Goal: Task Accomplishment & Management: Manage account settings

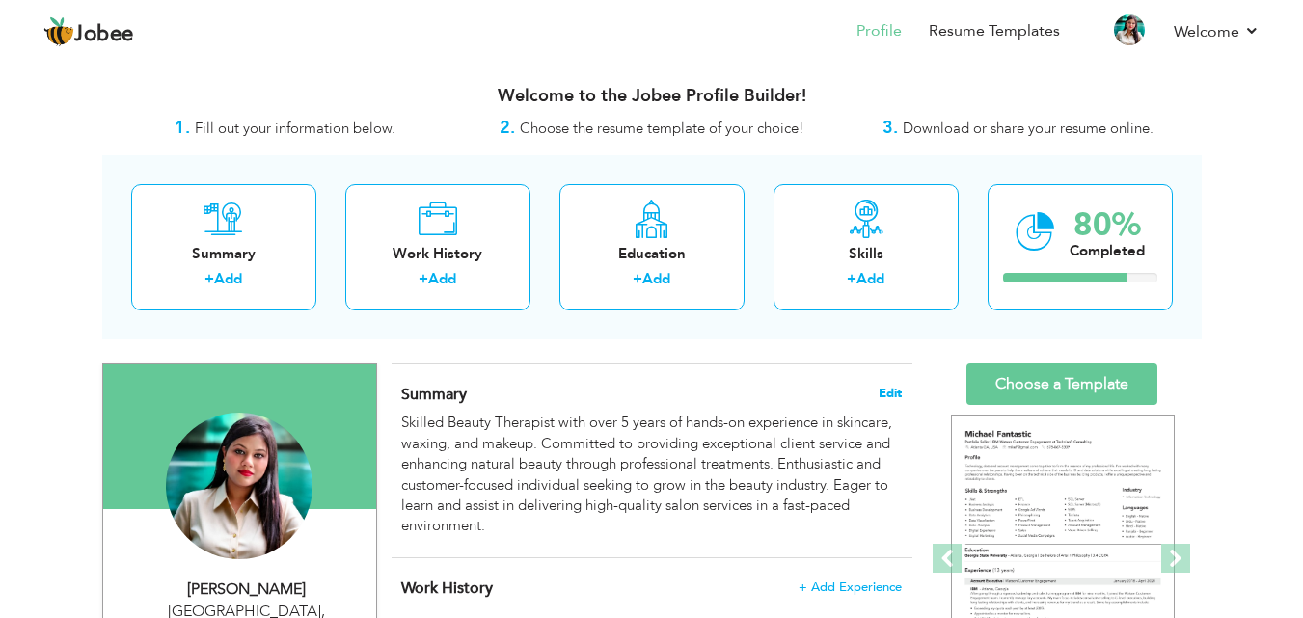
click at [894, 388] on span "Edit" at bounding box center [890, 394] width 23 height 14
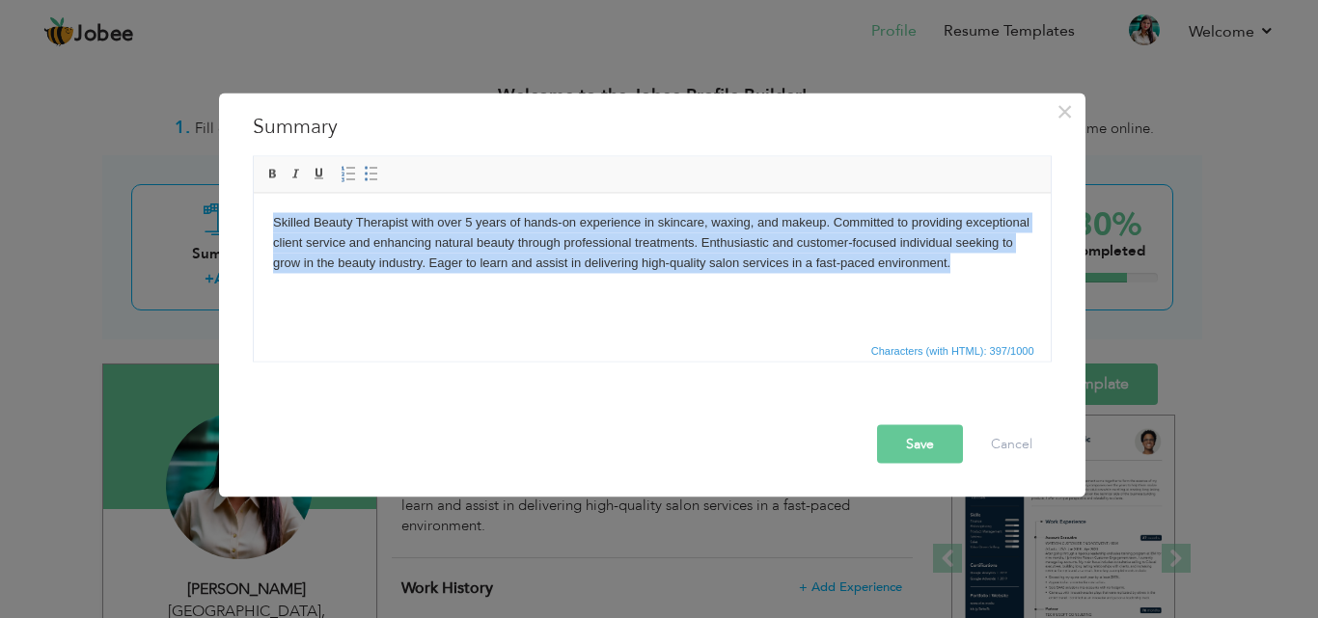
drag, startPoint x: 270, startPoint y: 220, endPoint x: 960, endPoint y: 259, distance: 690.8
click at [960, 259] on html "Skilled Beauty Therapist with over 5 years of hands-on experience in skincare, …" at bounding box center [651, 242] width 797 height 98
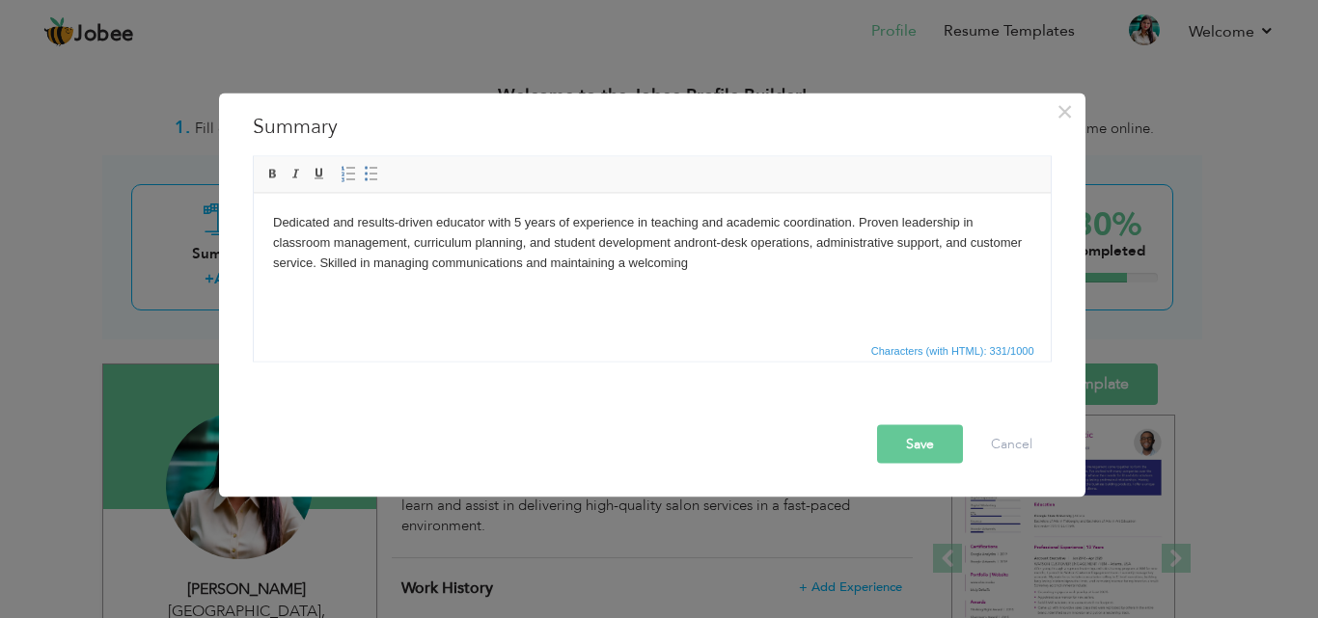
click at [696, 240] on body "Dedicated and results-driven educator with 5 years of experience in teaching an…" at bounding box center [651, 242] width 758 height 60
click at [554, 240] on body "Dedicated and results-driven educator with 5 years of experience in teaching an…" at bounding box center [651, 242] width 758 height 60
click at [925, 441] on button "Save" at bounding box center [920, 443] width 86 height 39
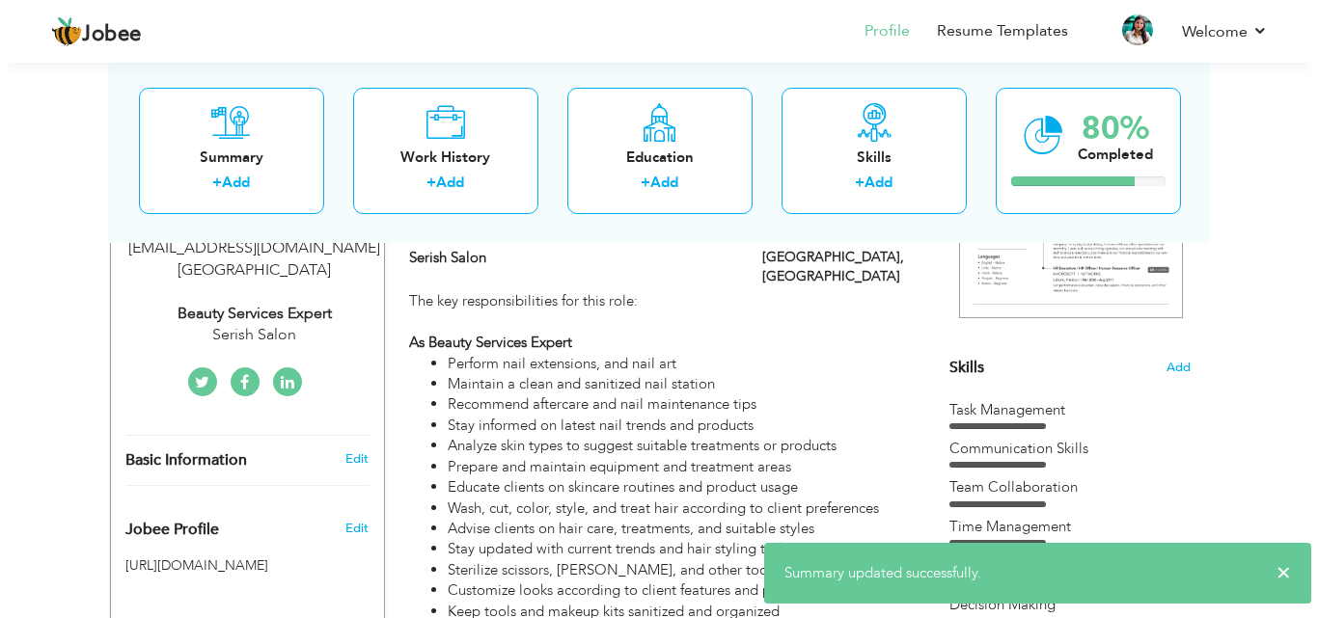
scroll to position [386, 0]
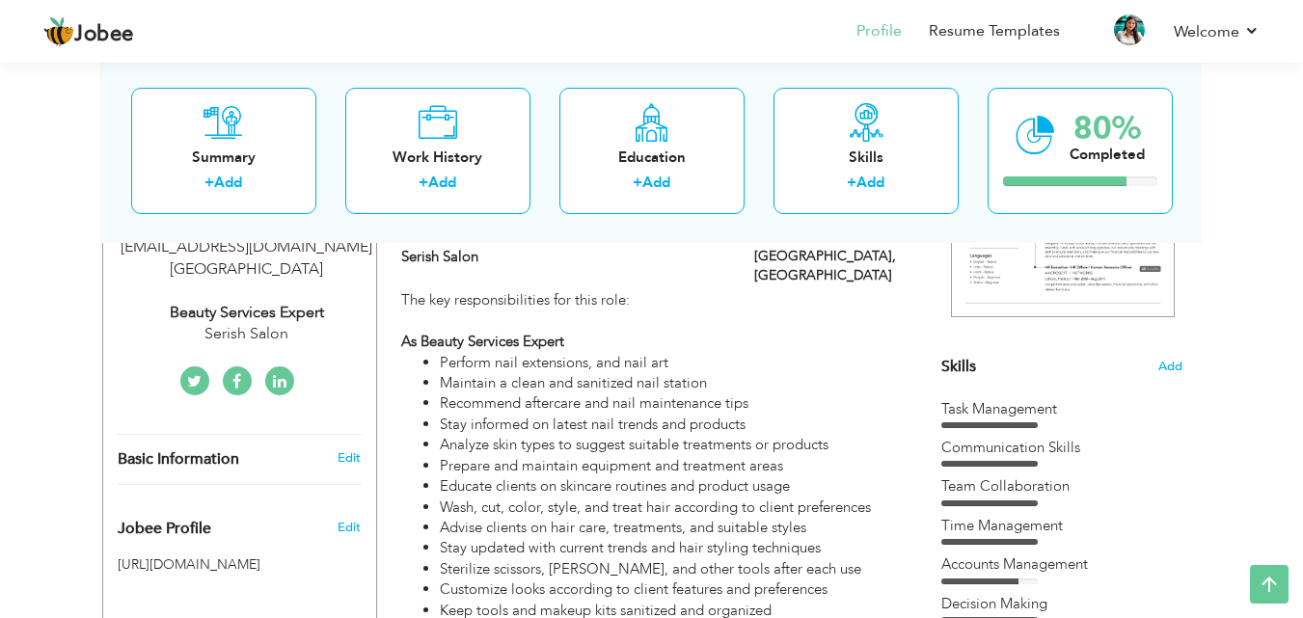
click at [273, 302] on div "Beauty Services Expert" at bounding box center [247, 313] width 259 height 22
type input "[PERSON_NAME]"
type input "[PHONE_NUMBER]"
select select "number:228"
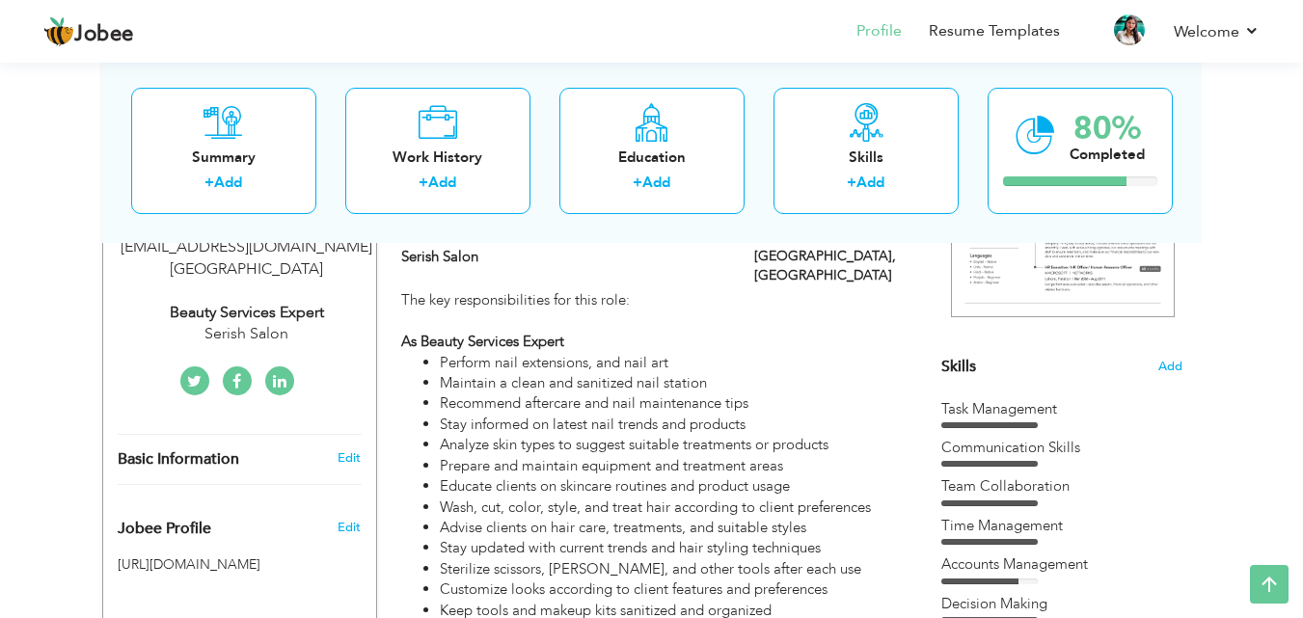
type input "[EMAIL_ADDRESS][DOMAIN_NAME]"
type input "[GEOGRAPHIC_DATA]"
select select "number:7"
type input "Serish Salon"
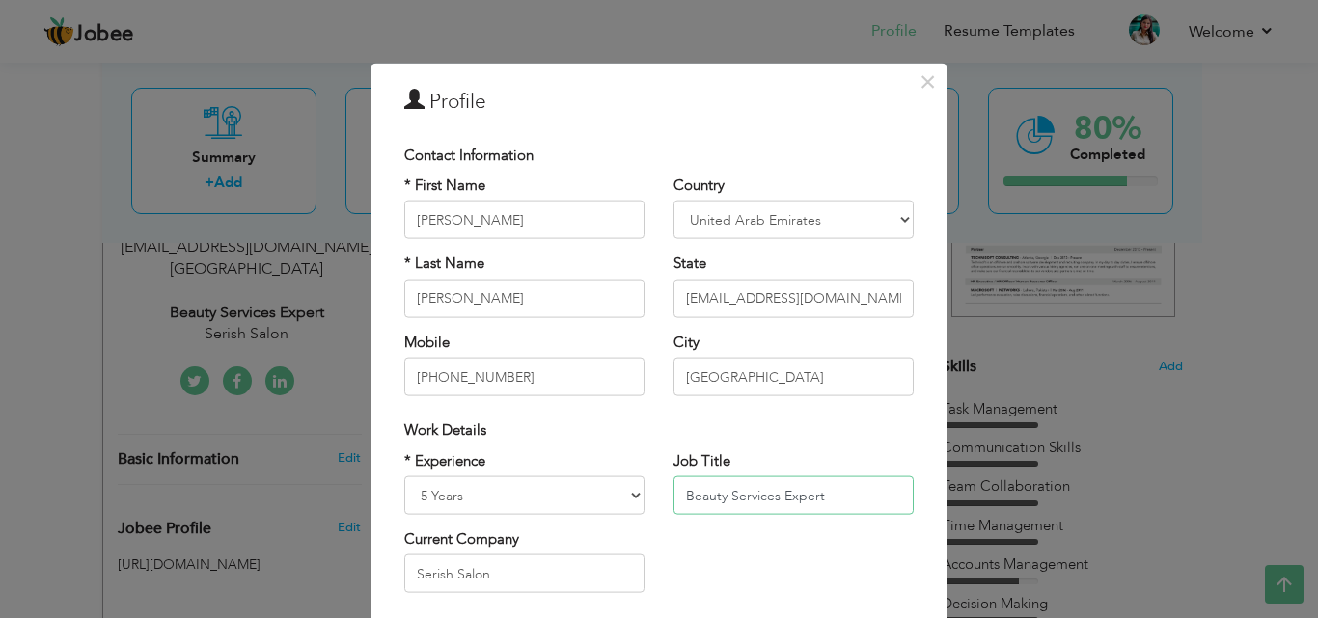
drag, startPoint x: 819, startPoint y: 494, endPoint x: 660, endPoint y: 490, distance: 159.2
click at [660, 490] on div "Job Title Beauty Services Expert" at bounding box center [793, 489] width 269 height 78
click at [800, 491] on input "School Teacher and Incharge" at bounding box center [793, 496] width 240 height 39
type input "School Teacher and Admin Incharge"
drag, startPoint x: 853, startPoint y: 495, endPoint x: 719, endPoint y: 432, distance: 148.0
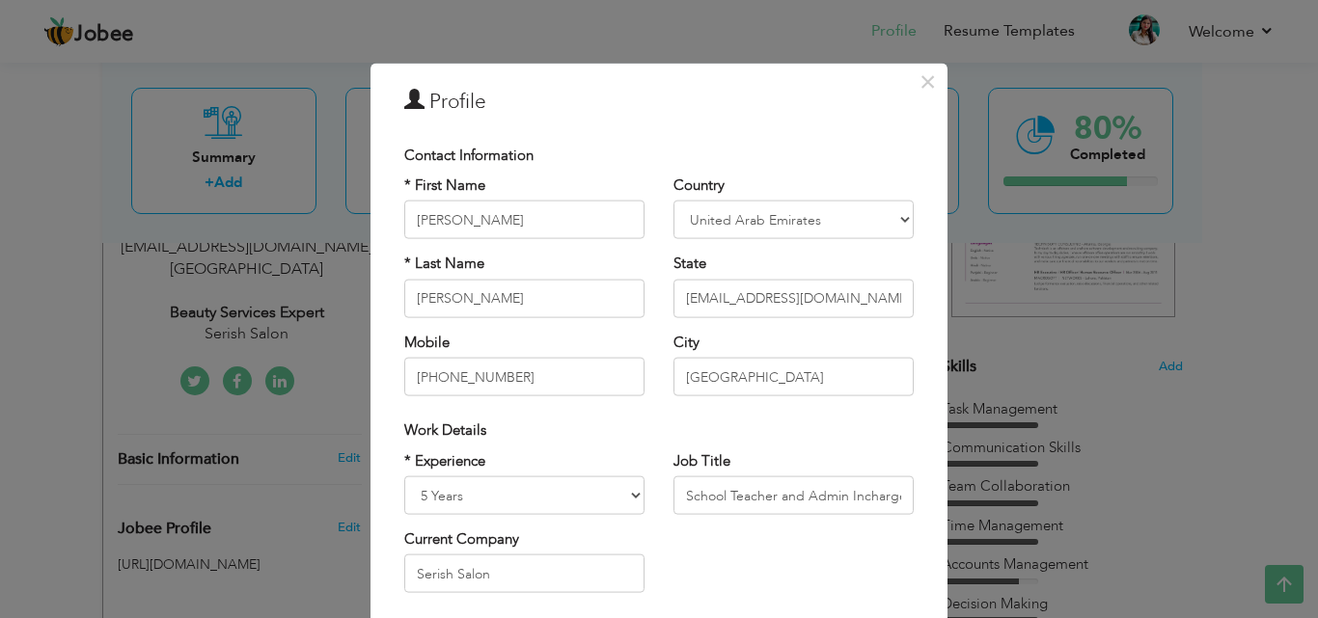
click at [719, 432] on div "Work Details" at bounding box center [658, 431] width 509 height 20
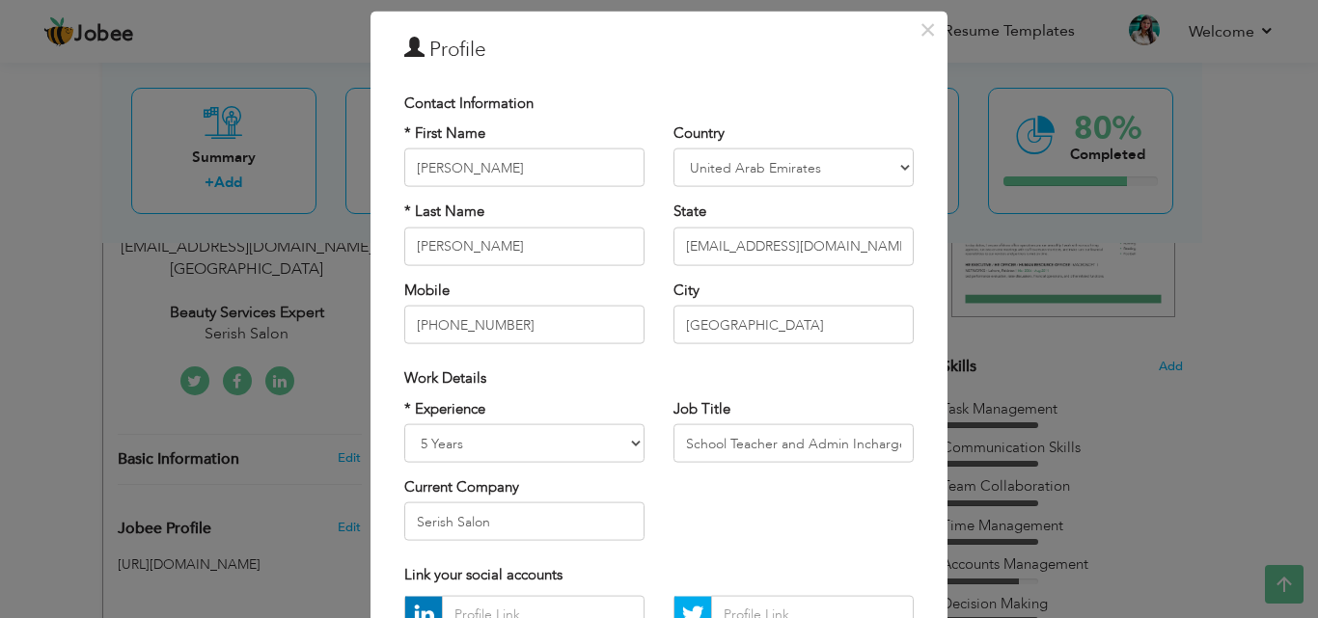
scroll to position [96, 0]
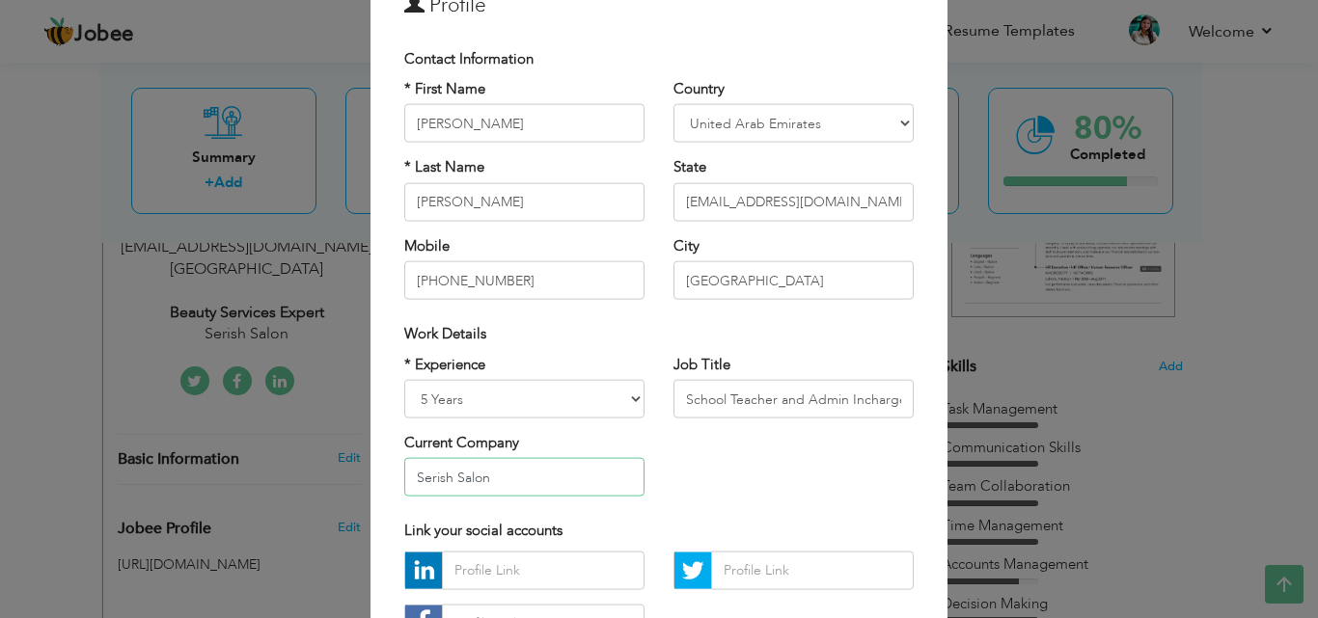
drag, startPoint x: 498, startPoint y: 477, endPoint x: 371, endPoint y: 456, distance: 128.0
click at [371, 456] on div "× Profile Contact Information * First Name [PERSON_NAME] * Last Name [PERSON_NA…" at bounding box center [658, 369] width 577 height 807
paste input "Crescent public schools"
click at [477, 475] on input "Crescent public schools" at bounding box center [524, 477] width 240 height 39
click at [509, 474] on input "Crescent Public schools" at bounding box center [524, 477] width 240 height 39
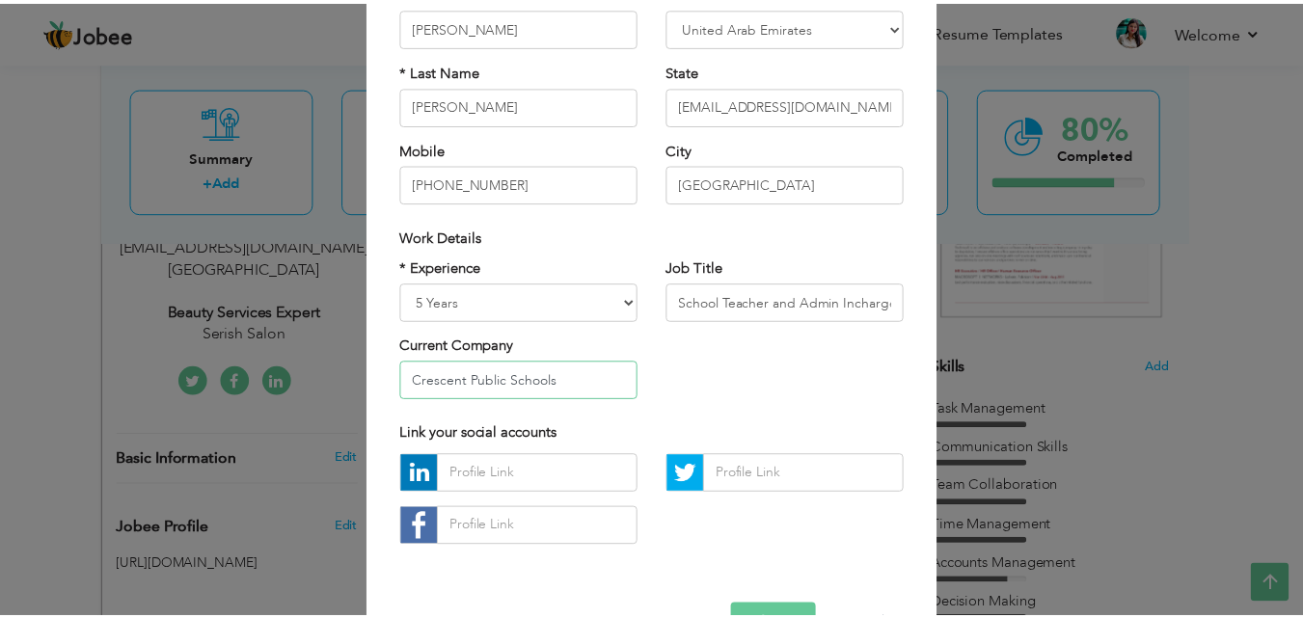
scroll to position [252, 0]
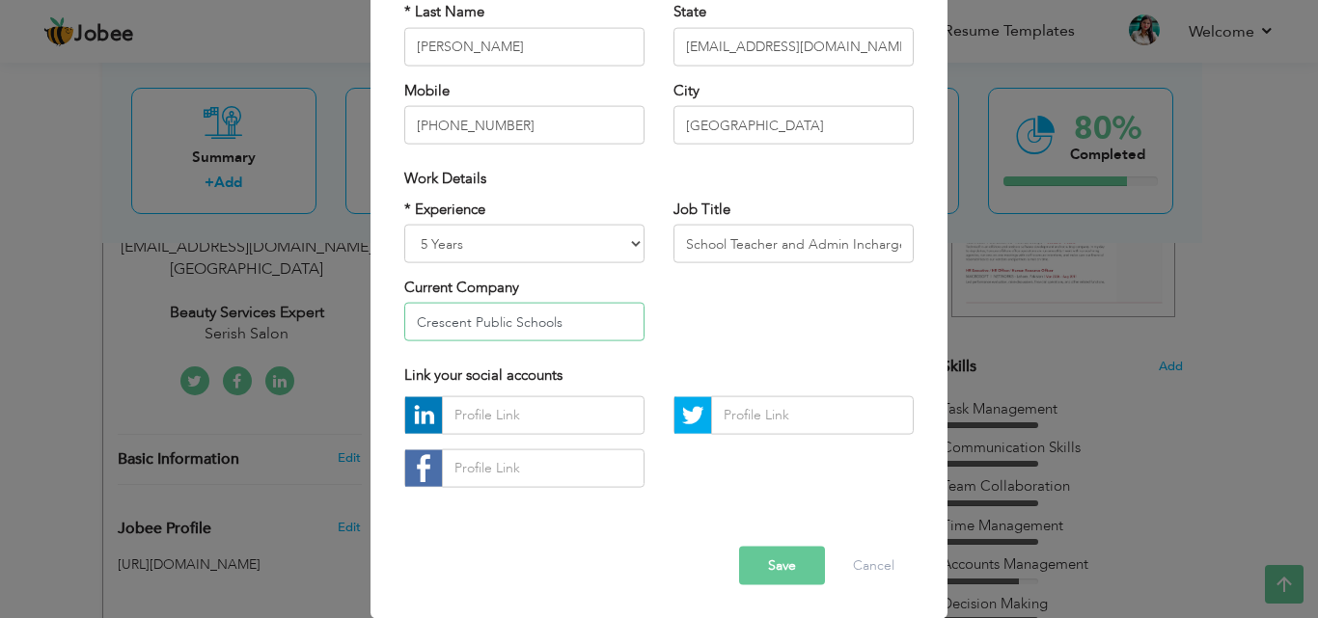
type input "Crescent Public Schools"
click at [778, 565] on button "Save" at bounding box center [782, 565] width 86 height 39
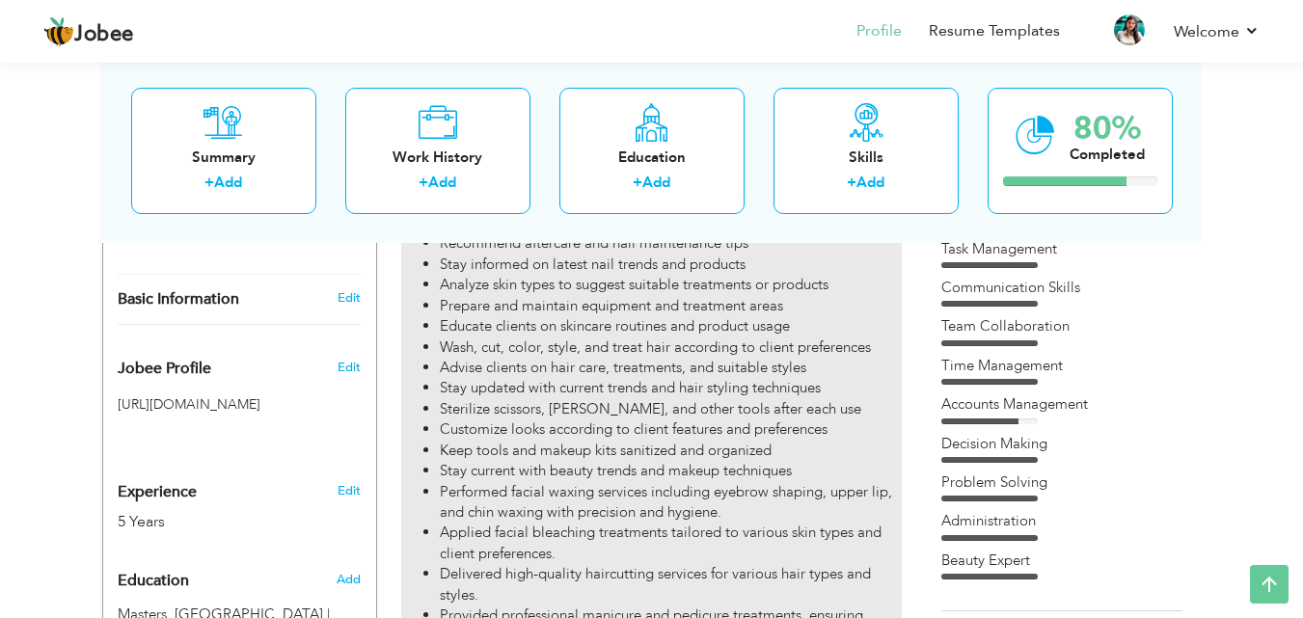
scroll to position [482, 0]
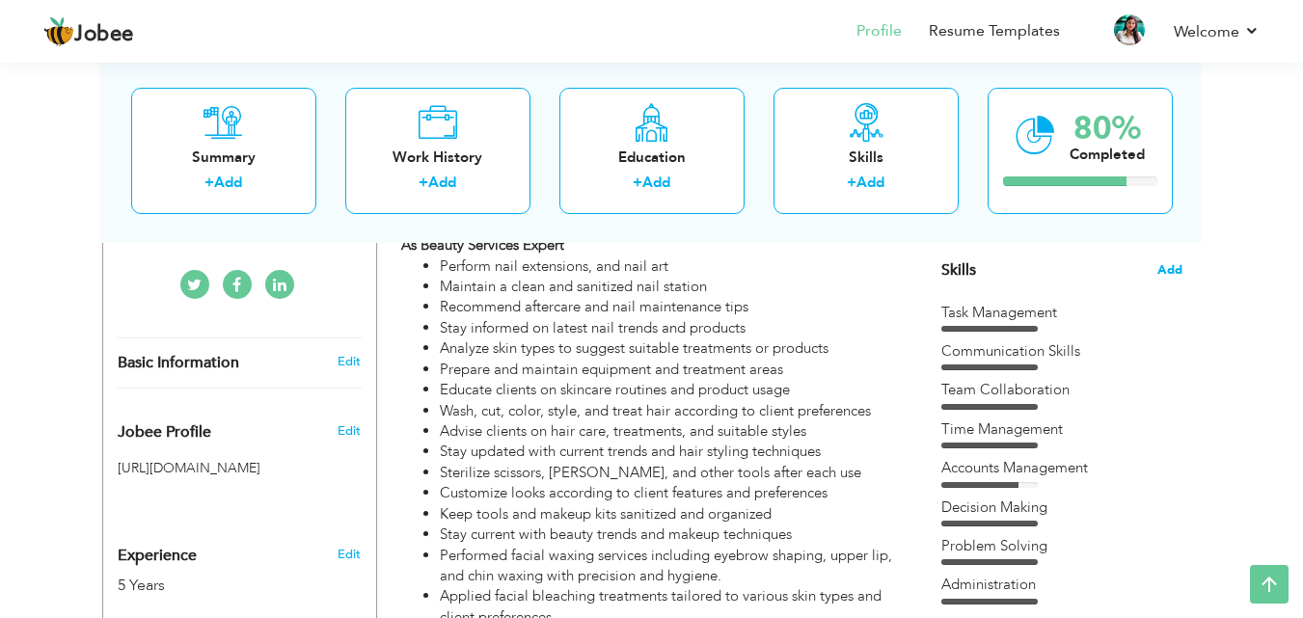
click at [1171, 265] on span "Add" at bounding box center [1170, 270] width 25 height 18
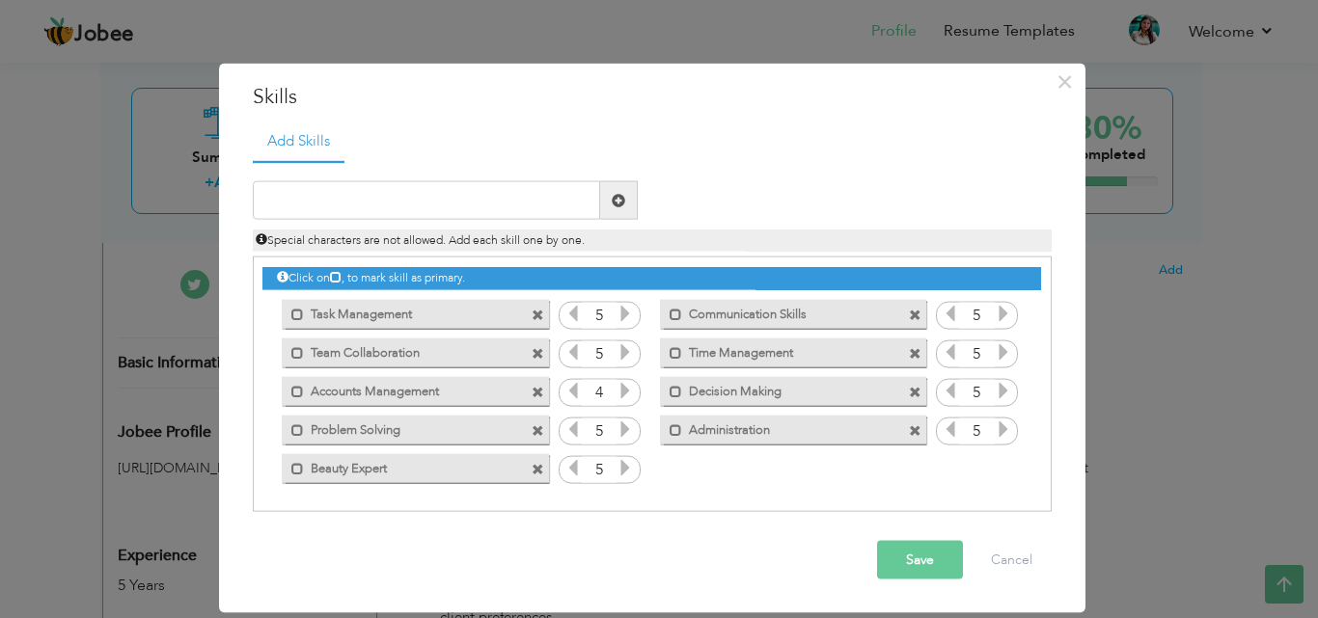
click at [536, 466] on span at bounding box center [538, 469] width 13 height 13
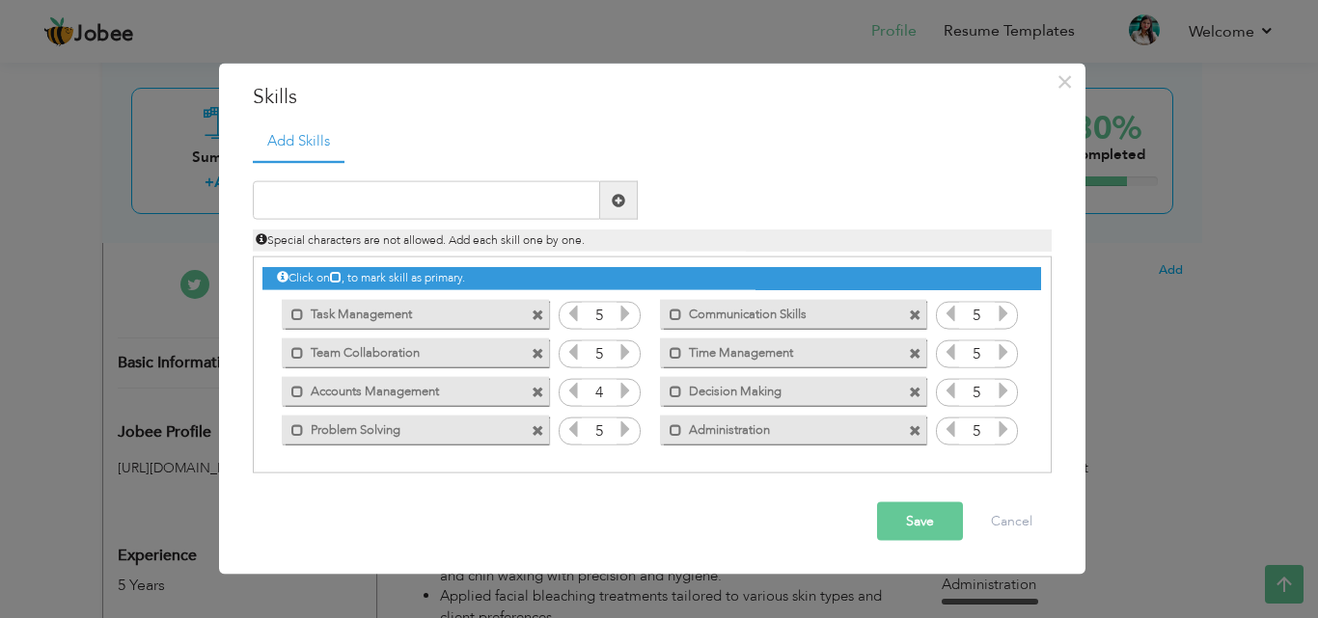
click at [922, 516] on button "Save" at bounding box center [920, 522] width 86 height 39
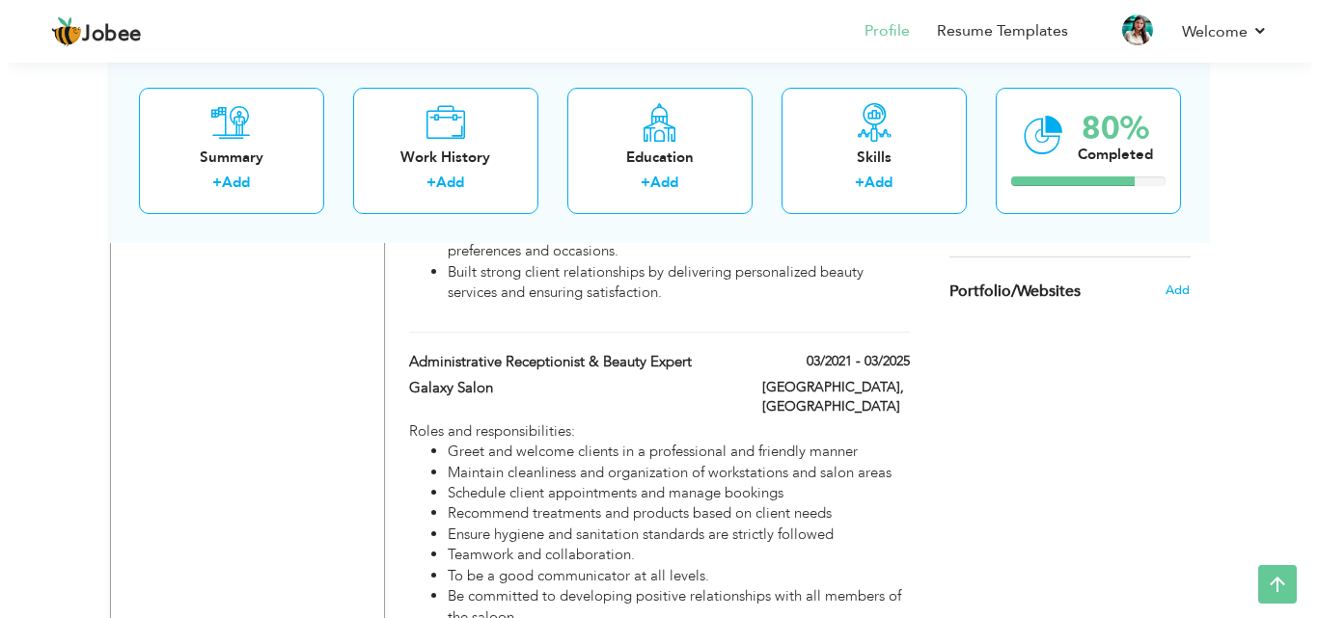
scroll to position [1158, 0]
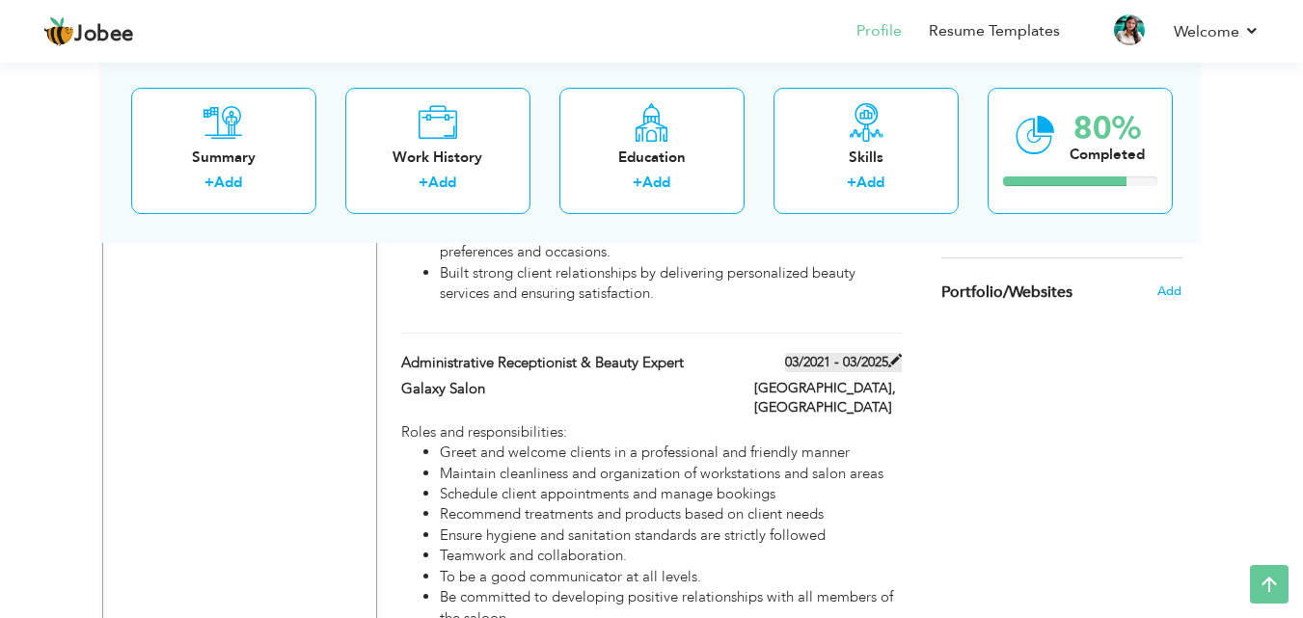
click at [898, 359] on span at bounding box center [895, 361] width 14 height 14
type input "Administrative Receptionist & Beauty Expert"
type input "Galaxy Salon"
type input "03/2021"
type input "03/2025"
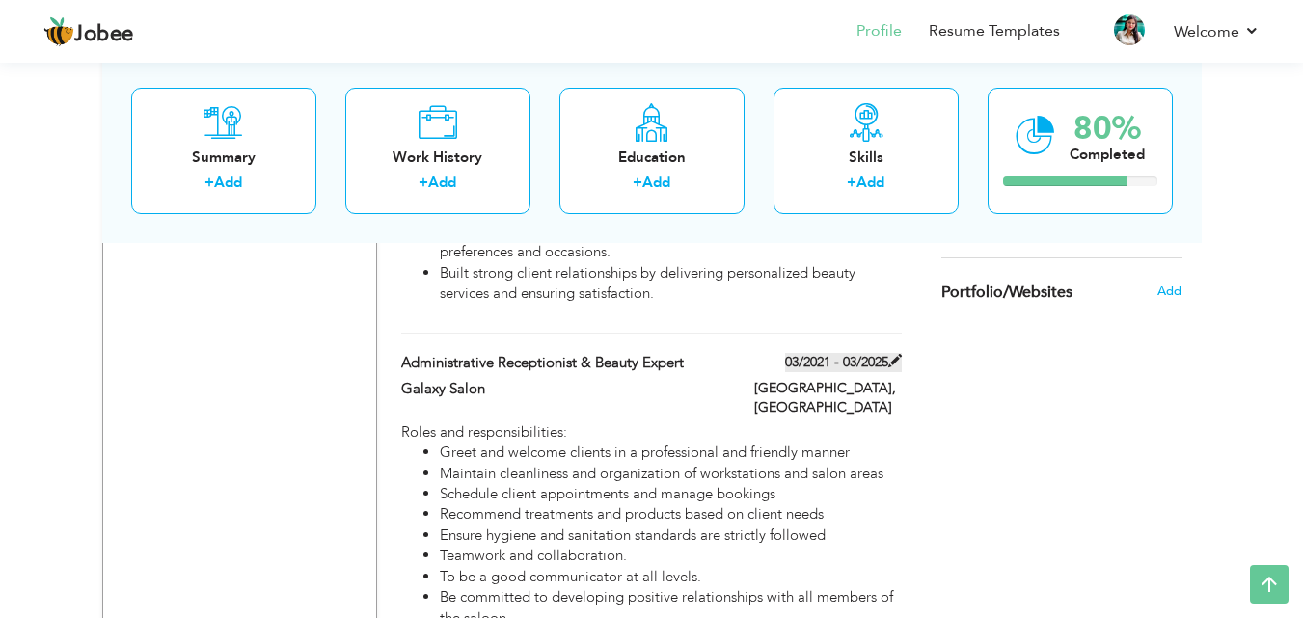
type input "[GEOGRAPHIC_DATA]"
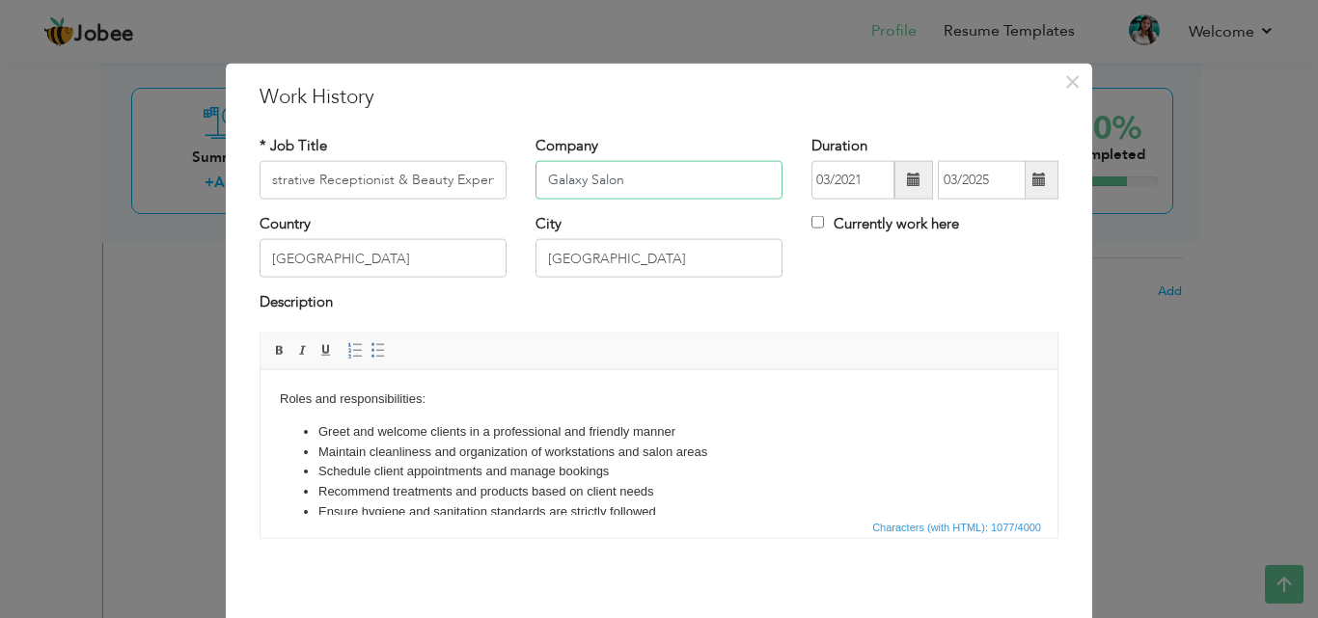
scroll to position [0, 0]
drag, startPoint x: 635, startPoint y: 183, endPoint x: 541, endPoint y: 173, distance: 94.2
click at [541, 173] on input "Galaxy Salon" at bounding box center [658, 180] width 247 height 39
paste input "Crescent public schools"
click at [602, 178] on input "Crescent public schools" at bounding box center [658, 180] width 247 height 39
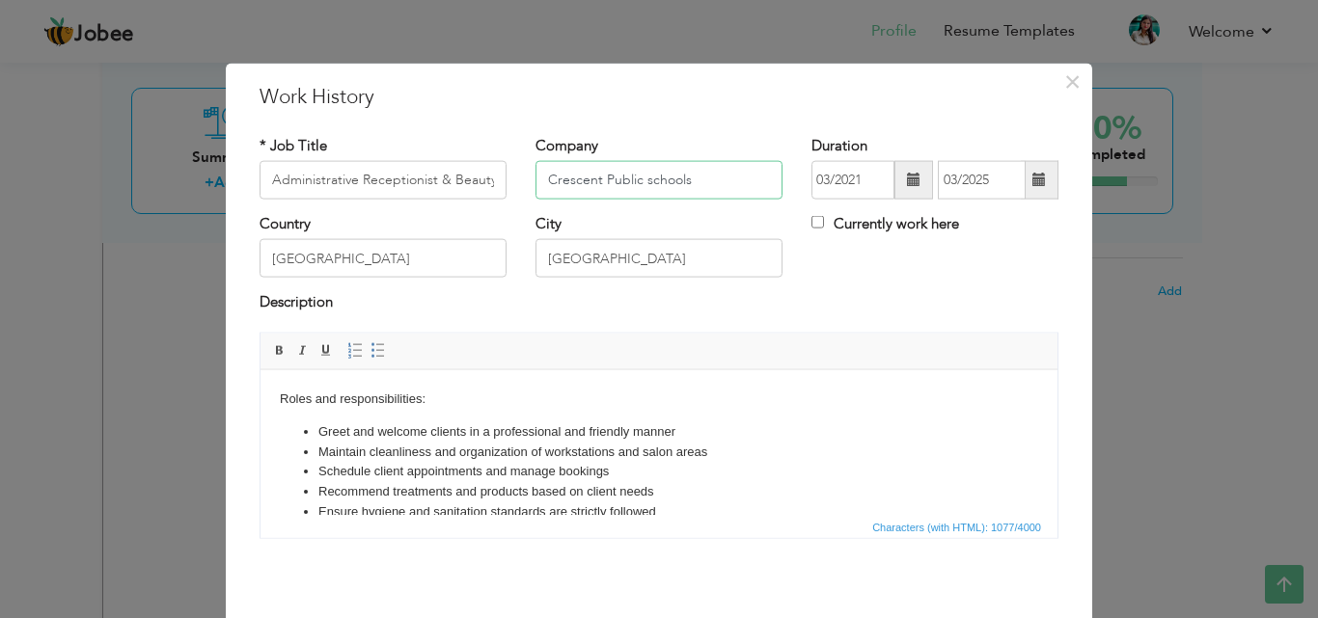
click at [642, 177] on input "Crescent Public schools" at bounding box center [658, 180] width 247 height 39
type input "Crescent Public Schools"
drag, startPoint x: 445, startPoint y: 176, endPoint x: 509, endPoint y: 176, distance: 64.6
click at [509, 176] on div "* Job Title Administrative Receptionist & Beauty Expert" at bounding box center [383, 174] width 276 height 78
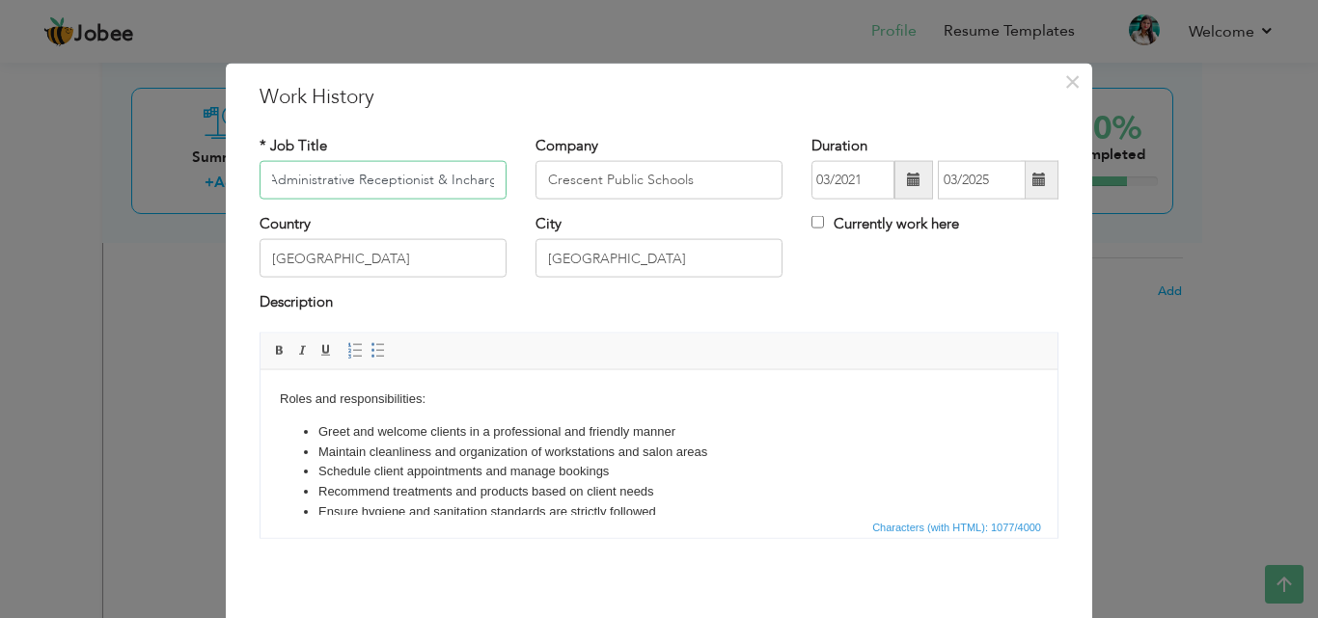
scroll to position [0, 11]
type input "Administrative Receptionist & Incharge"
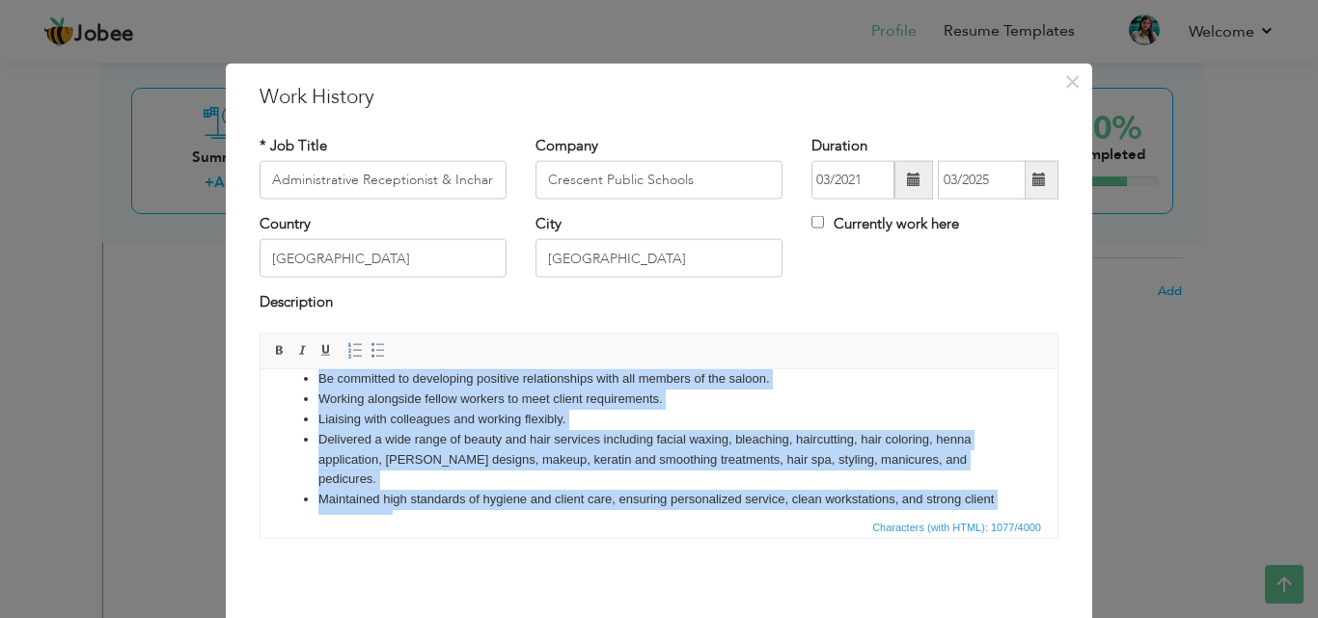
scroll to position [207, 0]
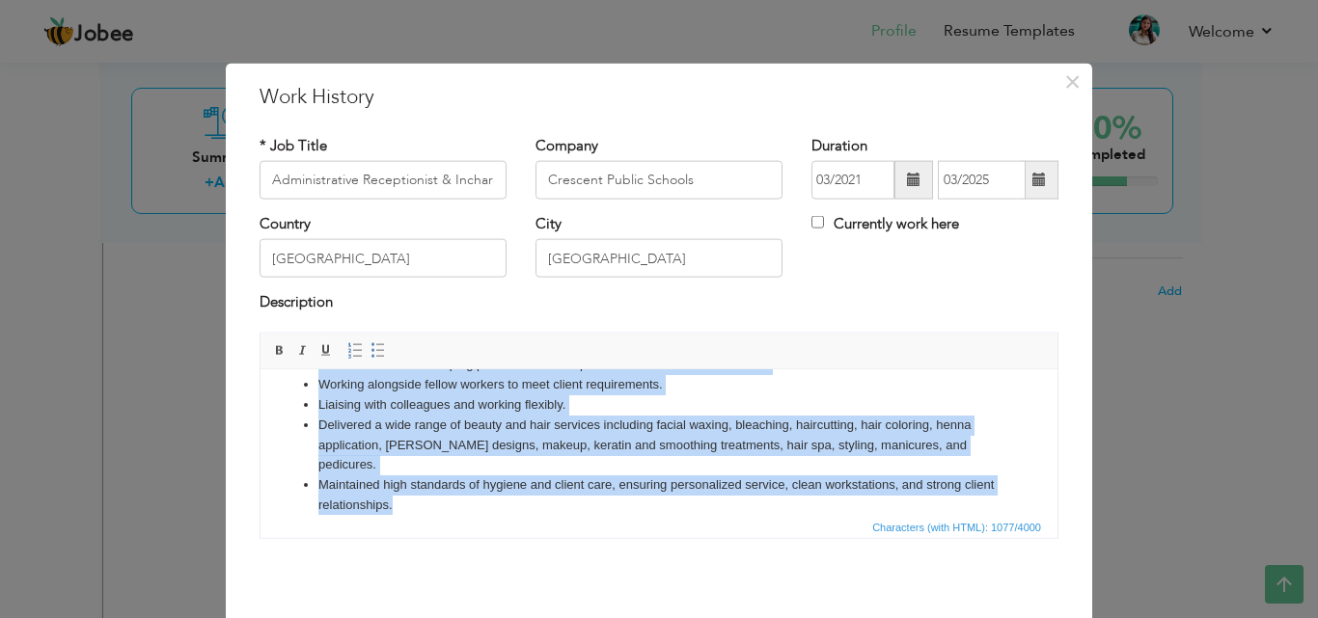
drag, startPoint x: 319, startPoint y: 427, endPoint x: 662, endPoint y: 503, distance: 350.6
click at [662, 503] on html "Roles and responsibilities: Greet and welcome clients in a professional and fri…" at bounding box center [658, 348] width 797 height 372
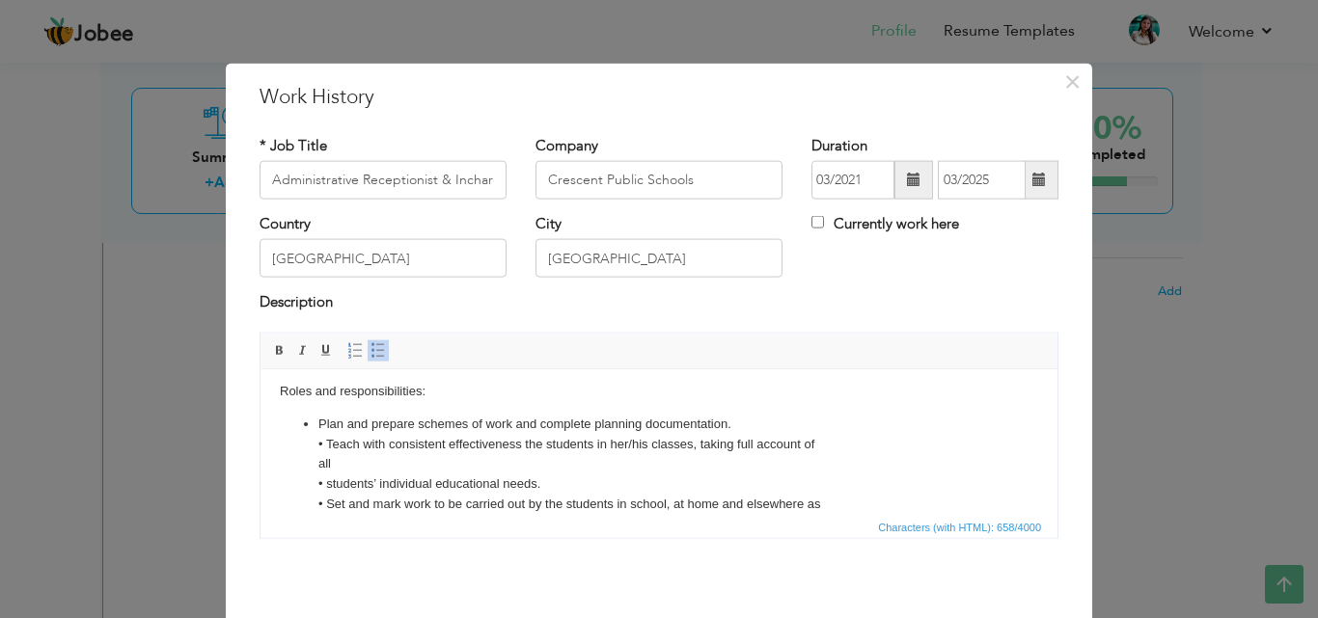
scroll to position [0, 0]
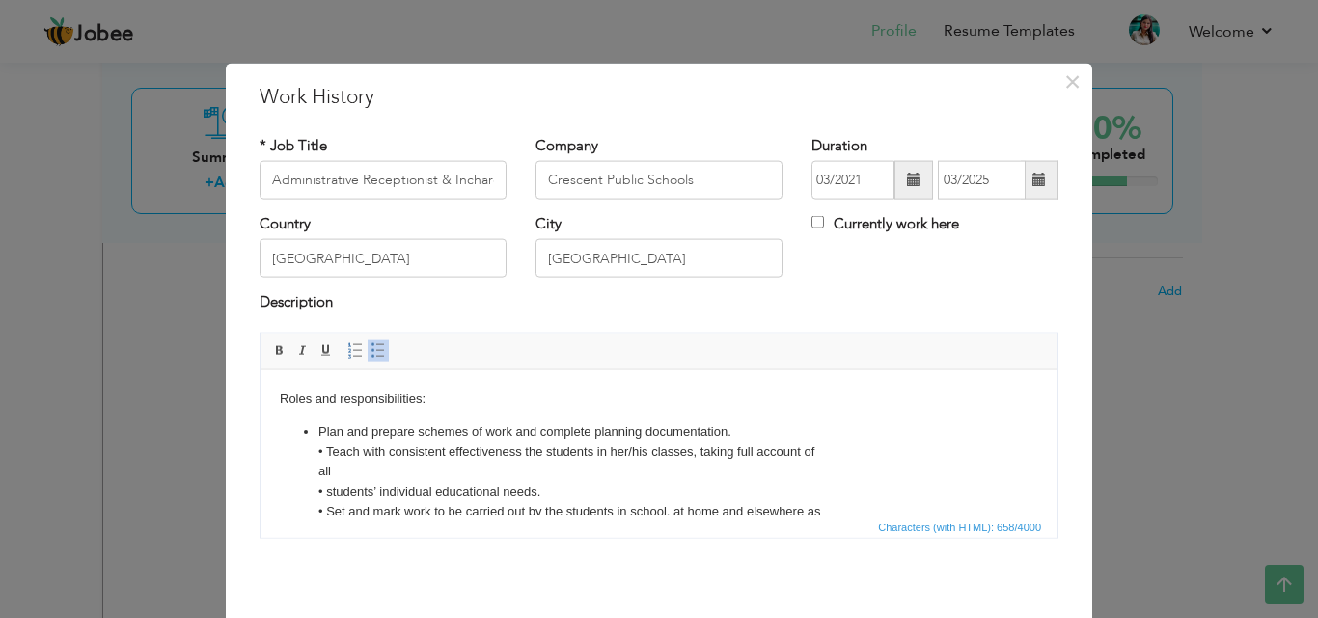
click at [314, 474] on ul "Plan and prepare schemes of work and complete planning documentation. • Teach w…" at bounding box center [659, 512] width 758 height 180
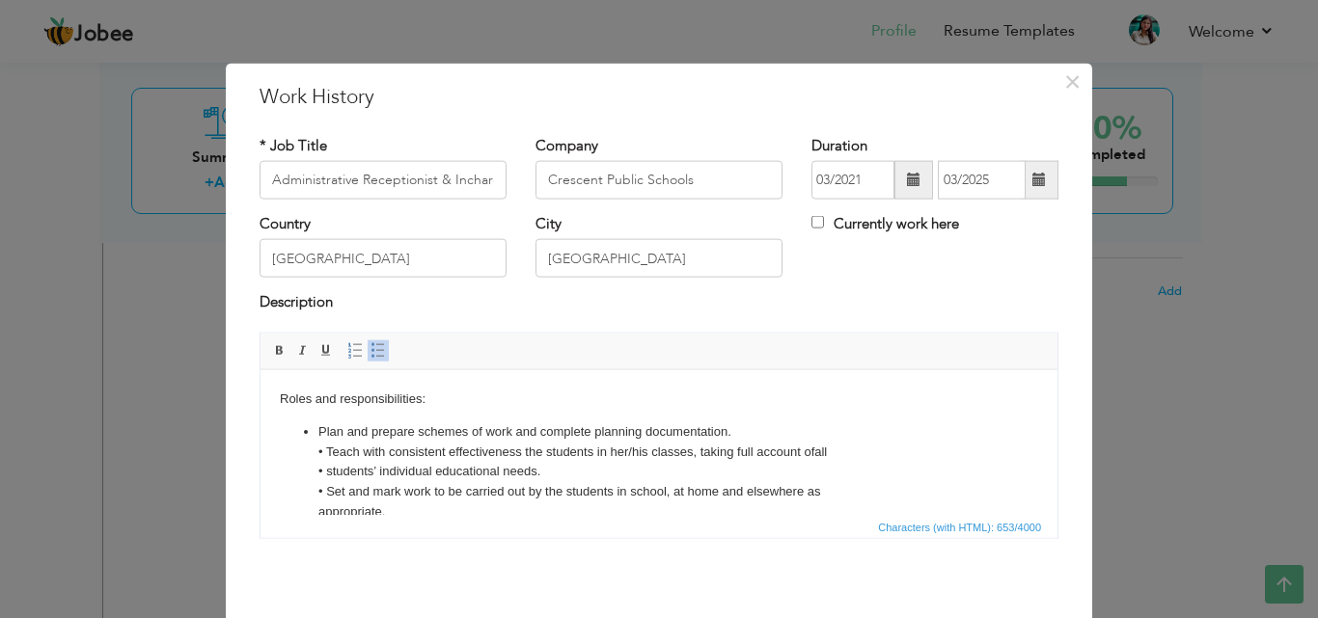
click at [327, 466] on li "Plan and prepare schemes of work and complete planning documentation. • Teach w…" at bounding box center [658, 502] width 681 height 160
click at [315, 473] on ul "Plan and prepare schemes of work and complete planning documentation. • Teach w…" at bounding box center [659, 502] width 758 height 160
click at [313, 443] on ul "Plan and prepare schemes of work and complete planning documentation. • Teach w…" at bounding box center [659, 502] width 758 height 160
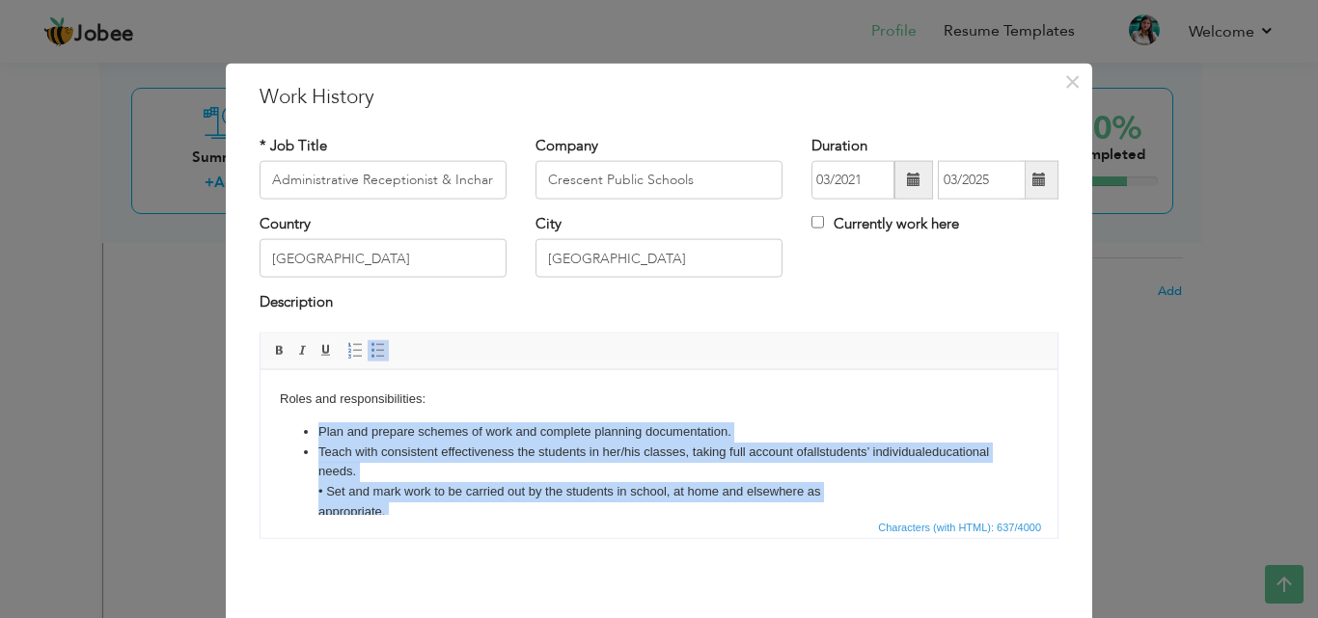
scroll to position [87, 0]
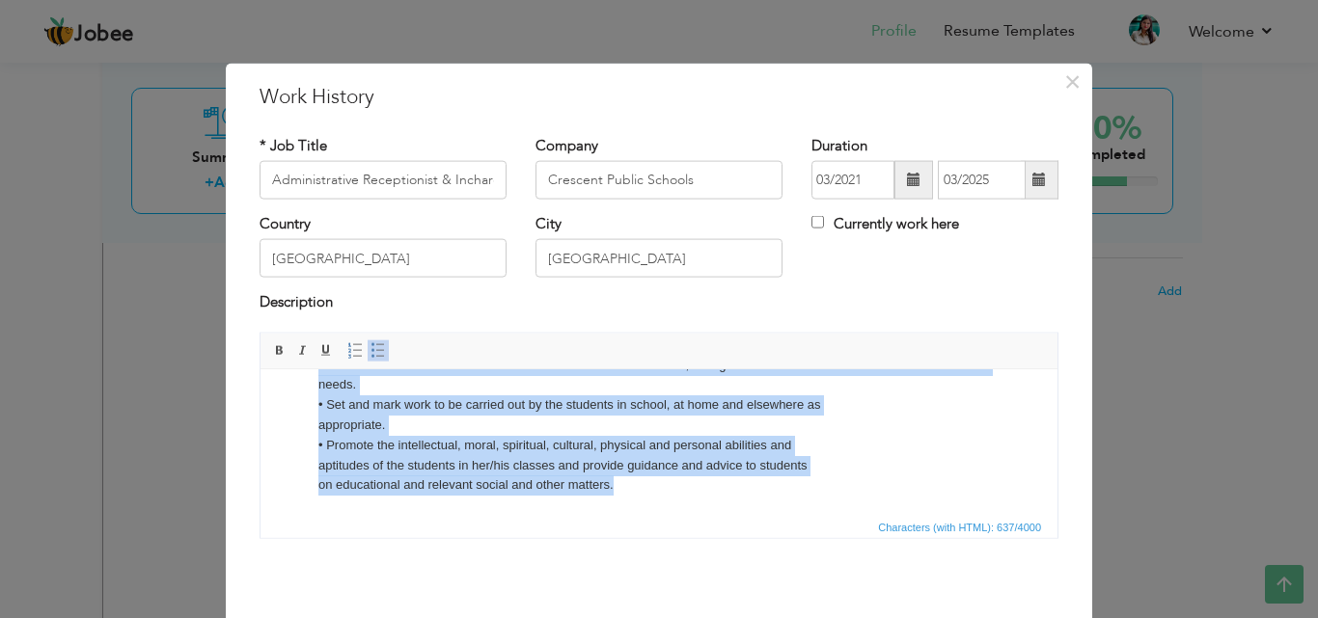
drag, startPoint x: 317, startPoint y: 427, endPoint x: 729, endPoint y: 521, distance: 422.4
click at [729, 514] on html "Roles and responsibilities: Plan and prepare schemes of work and complete plann…" at bounding box center [658, 399] width 797 height 232
click at [370, 346] on span at bounding box center [377, 349] width 15 height 15
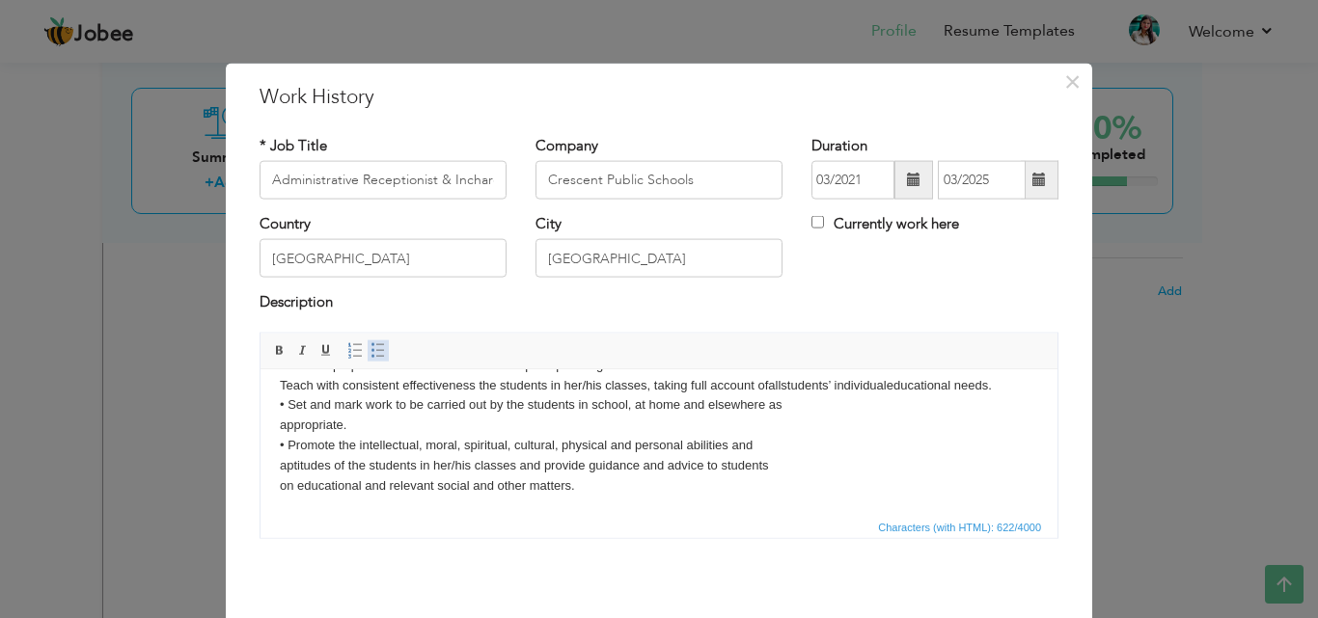
click at [370, 346] on span at bounding box center [377, 349] width 15 height 15
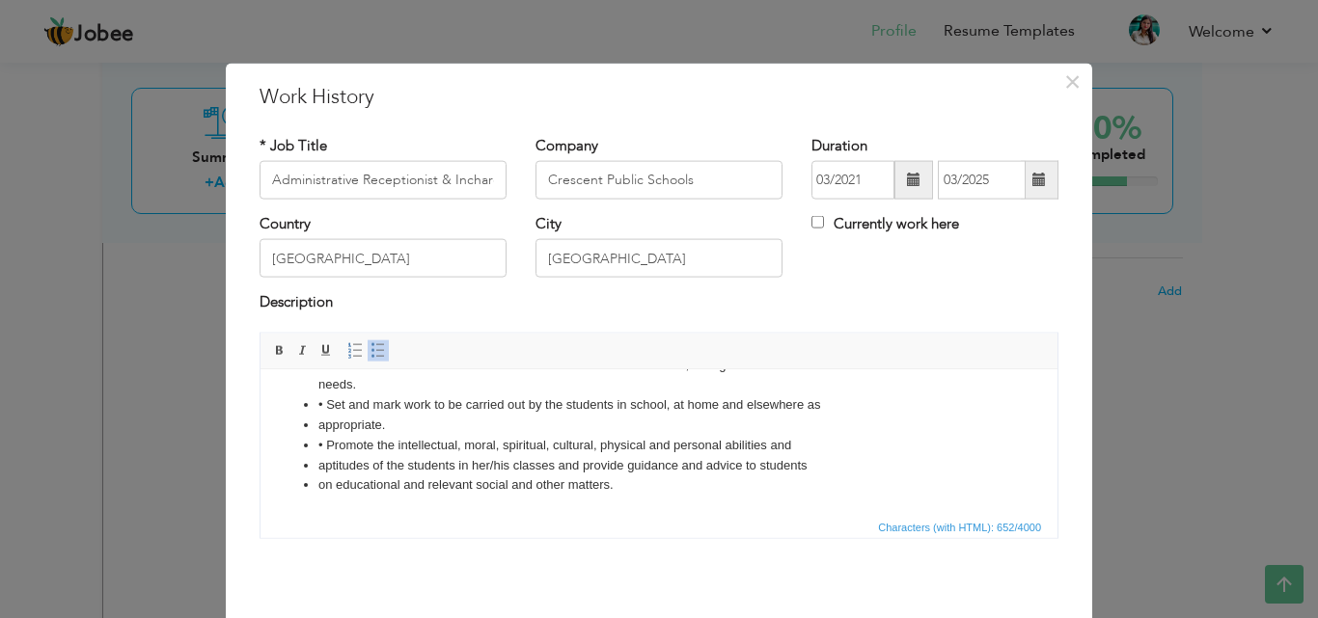
click at [365, 427] on li "appropriate." at bounding box center [658, 425] width 681 height 20
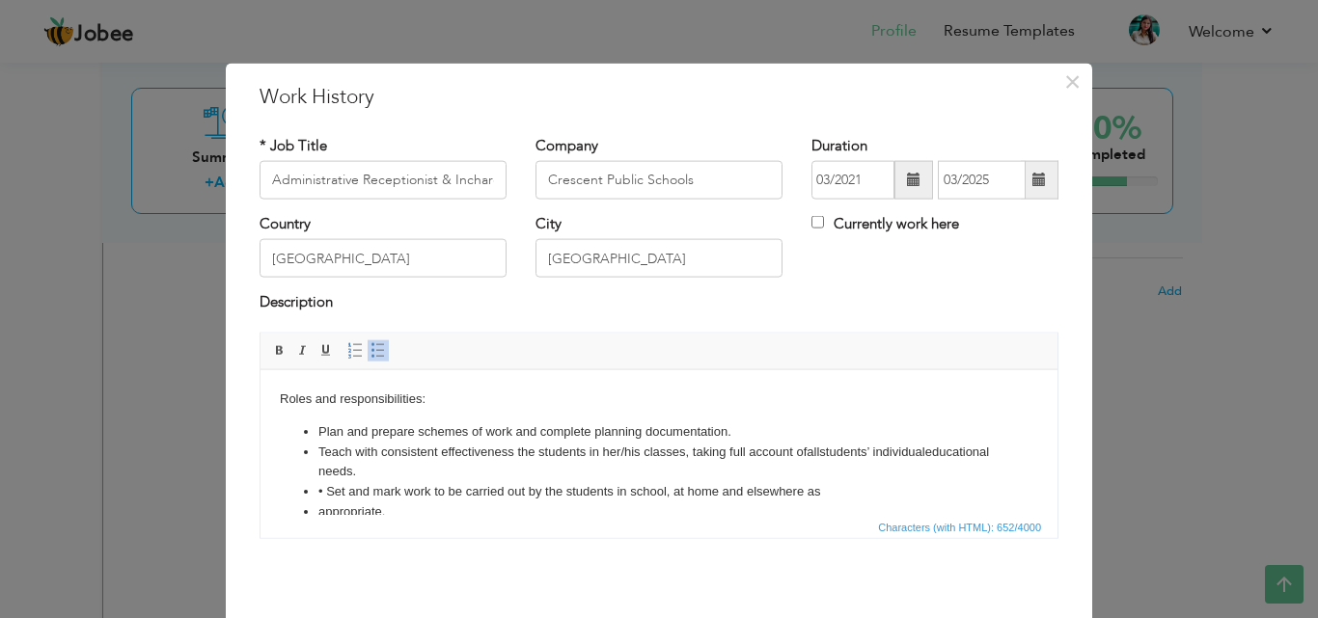
click at [316, 469] on ul "Plan and prepare schemes of work and complete planning documentation. Teach wit…" at bounding box center [659, 502] width 758 height 160
click at [330, 491] on li "• Set and mark work to be carried out by the students in school, at home and el…" at bounding box center [658, 491] width 681 height 20
click at [327, 491] on li "• Set and mark work to be carried out by the students in school, at home and el…" at bounding box center [658, 491] width 681 height 20
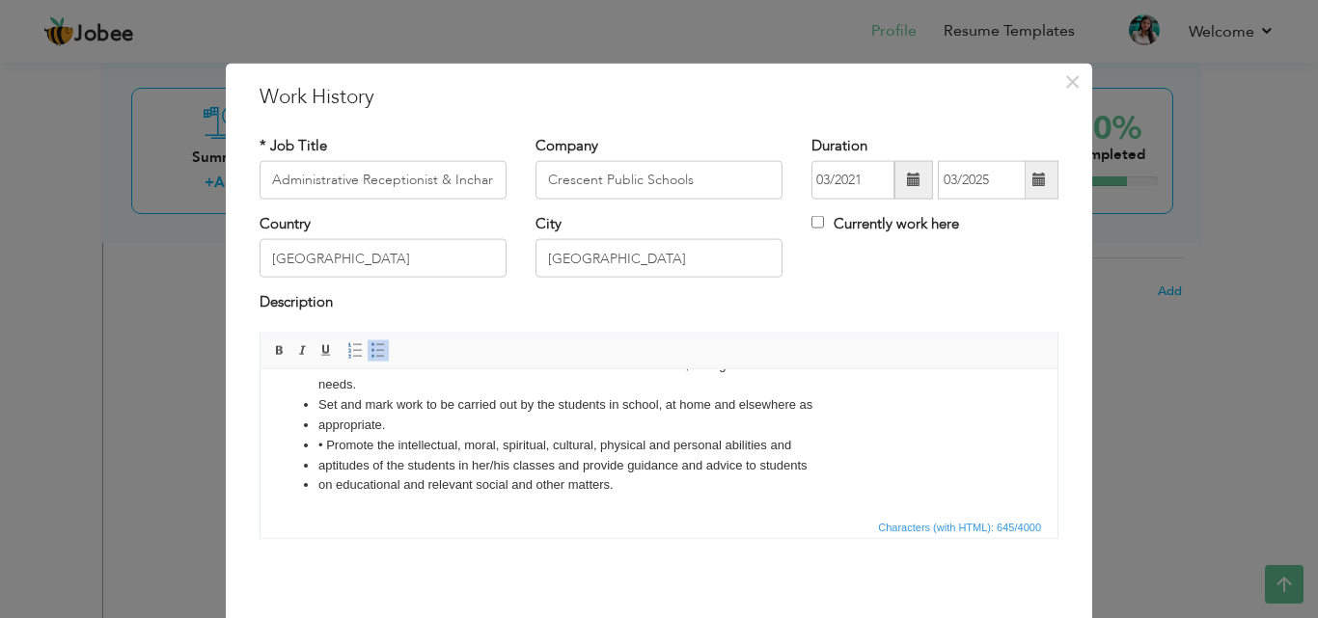
click at [320, 427] on li "appropriate." at bounding box center [658, 425] width 681 height 20
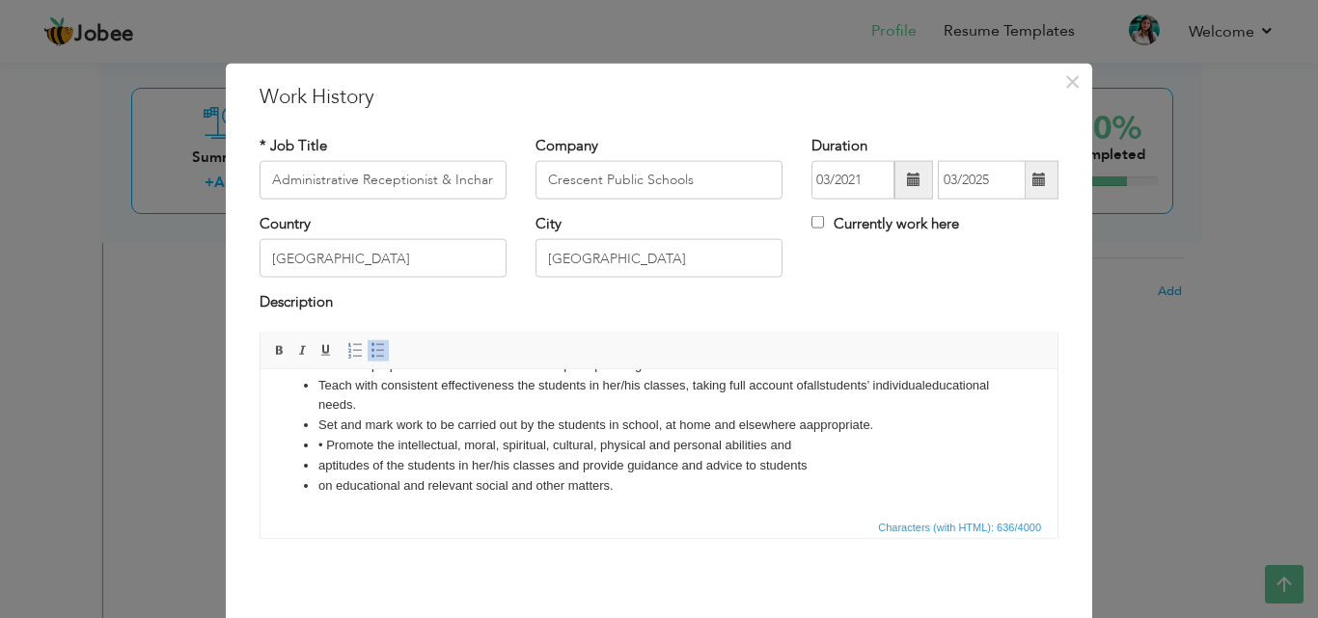
click at [328, 441] on li "• Promote the intellectual, moral, spiritual, cultural, physical and personal a…" at bounding box center [658, 445] width 681 height 20
click at [320, 464] on li "aptitudes of the students in her/his classes and provide guidance and advice to…" at bounding box center [658, 465] width 681 height 20
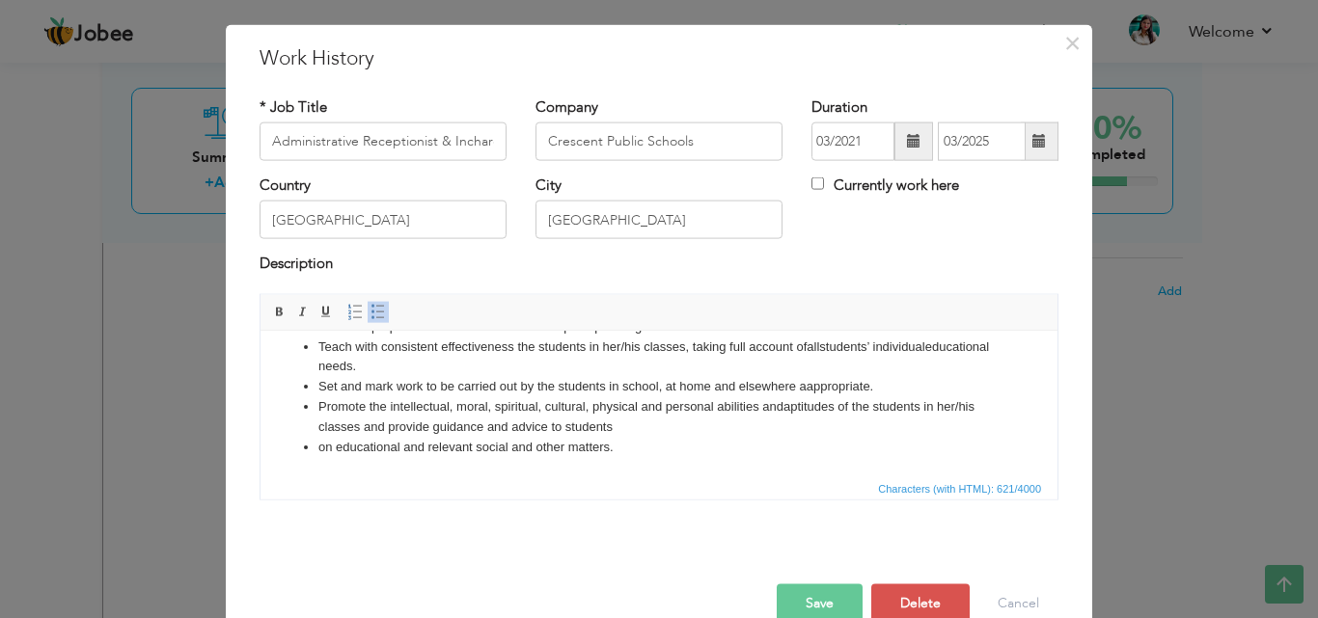
scroll to position [76, 0]
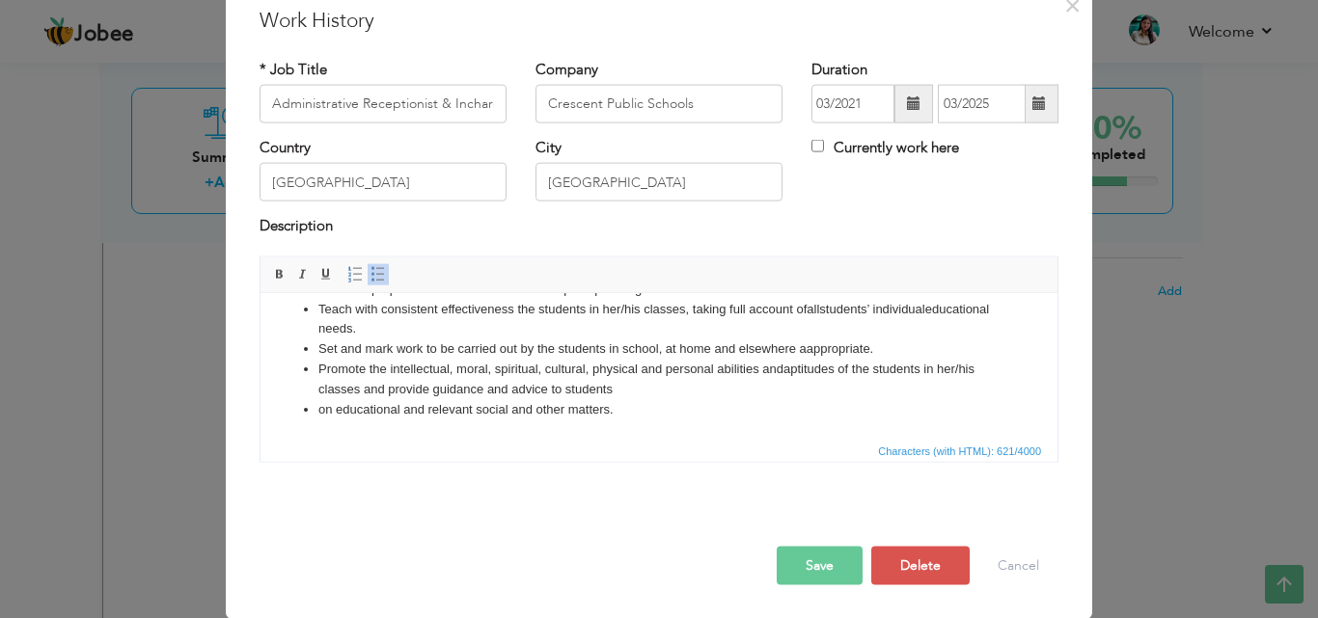
click at [319, 408] on li "on educational and relevant social and other matters." at bounding box center [658, 409] width 681 height 20
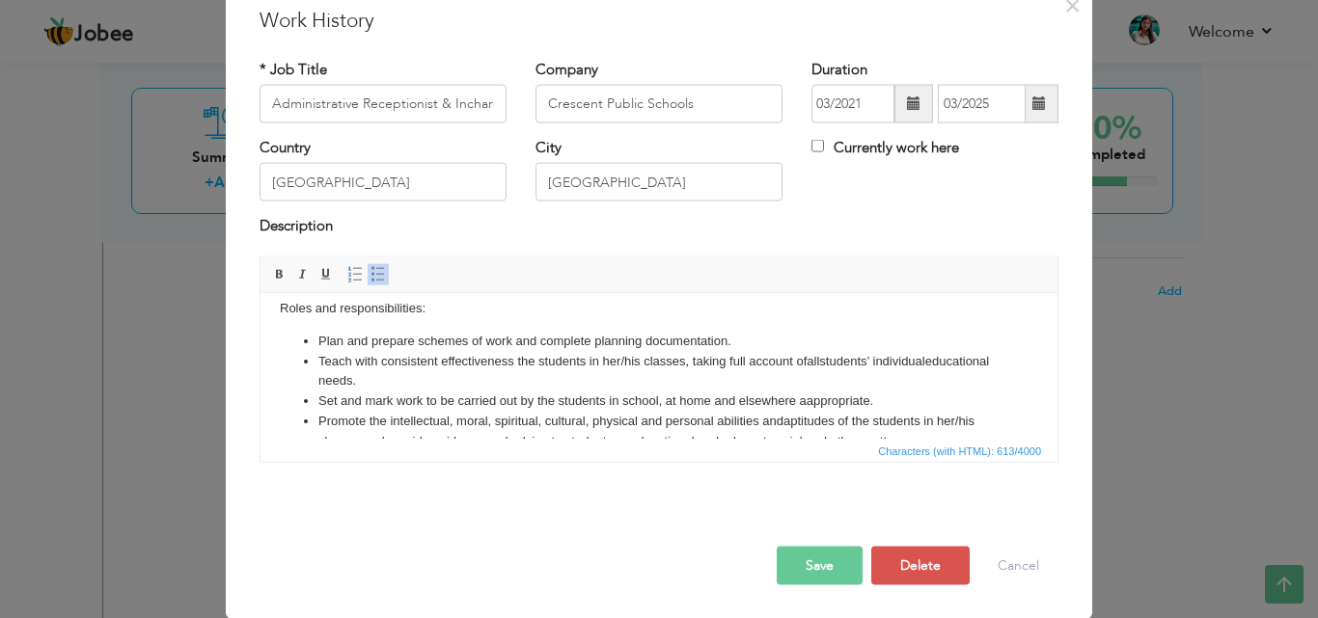
scroll to position [0, 0]
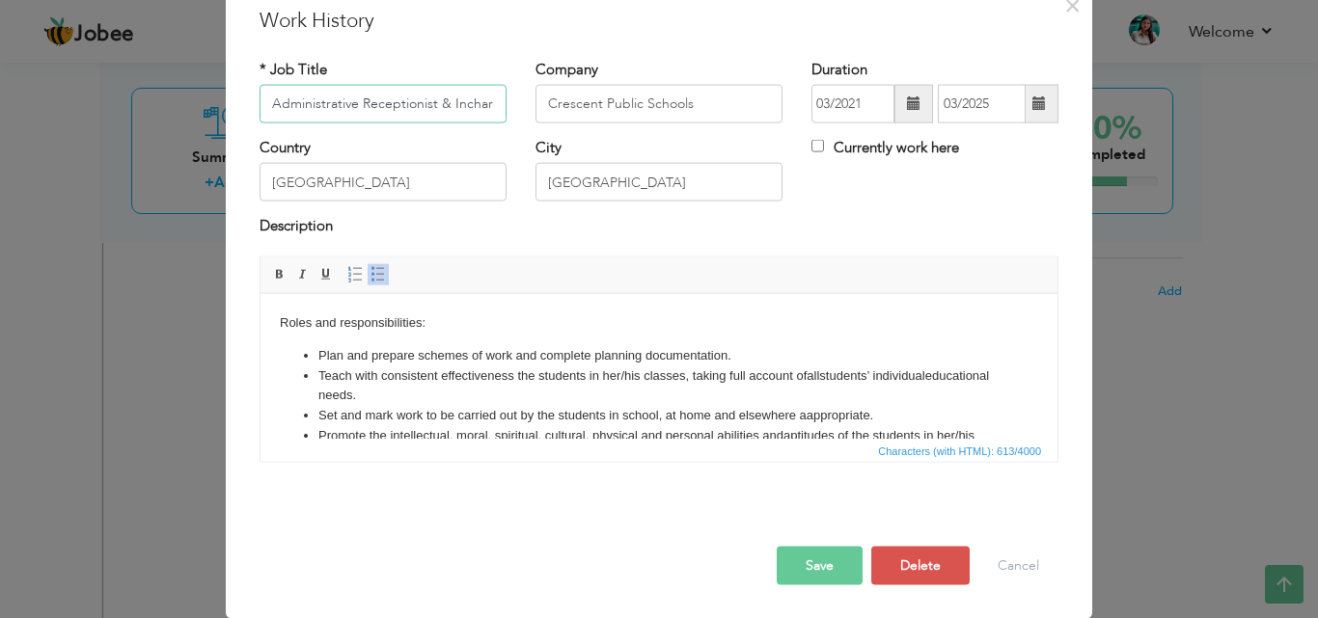
click at [425, 102] on input "Administrative Receptionist & Incharge" at bounding box center [382, 104] width 247 height 39
click at [440, 105] on input "Administrative Receptionist & Incharge" at bounding box center [382, 104] width 247 height 39
click at [261, 104] on input "Administrative Incharge" at bounding box center [382, 104] width 247 height 39
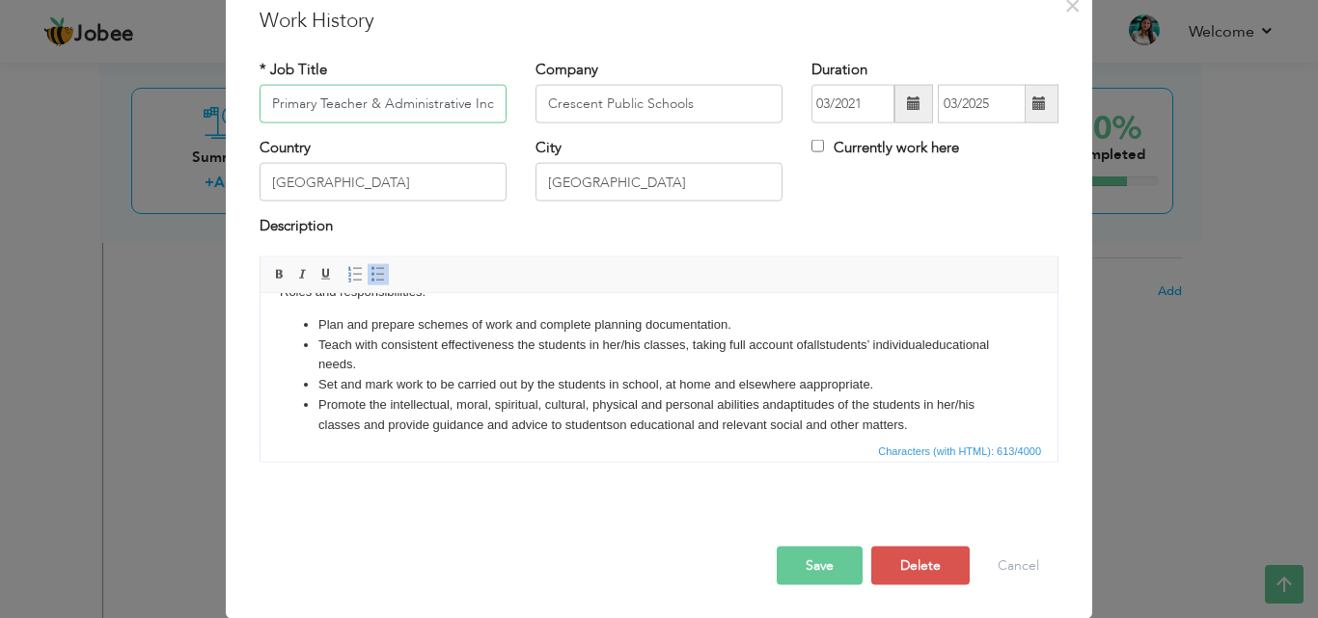
scroll to position [47, 0]
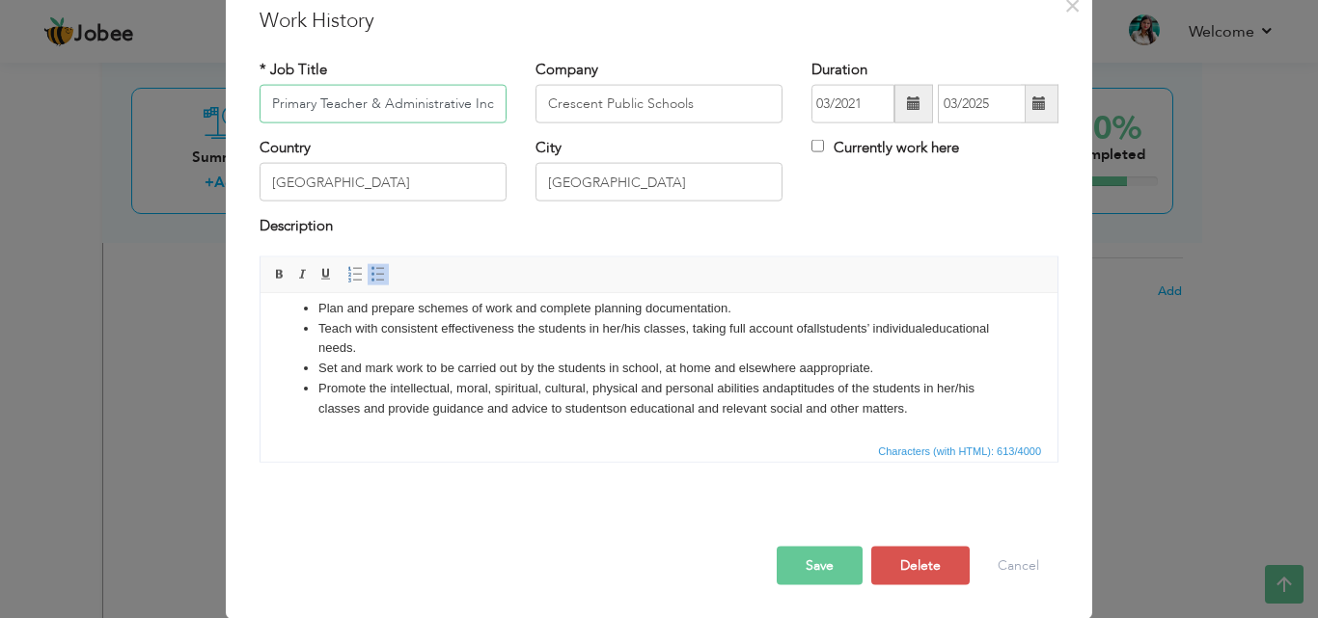
type input "Primary Teacher & Administrative Incharge"
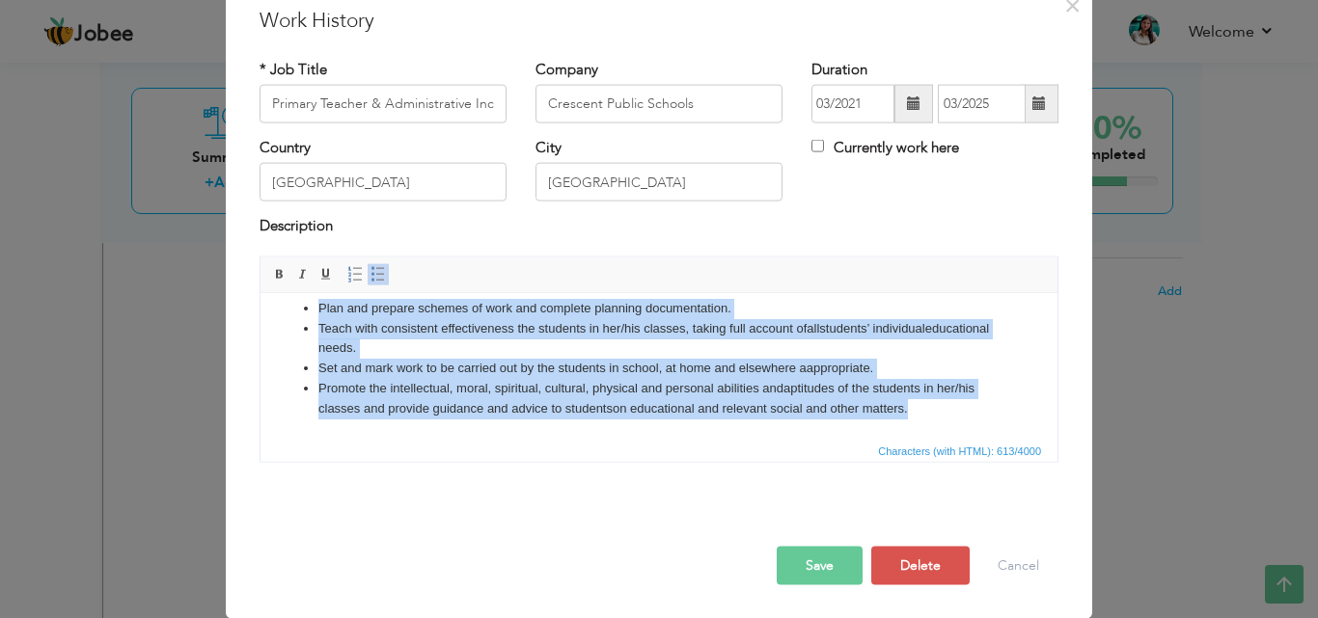
drag, startPoint x: 316, startPoint y: 310, endPoint x: 944, endPoint y: 428, distance: 639.1
click at [944, 428] on html "Roles and responsibilities: Plan and prepare schemes of work and complete plann…" at bounding box center [658, 342] width 797 height 192
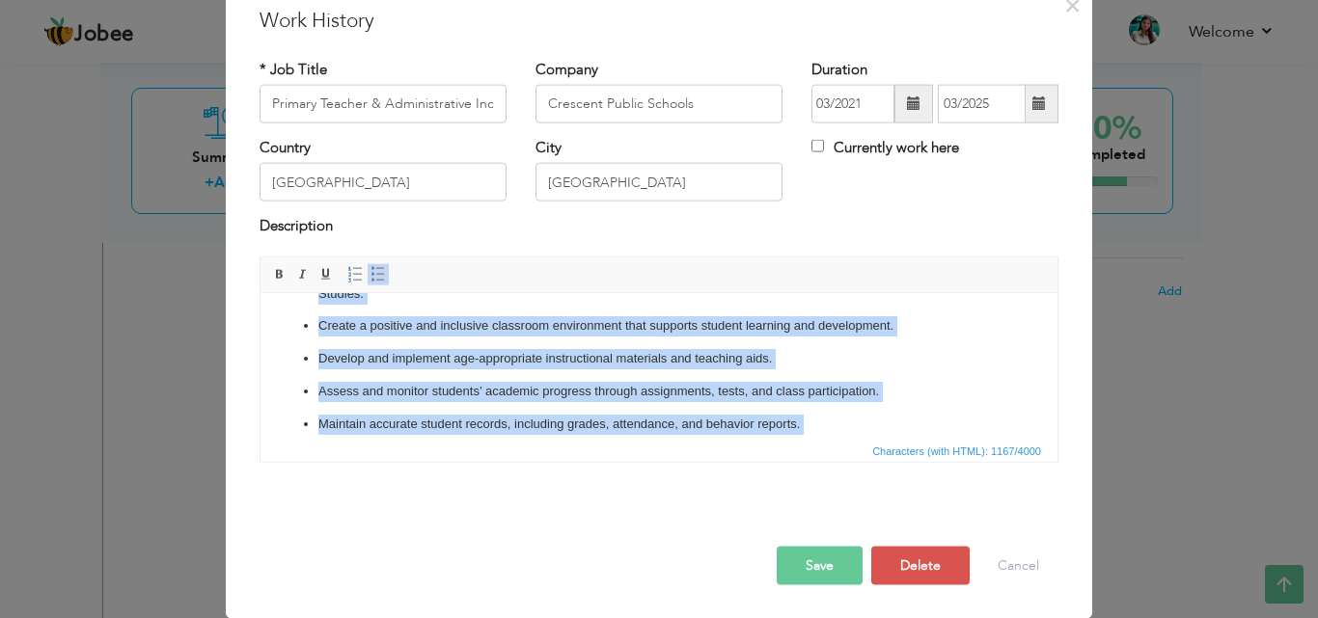
scroll to position [260, 0]
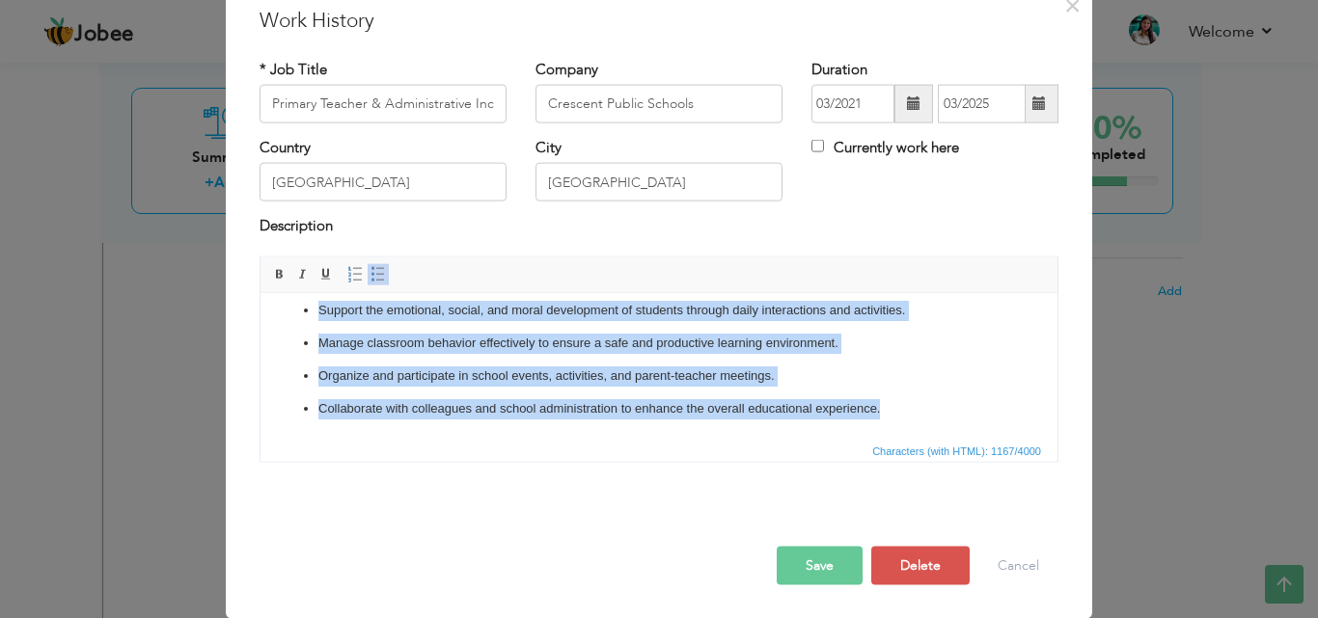
drag, startPoint x: 310, startPoint y: 347, endPoint x: 943, endPoint y: 430, distance: 639.2
click at [943, 430] on html "Roles and responsibilities: Plan, prepare, and deliver engaging lessons across …" at bounding box center [658, 235] width 797 height 405
click at [370, 269] on span at bounding box center [377, 273] width 15 height 15
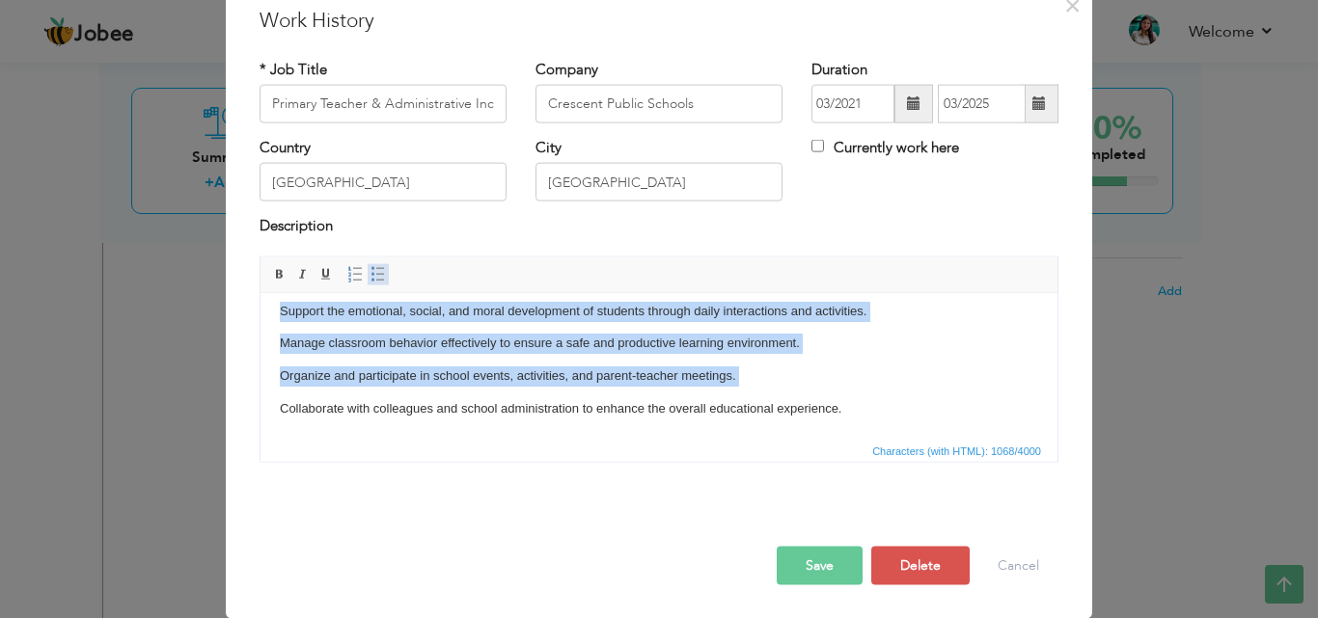
click at [370, 269] on span at bounding box center [377, 273] width 15 height 15
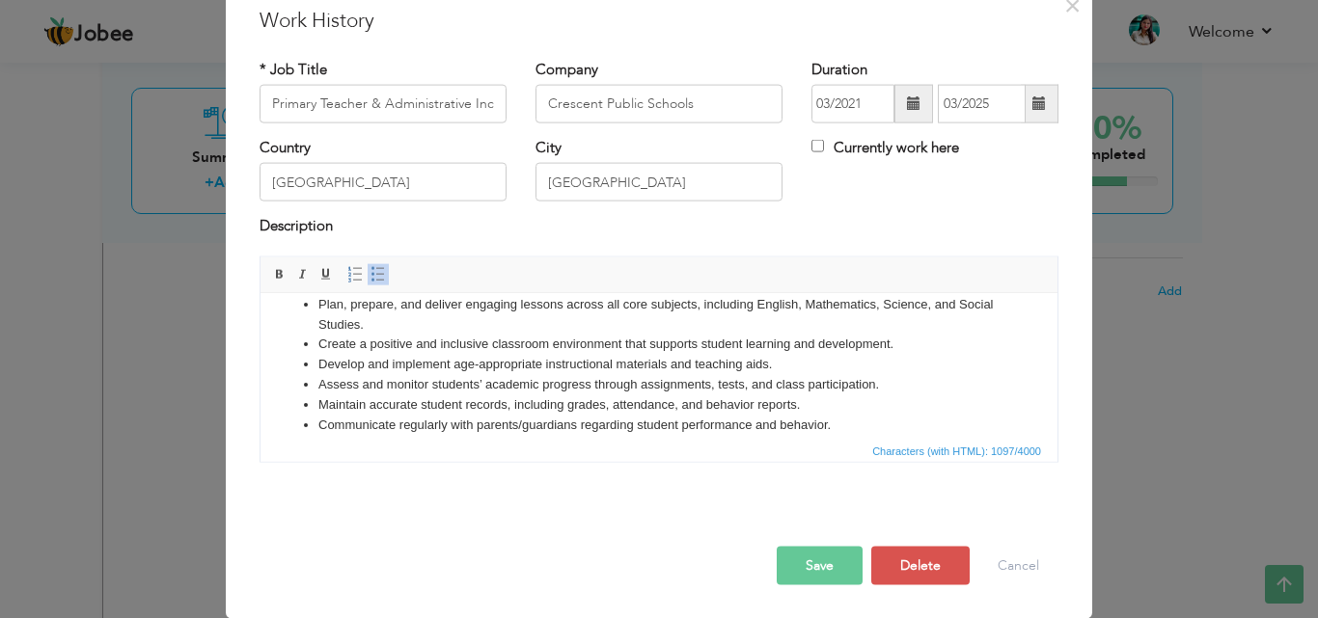
scroll to position [0, 0]
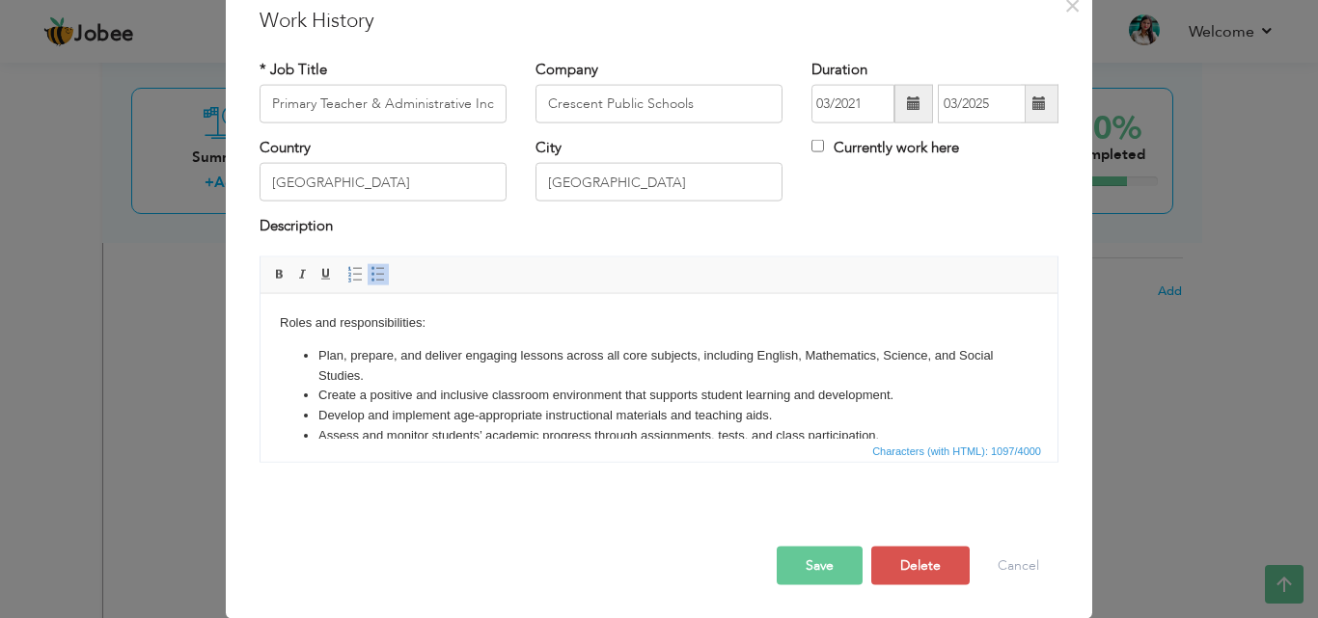
click at [423, 333] on body "Roles and responsibilities: Plan, prepare, and deliver engaging lessons across …" at bounding box center [659, 440] width 758 height 254
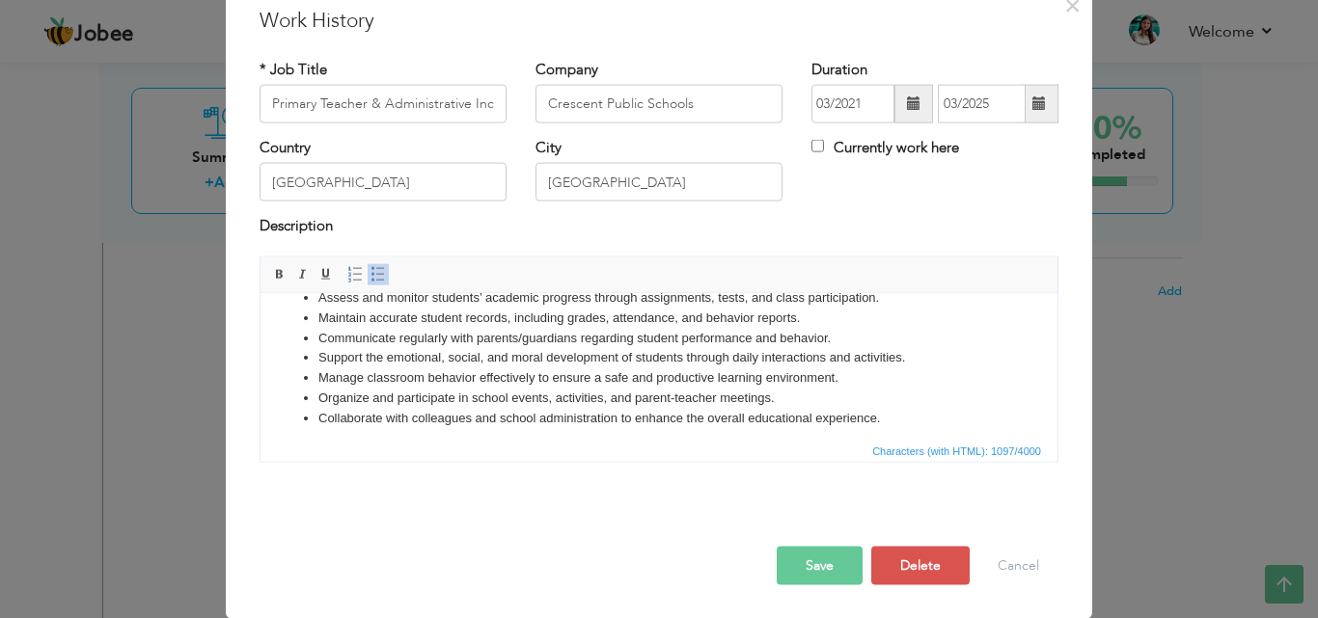
scroll to position [148, 0]
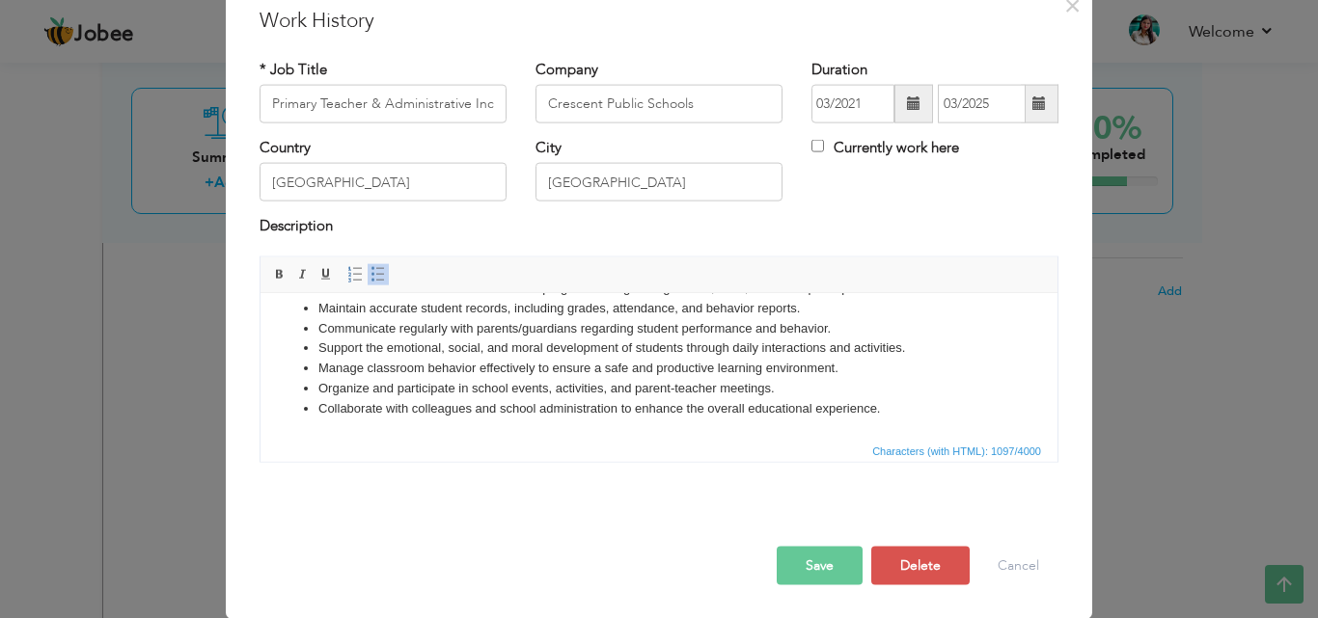
click at [1032, 102] on span at bounding box center [1039, 103] width 14 height 14
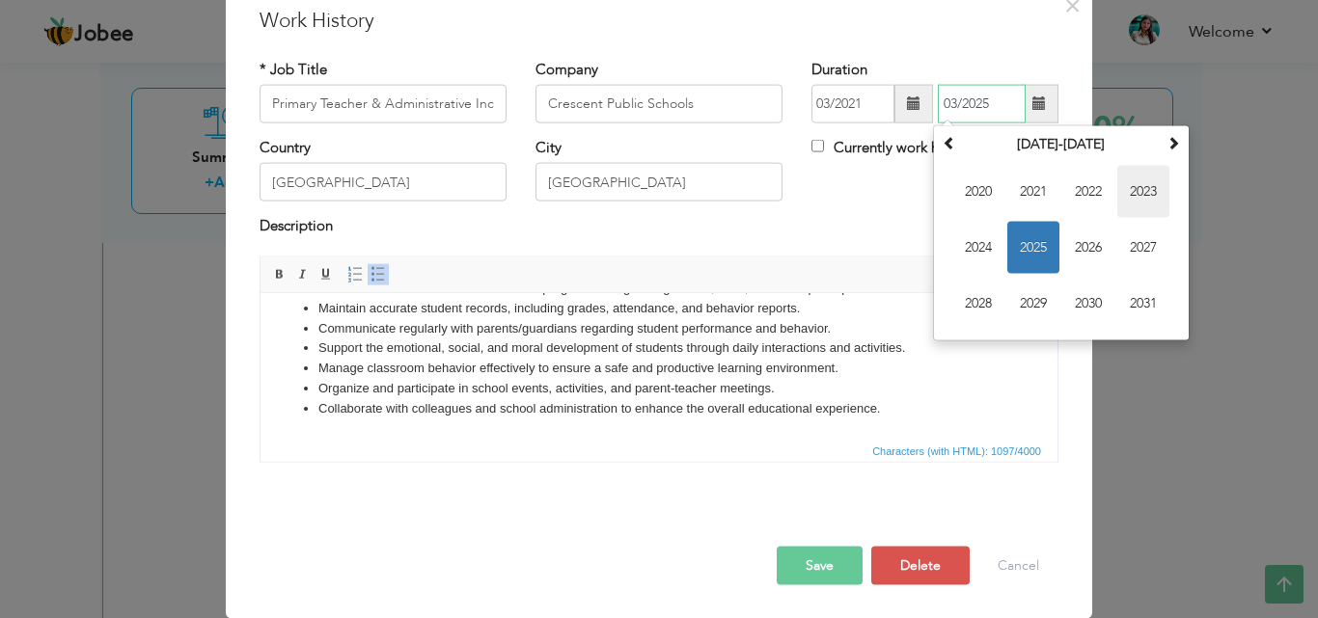
click at [1132, 187] on span "2023" at bounding box center [1143, 192] width 52 height 52
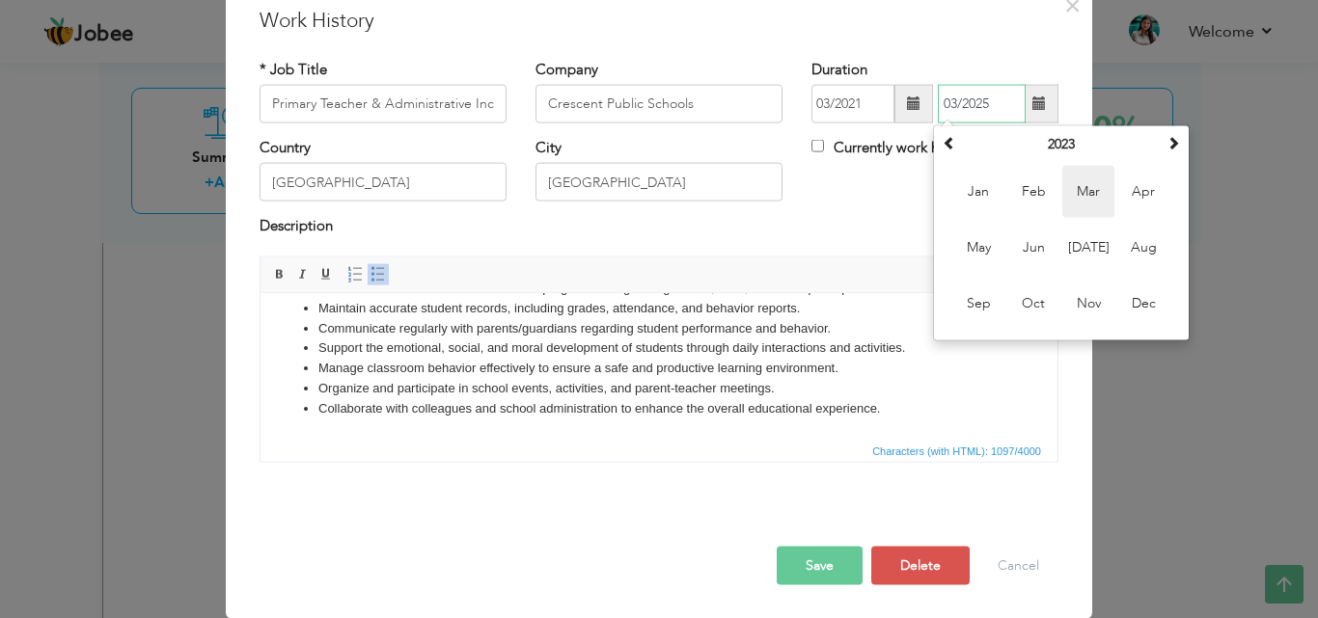
click at [1080, 185] on span "Mar" at bounding box center [1088, 192] width 52 height 52
type input "03/2023"
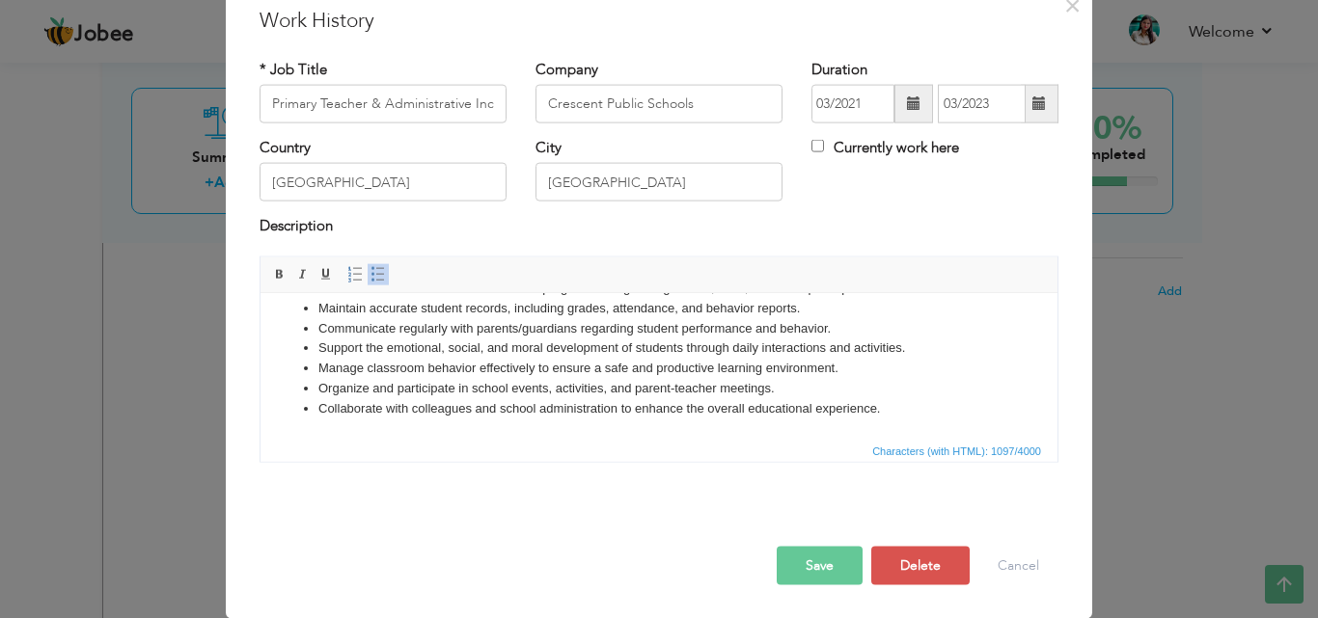
click at [818, 563] on button "Save" at bounding box center [820, 565] width 86 height 39
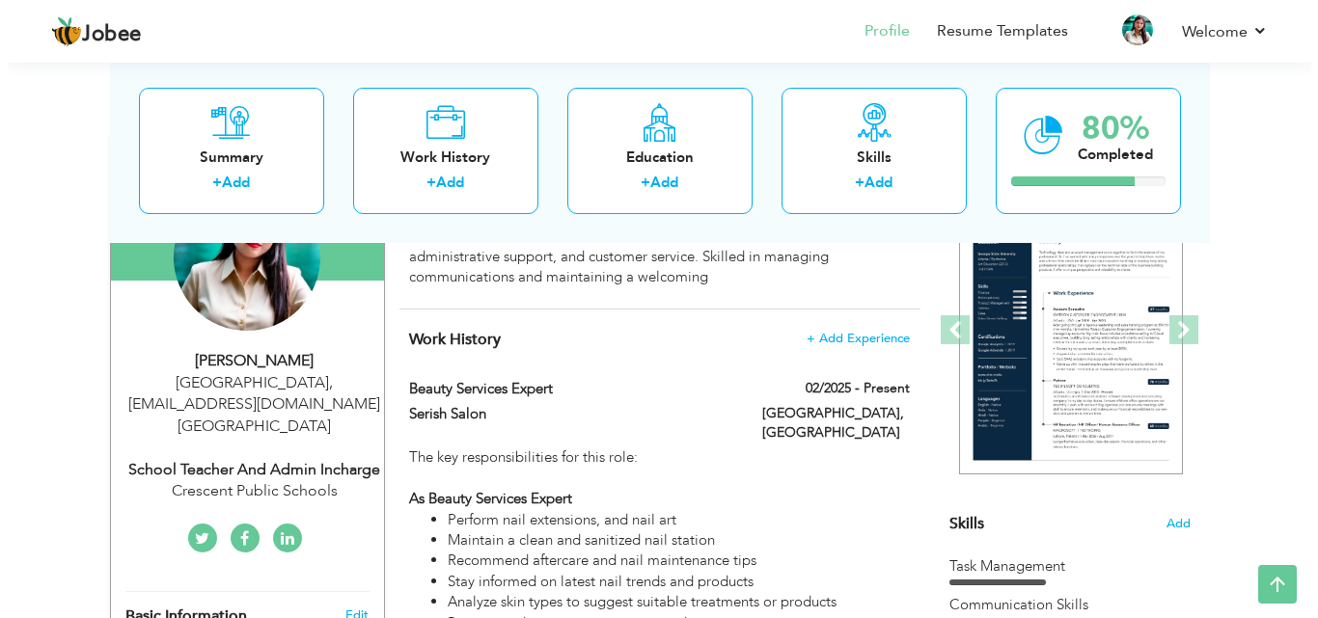
scroll to position [202, 0]
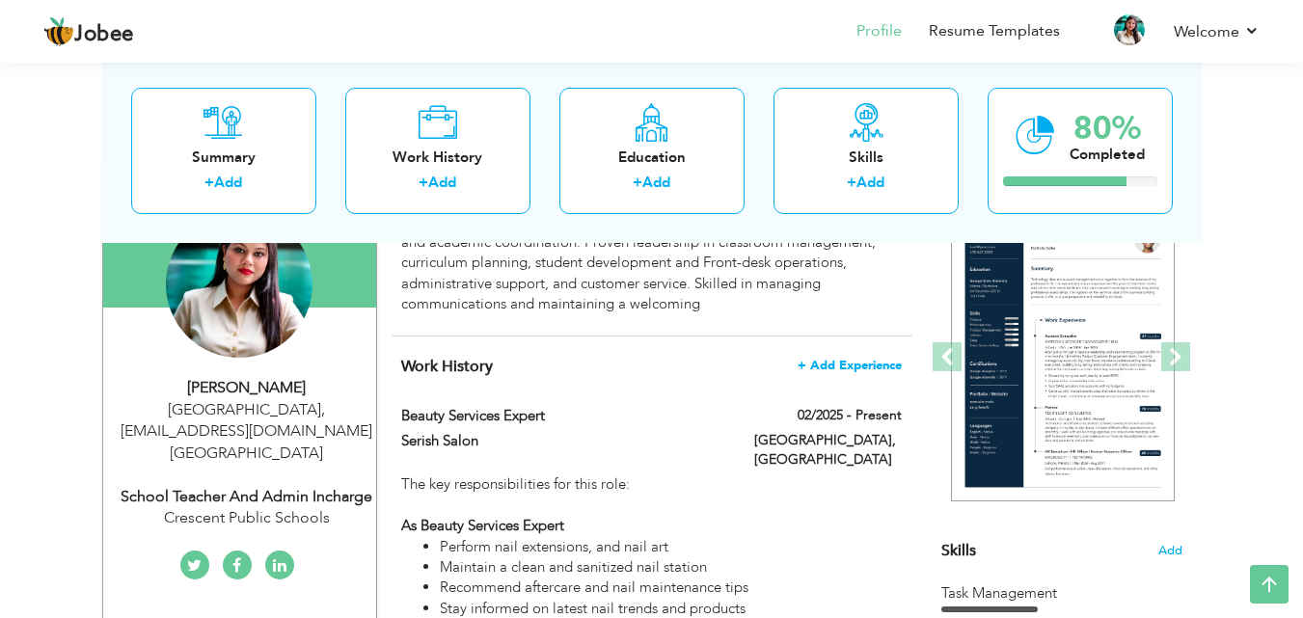
click at [866, 361] on span "+ Add Experience" at bounding box center [850, 366] width 104 height 14
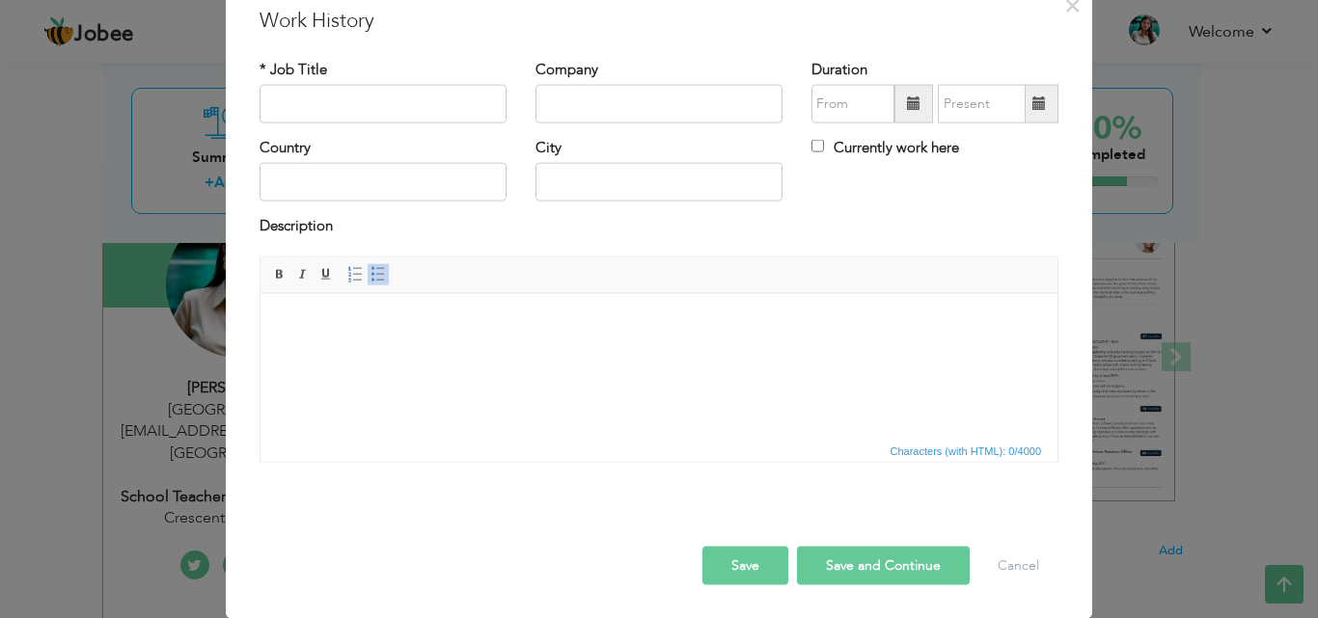
scroll to position [0, 0]
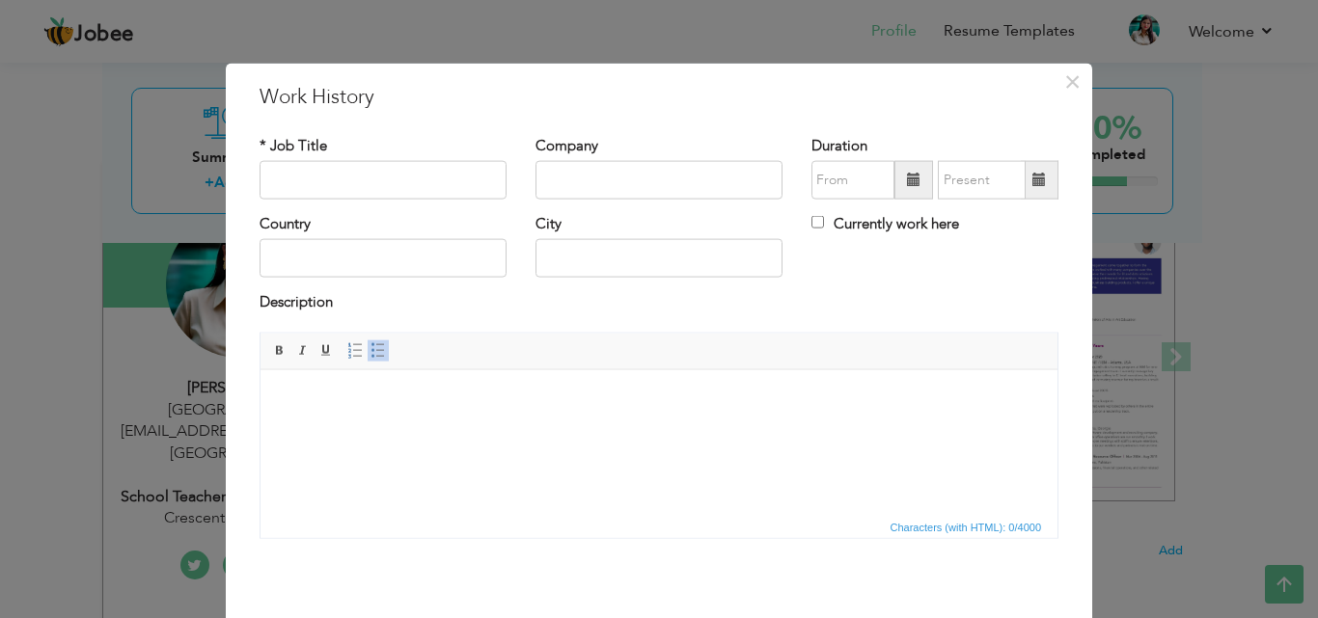
click at [302, 404] on body at bounding box center [659, 399] width 758 height 20
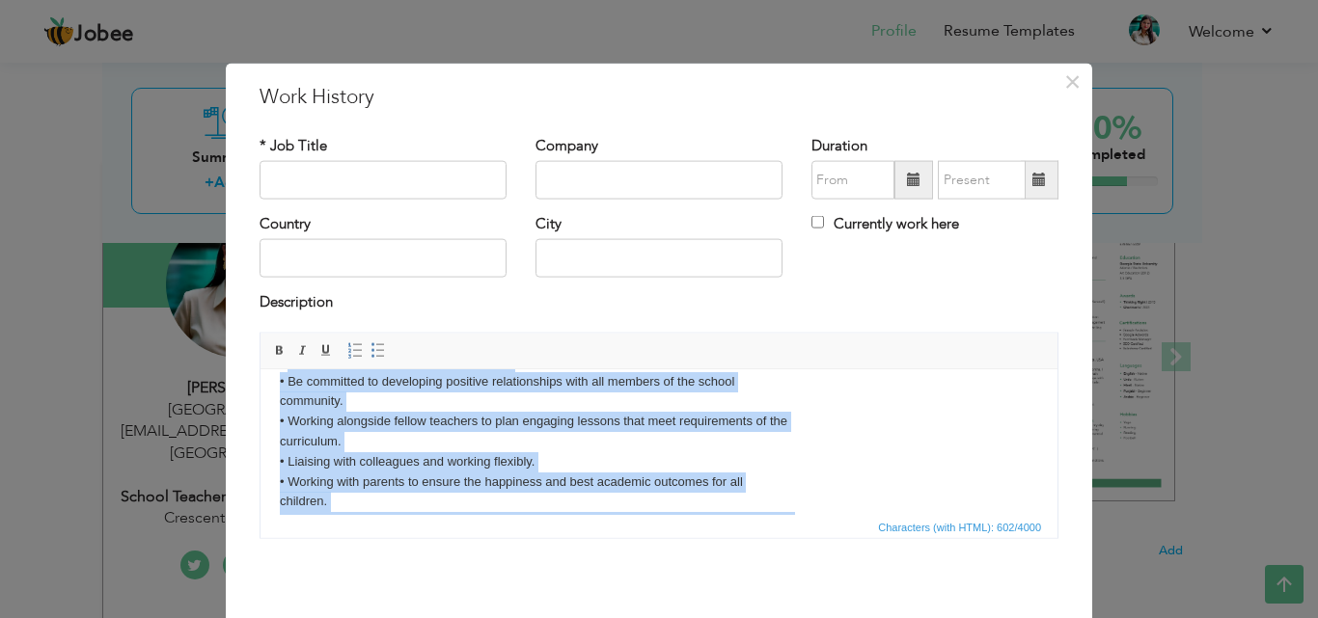
scroll to position [115, 0]
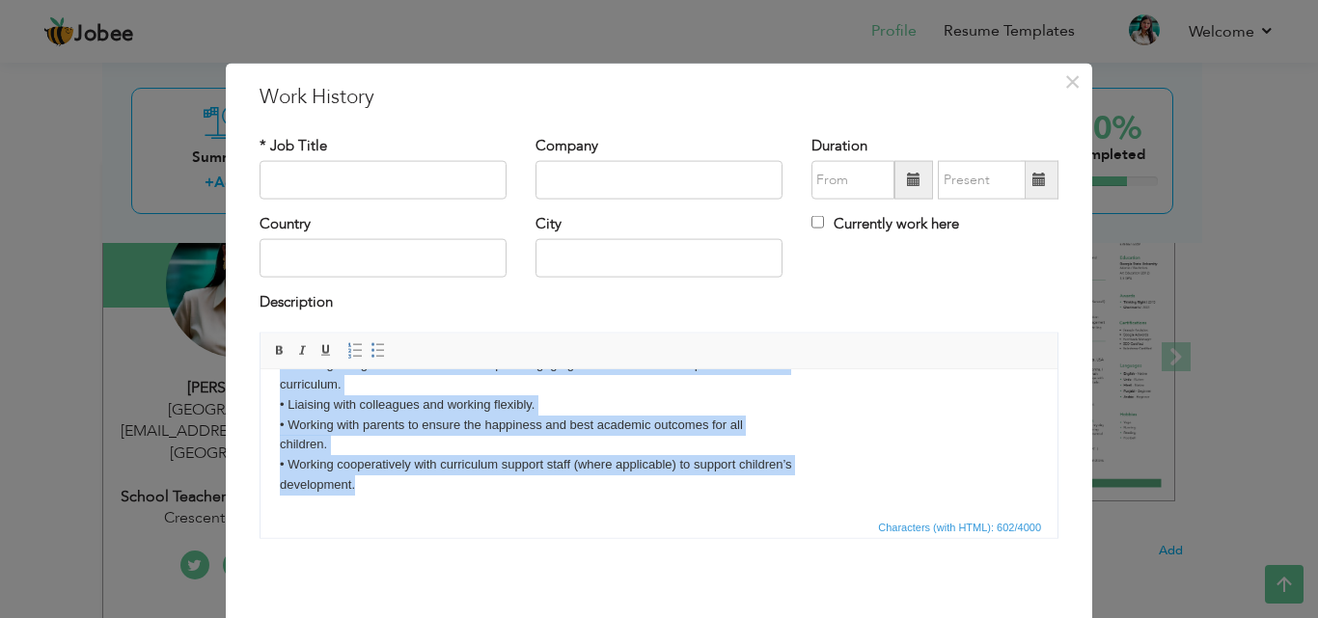
drag, startPoint x: 286, startPoint y: 418, endPoint x: 707, endPoint y: 884, distance: 627.7
click at [454, 514] on html "Teamwork and collaboration. • To be a good communicator at all levels. • Be com…" at bounding box center [658, 384] width 797 height 259
click at [370, 347] on span at bounding box center [377, 349] width 15 height 15
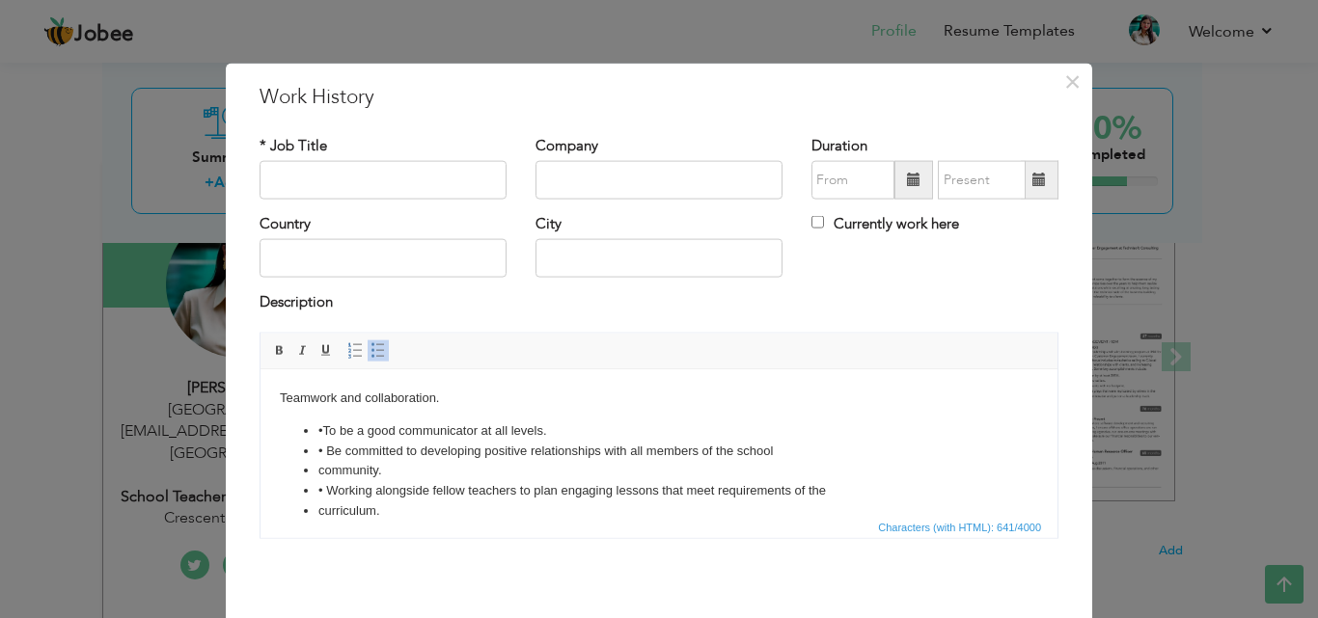
scroll to position [0, 0]
click at [370, 346] on span at bounding box center [377, 349] width 15 height 15
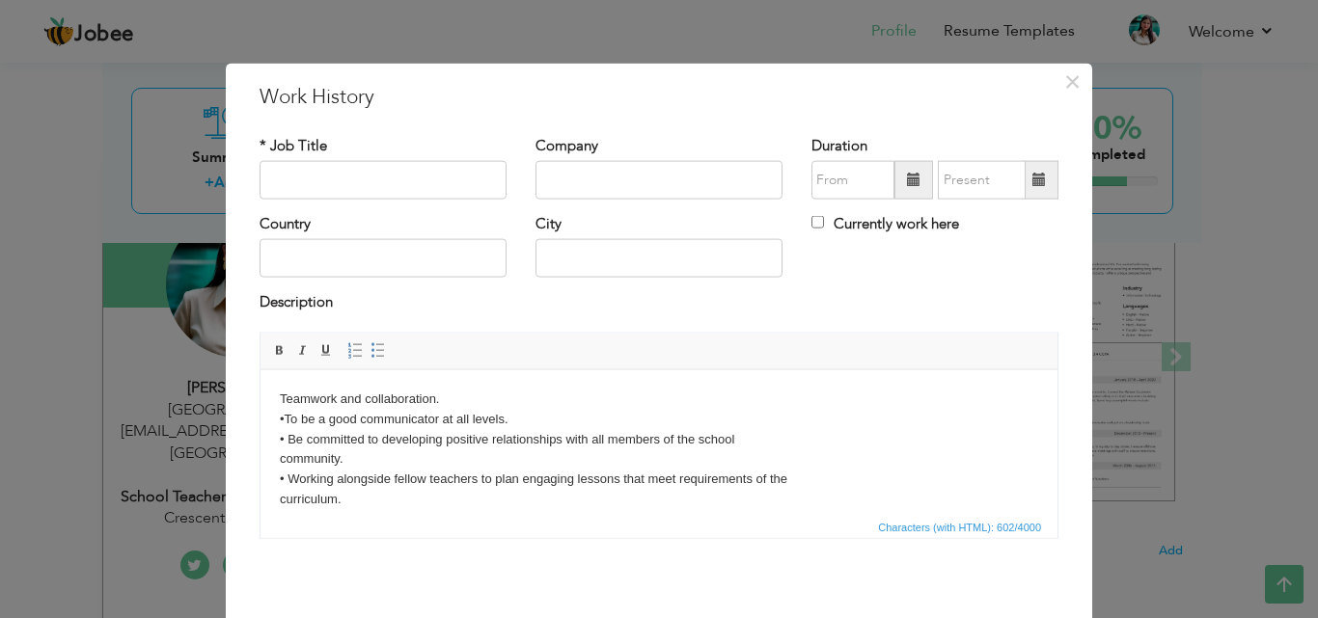
click at [356, 450] on body "Teamwork and collaboration. • To be a good communicator at all levels. • Be com…" at bounding box center [659, 499] width 758 height 221
click at [281, 459] on body "Teamwork and collaboration. • To be a good communicator at all levels. • Be com…" at bounding box center [659, 499] width 758 height 221
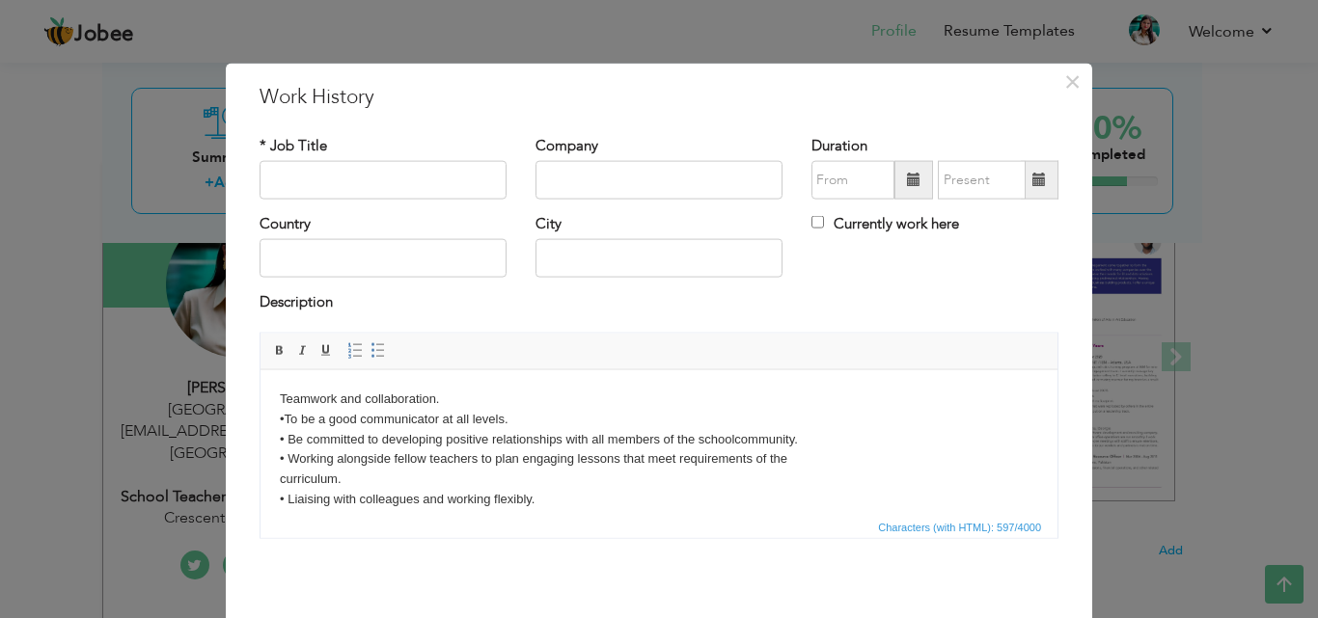
click at [281, 479] on body "Teamwork and collaboration. • To be a good communicator at all levels. • Be com…" at bounding box center [659, 489] width 758 height 201
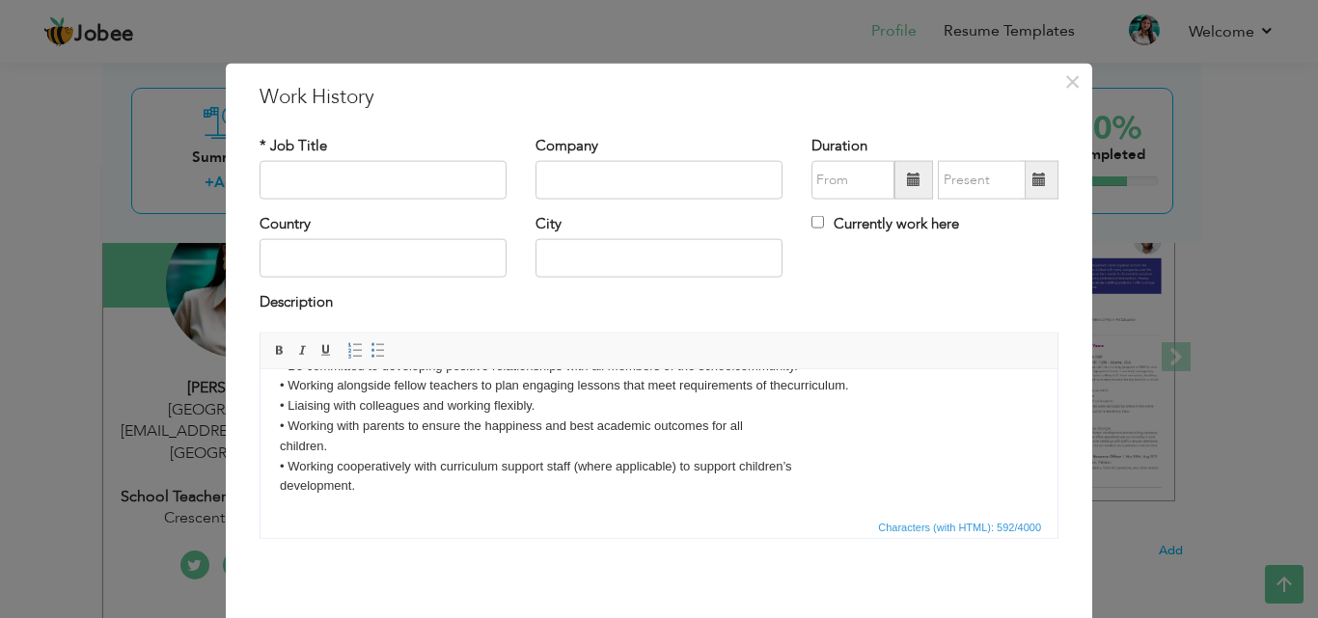
scroll to position [74, 0]
click at [277, 447] on html "Teamwork and collaboration. • To be a good communicator at all levels. • Be com…" at bounding box center [658, 404] width 797 height 219
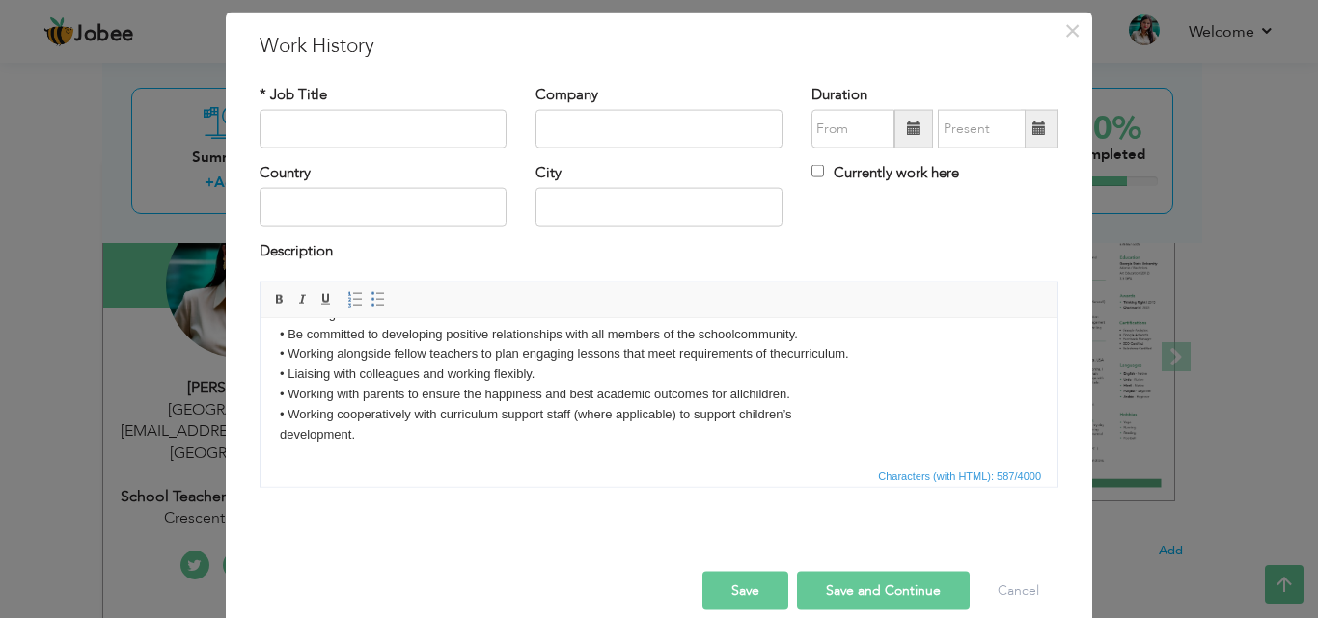
scroll to position [76, 0]
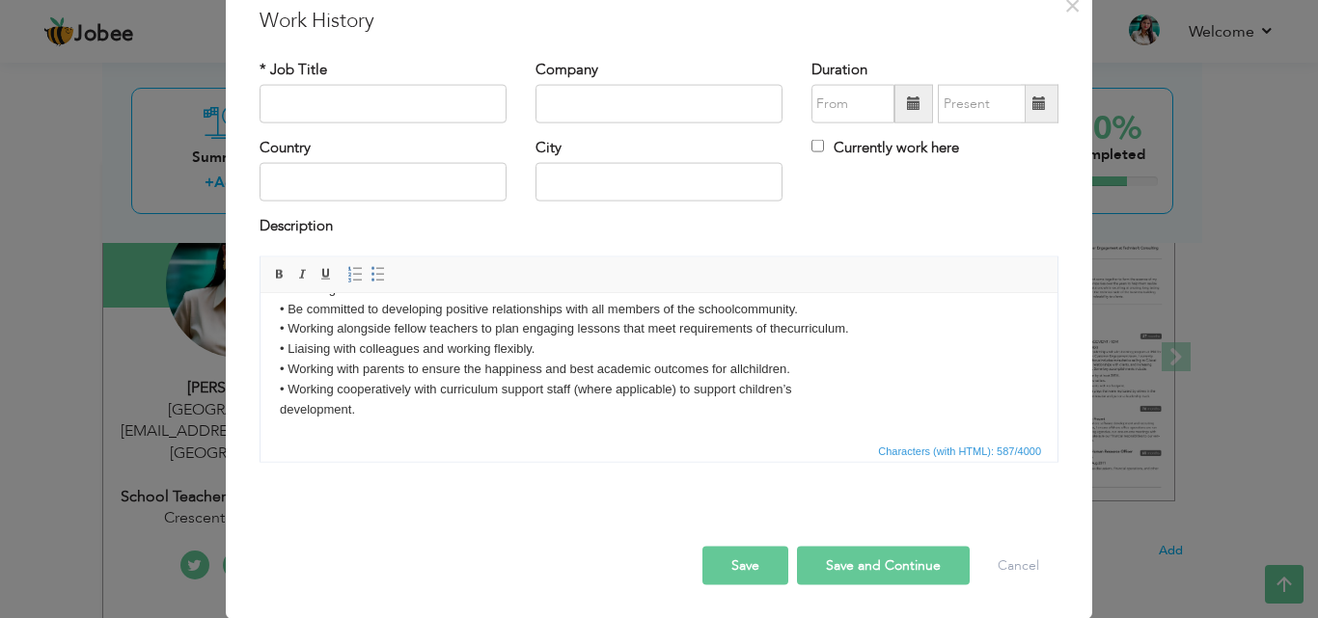
click at [280, 409] on body "Teamwork and collaboration. • To be a good communicator at all levels. • Be com…" at bounding box center [659, 339] width 758 height 160
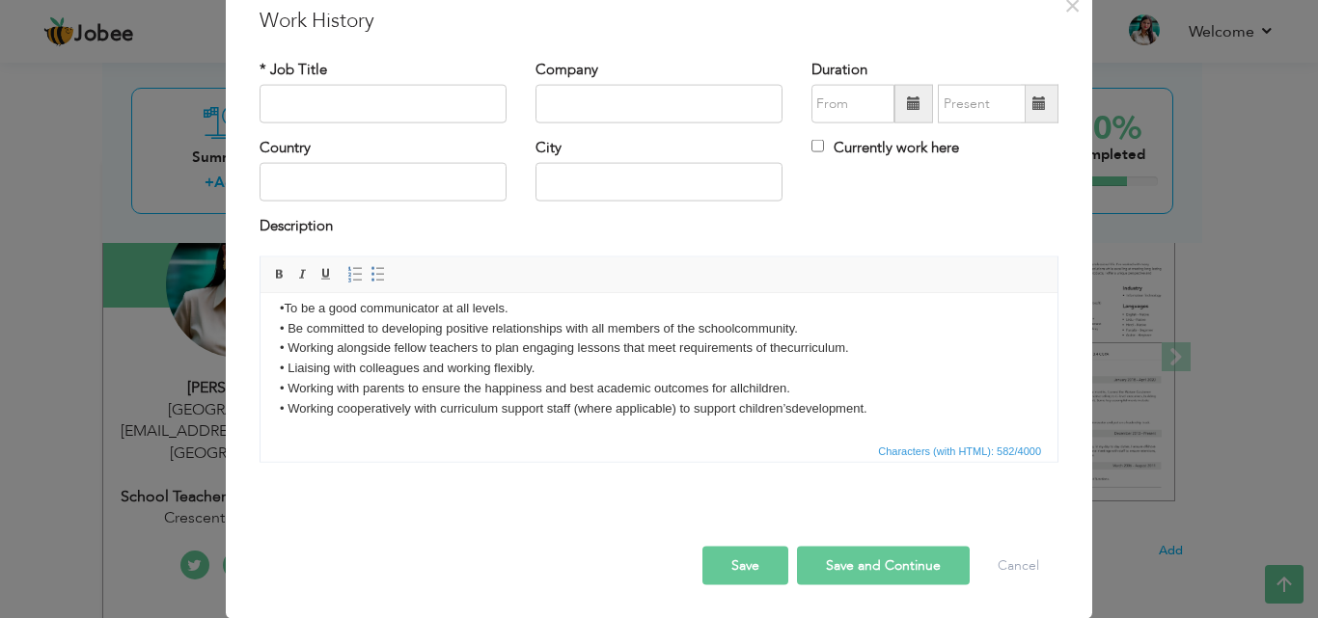
scroll to position [0, 0]
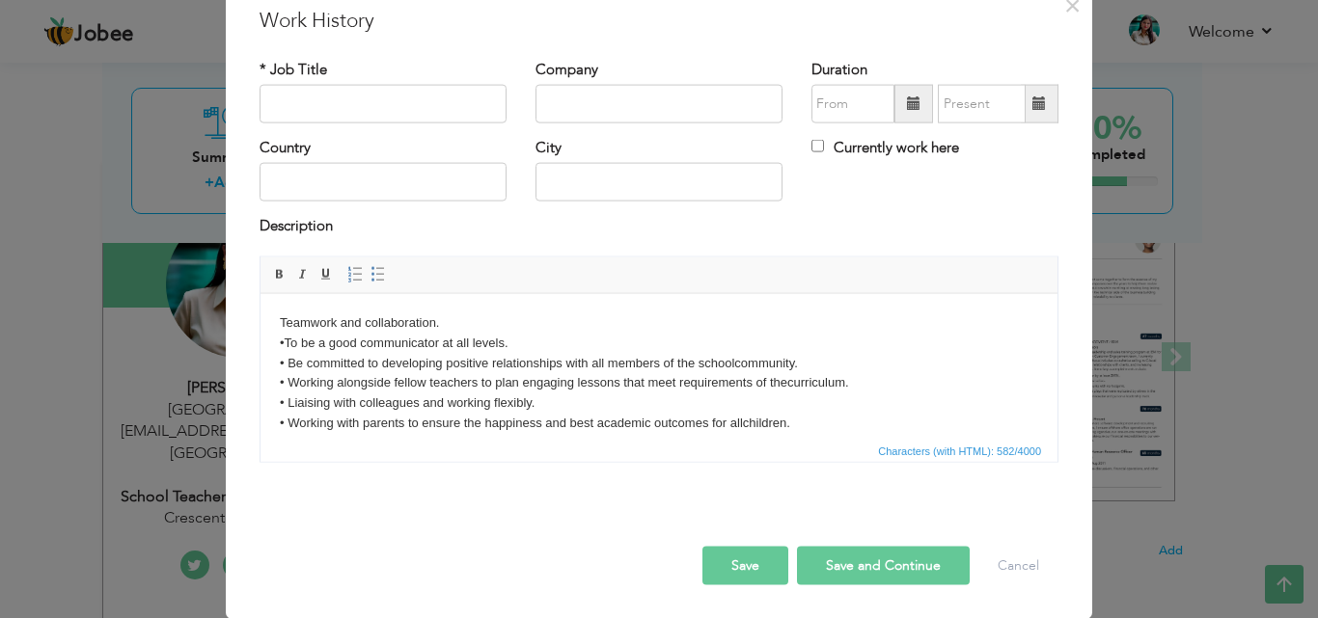
click at [281, 315] on body "Teamwork and collaboration. • To be a good communicator at all levels. • Be com…" at bounding box center [659, 383] width 758 height 141
click at [370, 268] on span at bounding box center [377, 273] width 15 height 15
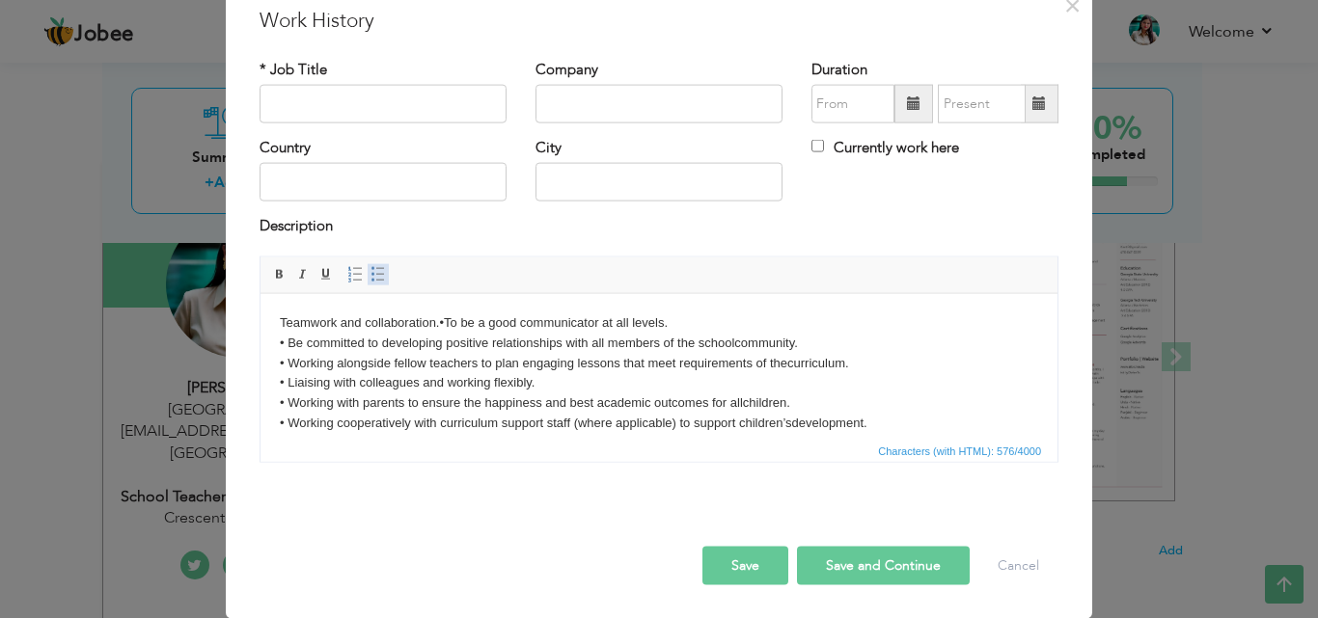
click at [368, 264] on link "Insert/Remove Bulleted List" at bounding box center [378, 273] width 21 height 21
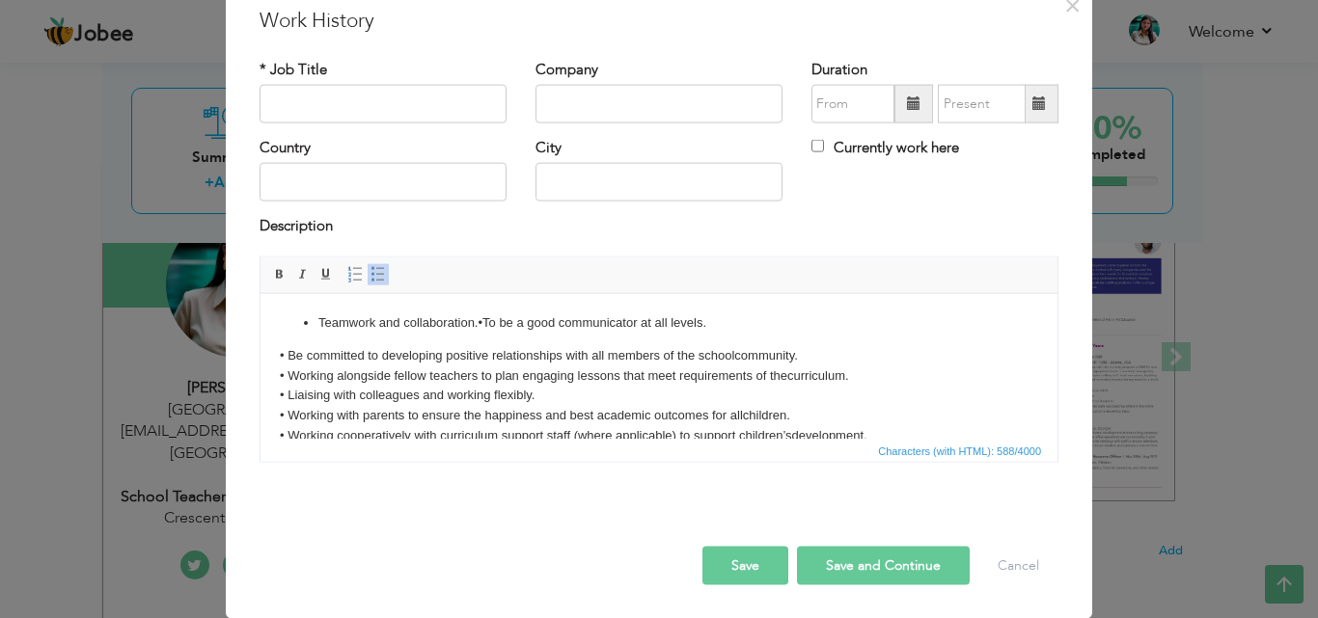
click at [488, 318] on li "Teamwork and collaboration. • To be a good communicator at all levels." at bounding box center [658, 323] width 681 height 20
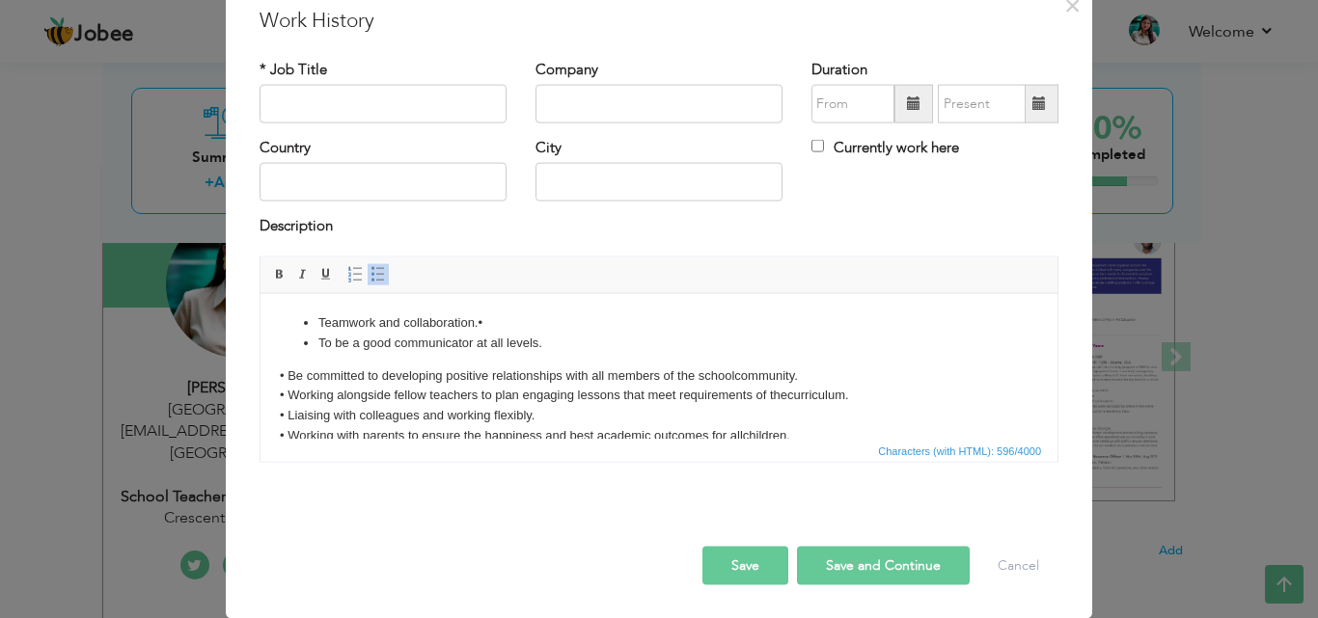
click at [286, 374] on body "Teamwork and collaboration. • To be a good communicator at all levels. • Be com…" at bounding box center [659, 389] width 758 height 153
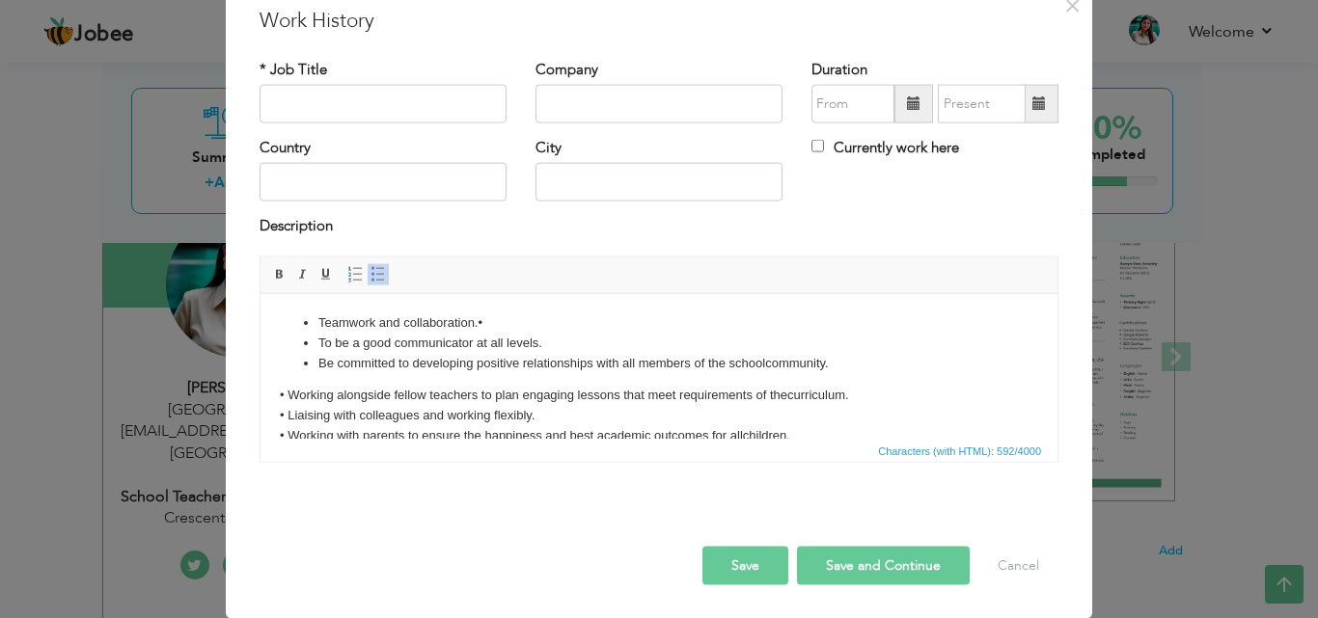
click at [288, 395] on body "Teamwork and collaboration. • To be a good communicator at all levels. Be commi…" at bounding box center [659, 389] width 758 height 153
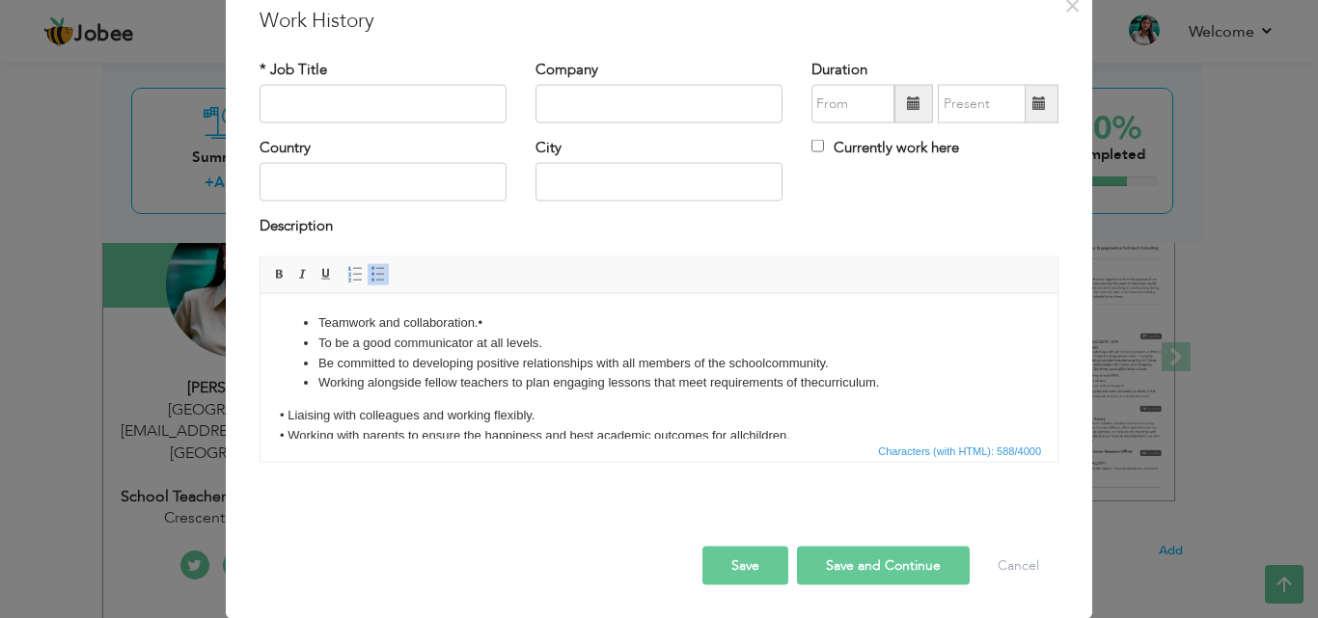
click at [289, 414] on body "Teamwork and collaboration. • To be a good communicator at all levels. Be commi…" at bounding box center [659, 389] width 758 height 153
click at [289, 425] on body "Teamwork and collaboration. • To be a good communicator at all levels. Be commi…" at bounding box center [659, 389] width 758 height 153
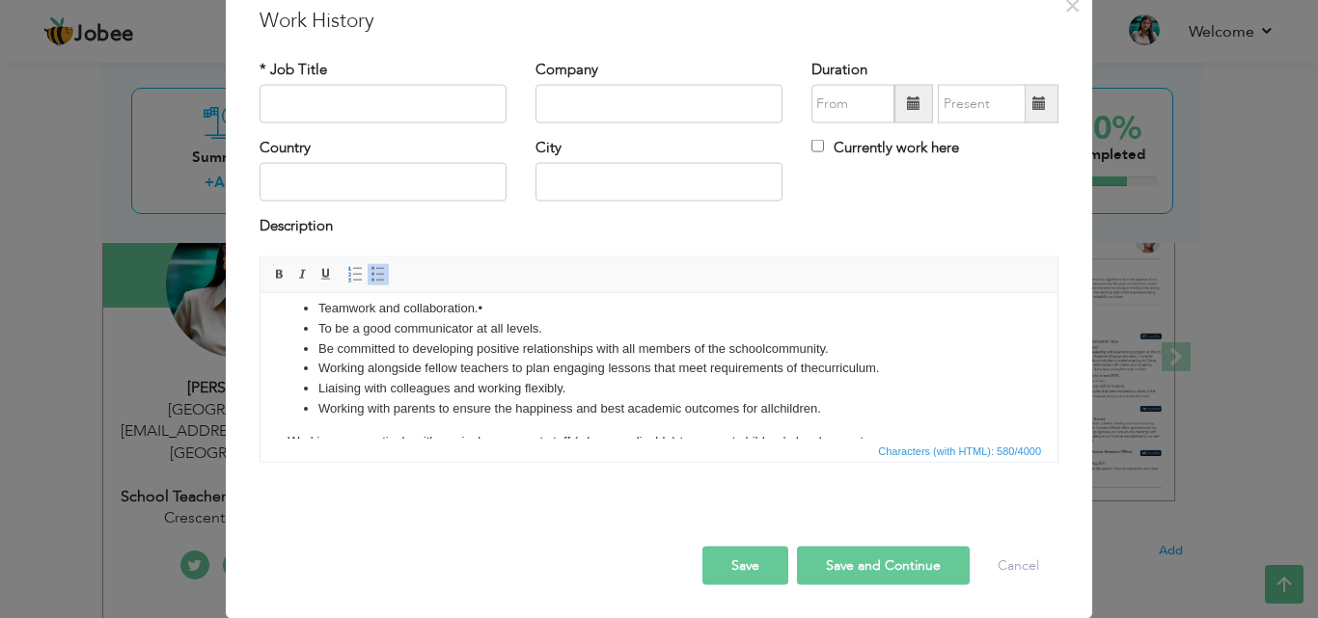
scroll to position [47, 0]
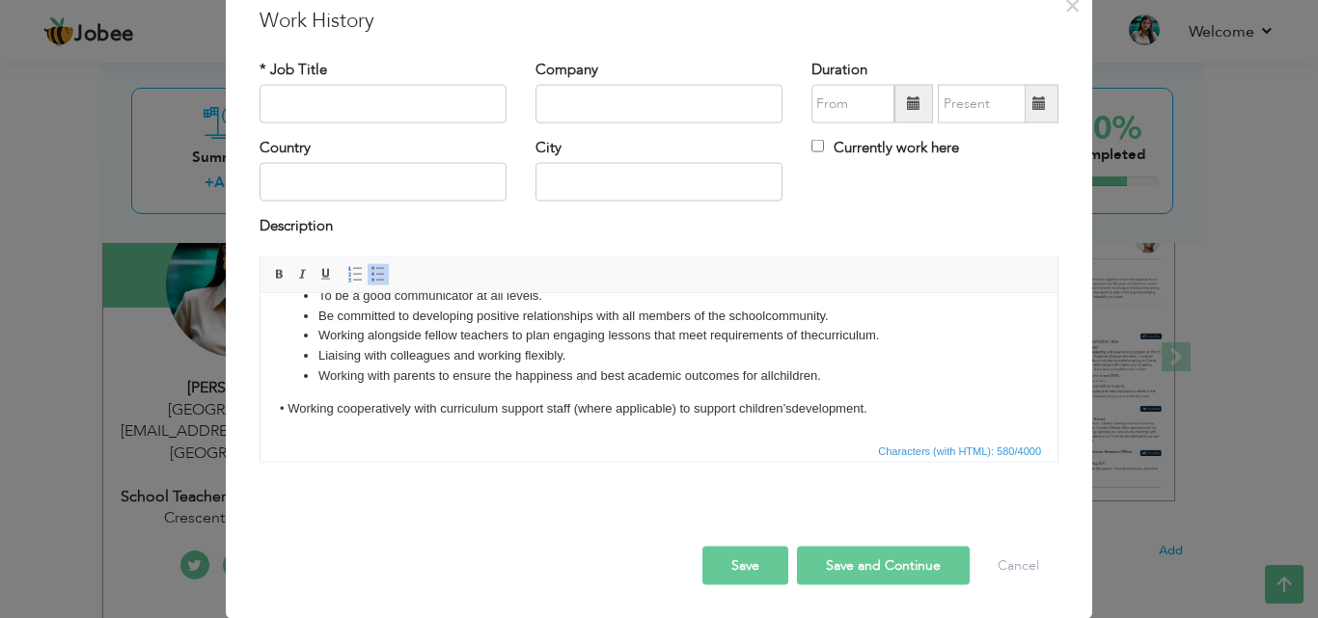
click at [286, 407] on body "Teamwork and collaboration. • To be a good communicator at all levels. Be commi…" at bounding box center [659, 341] width 758 height 153
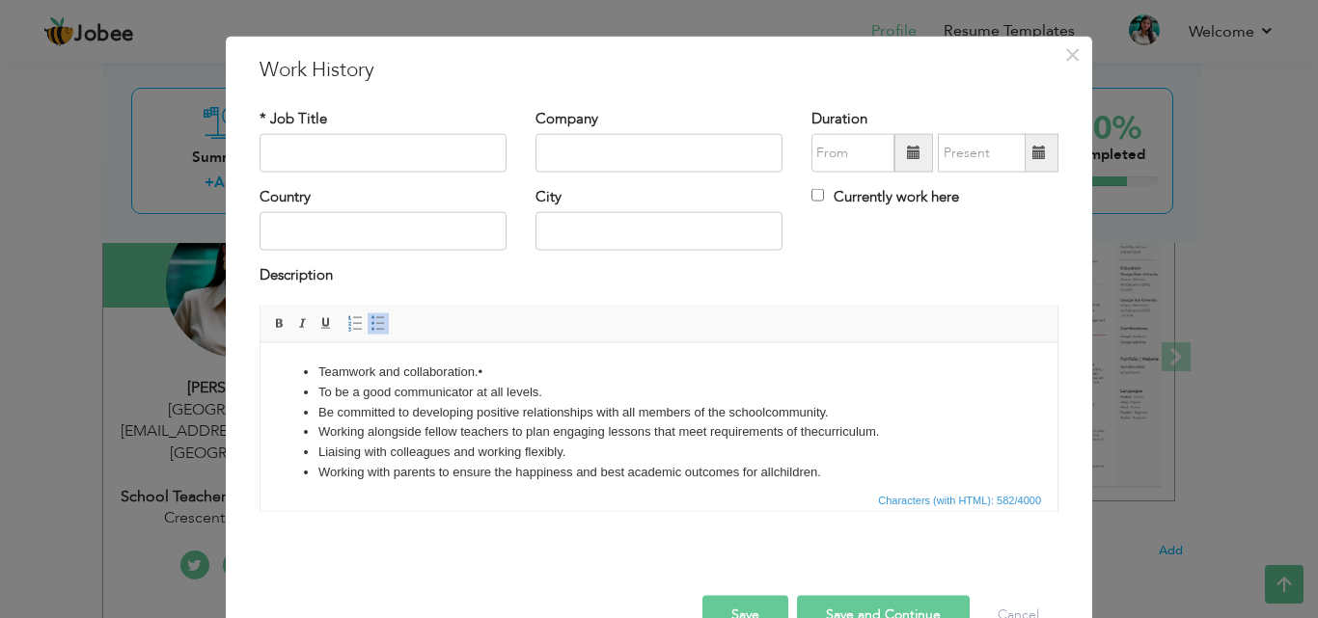
scroll to position [0, 0]
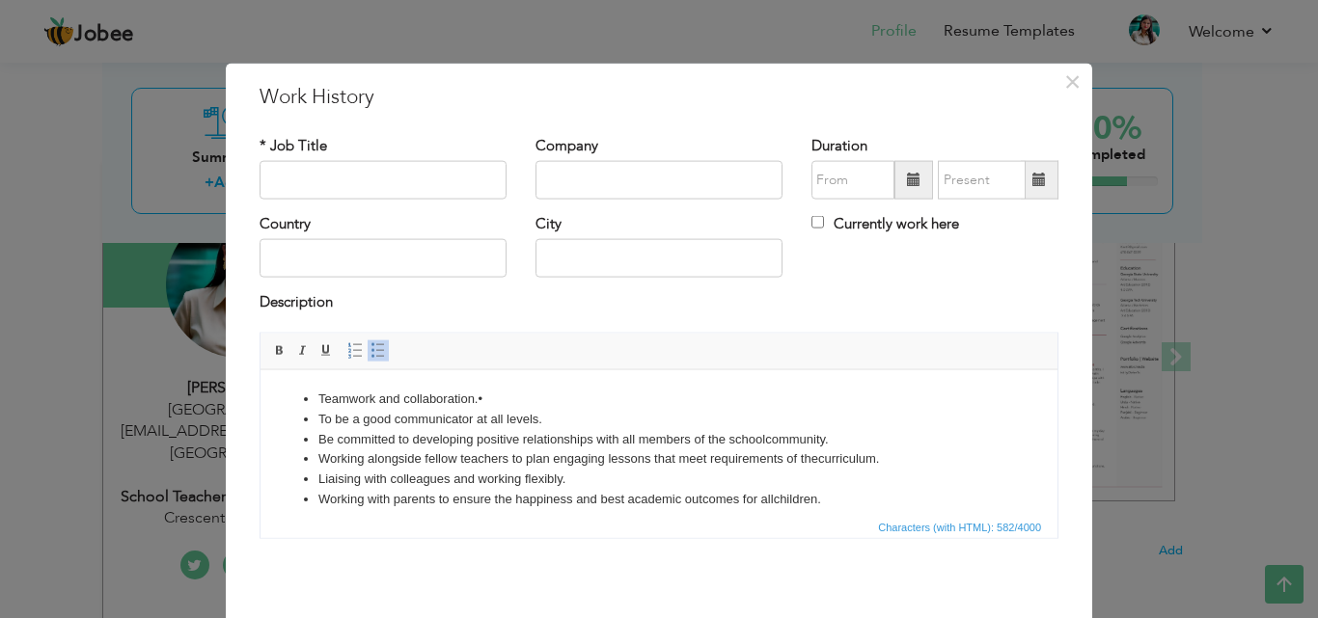
click at [320, 381] on html "Teamwork and collaboration. • To be a good communicator at all levels. Be commi…" at bounding box center [658, 458] width 797 height 179
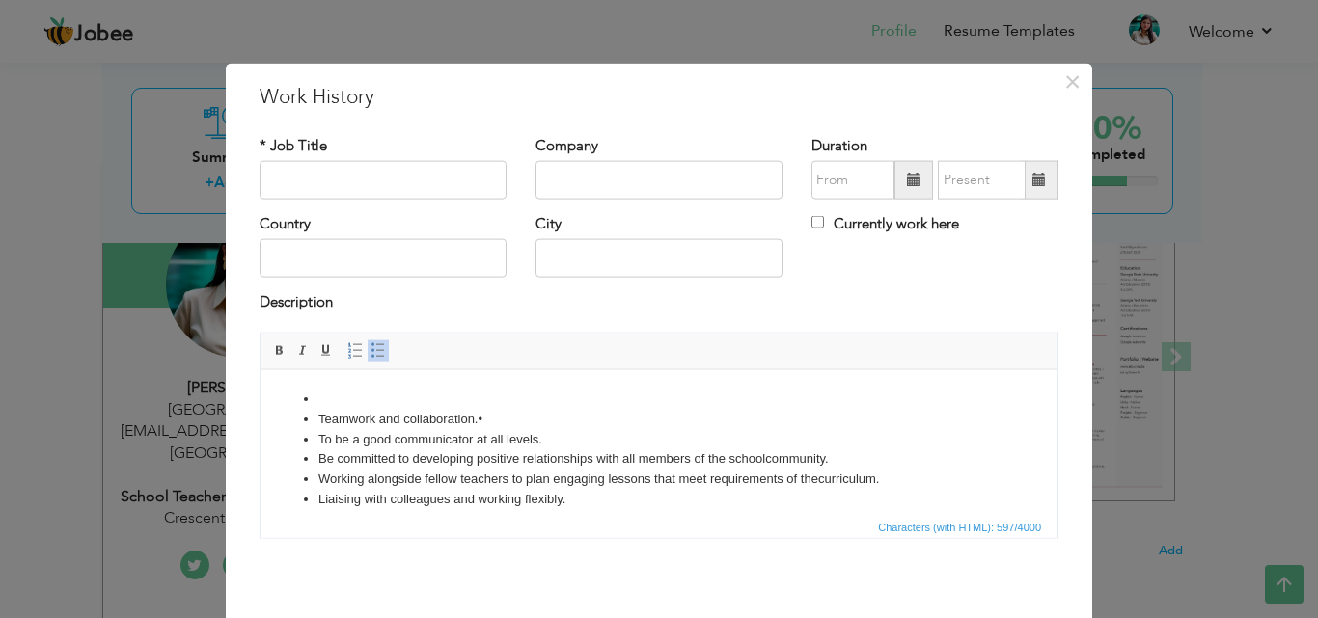
click at [321, 389] on li at bounding box center [658, 399] width 681 height 20
click at [370, 354] on span at bounding box center [377, 349] width 15 height 15
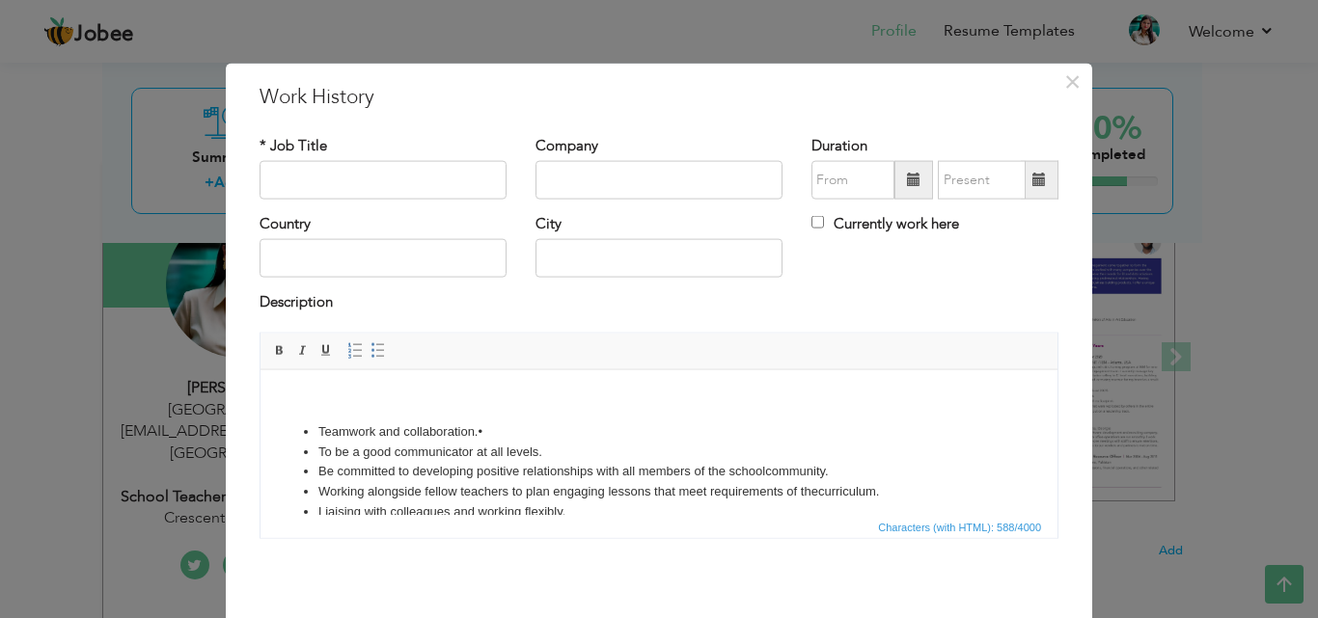
click at [304, 395] on body "Teamwork and collaboration. • To be a good communicator at all levels. Be commi…" at bounding box center [659, 475] width 758 height 173
click at [327, 170] on input "text" at bounding box center [382, 180] width 247 height 39
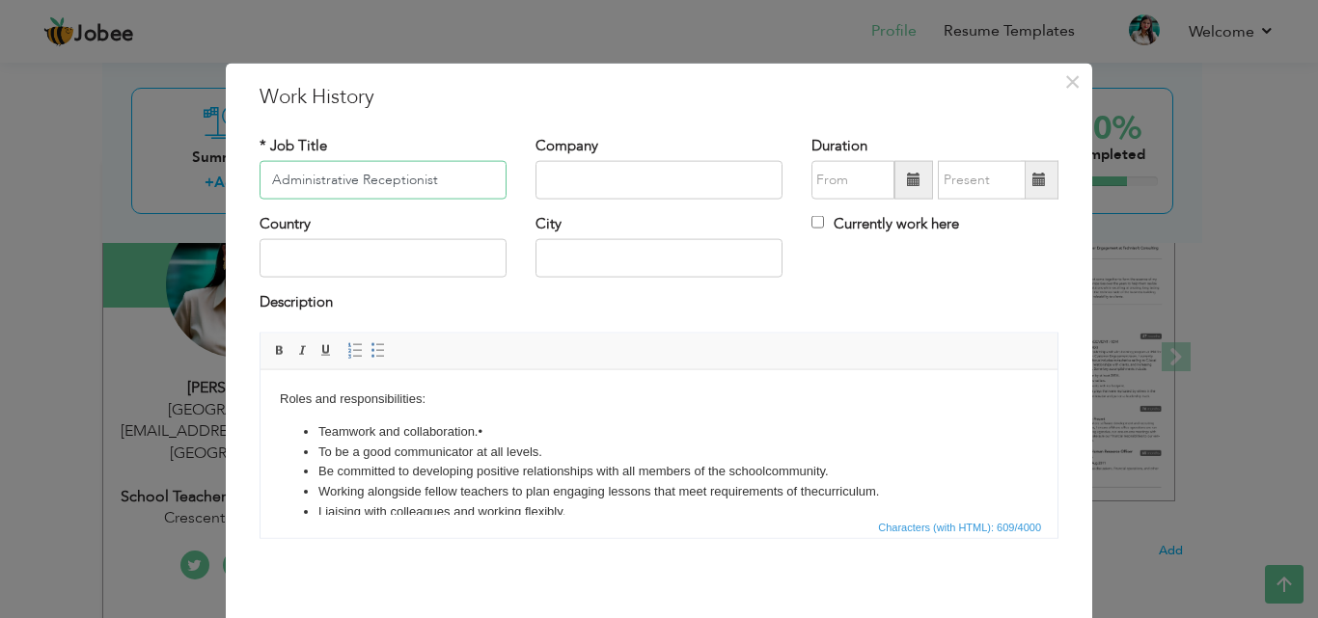
type input "Administrative Receptionist"
click at [391, 252] on input "text" at bounding box center [382, 258] width 247 height 39
type input "[GEOGRAPHIC_DATA]"
click at [615, 259] on input "text" at bounding box center [658, 258] width 247 height 39
type input "[GEOGRAPHIC_DATA]"
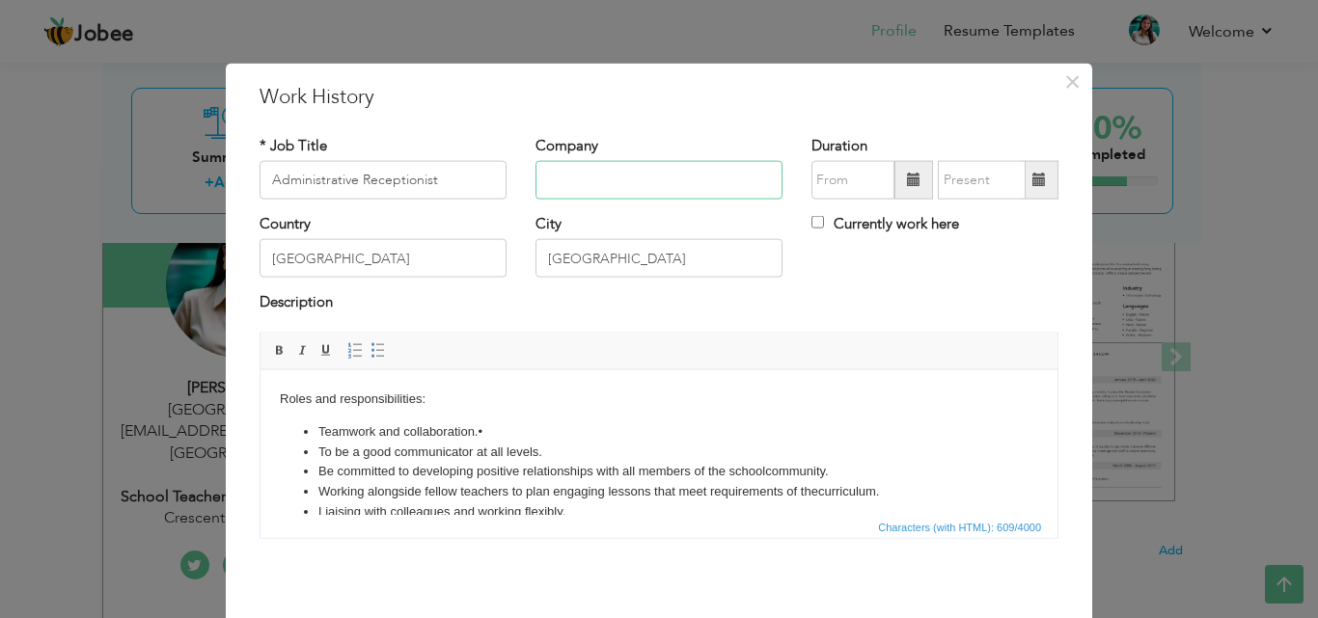
click at [640, 186] on input "text" at bounding box center [658, 180] width 247 height 39
paste input "[PERSON_NAME][GEOGRAPHIC_DATA]"
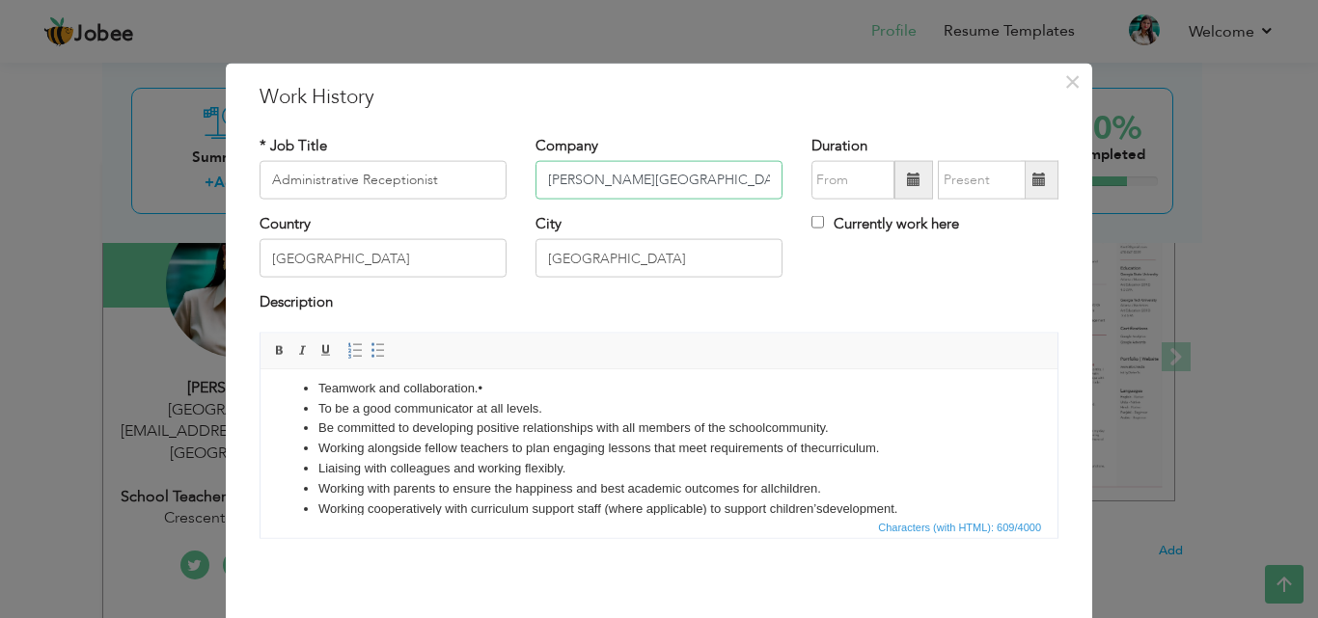
scroll to position [67, 0]
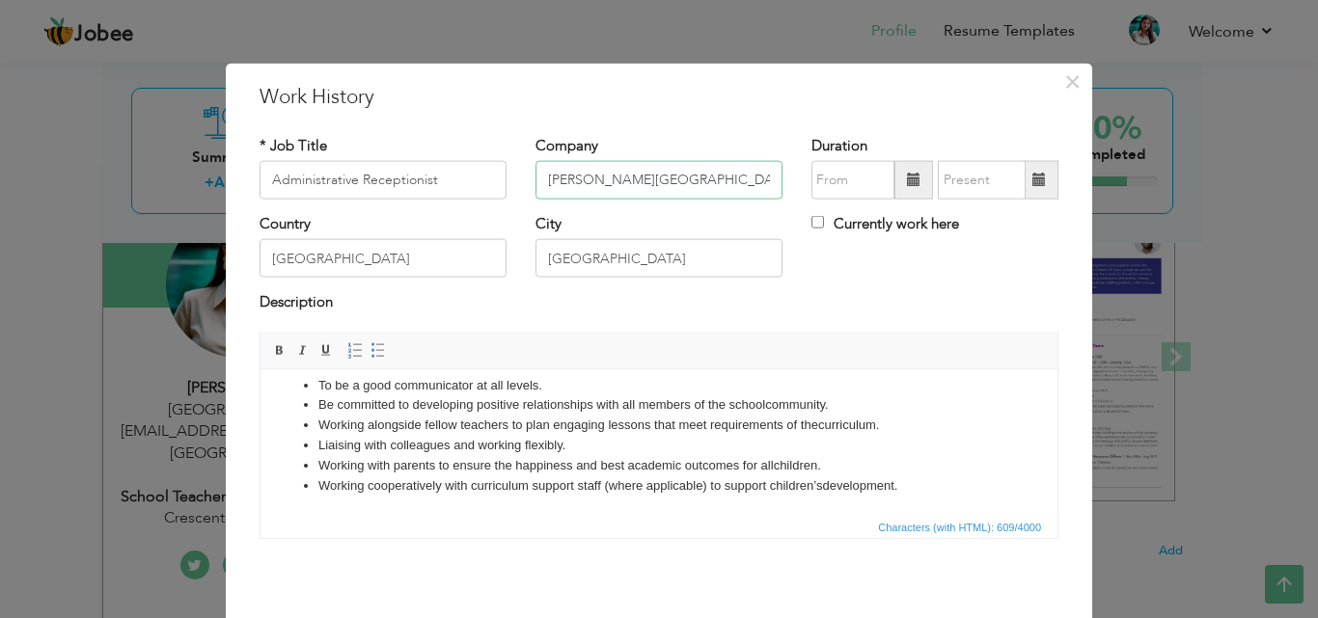
type input "[PERSON_NAME][GEOGRAPHIC_DATA]"
click at [910, 181] on span at bounding box center [914, 180] width 14 height 14
type input "08/2025"
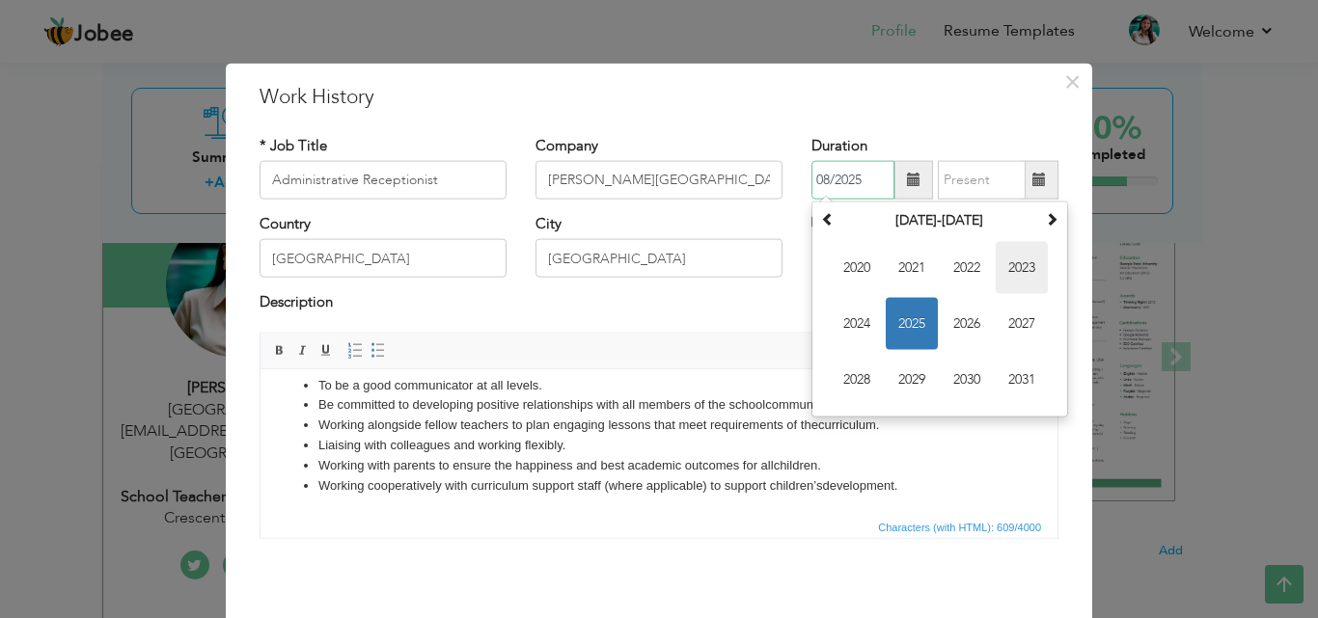
click at [1023, 259] on span "2023" at bounding box center [1021, 268] width 52 height 52
click at [1036, 173] on span at bounding box center [1039, 180] width 14 height 14
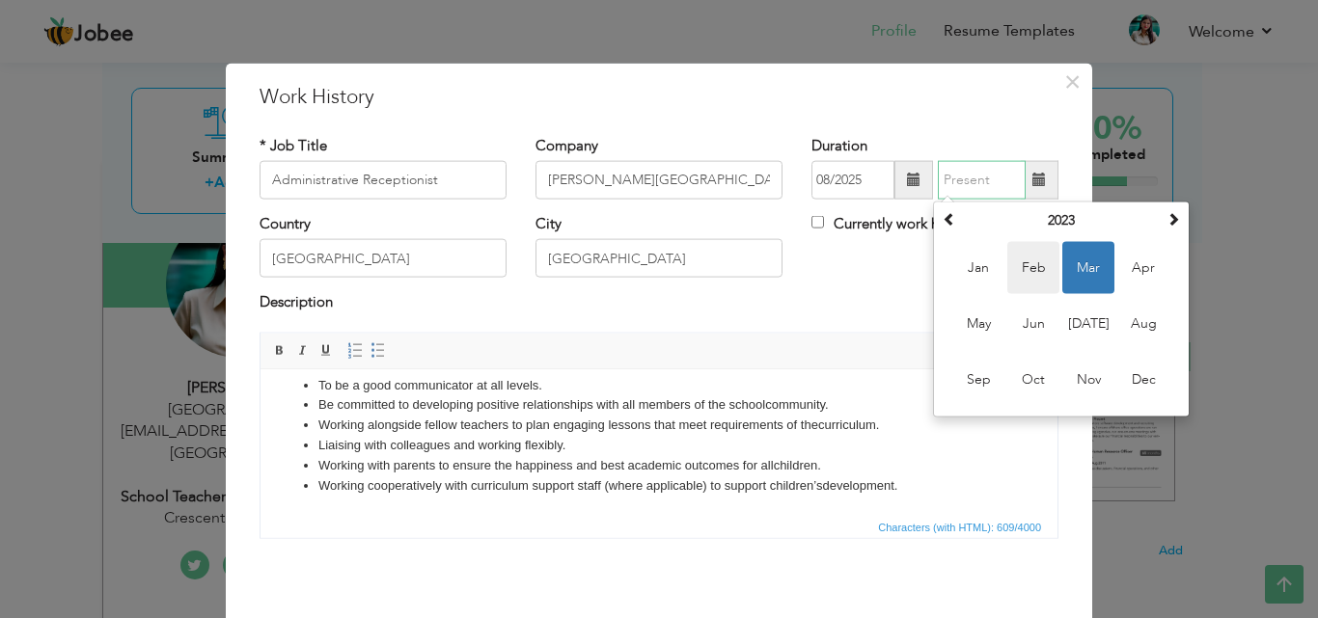
click at [1021, 266] on span "Feb" at bounding box center [1033, 268] width 52 height 52
type input "02/2023"
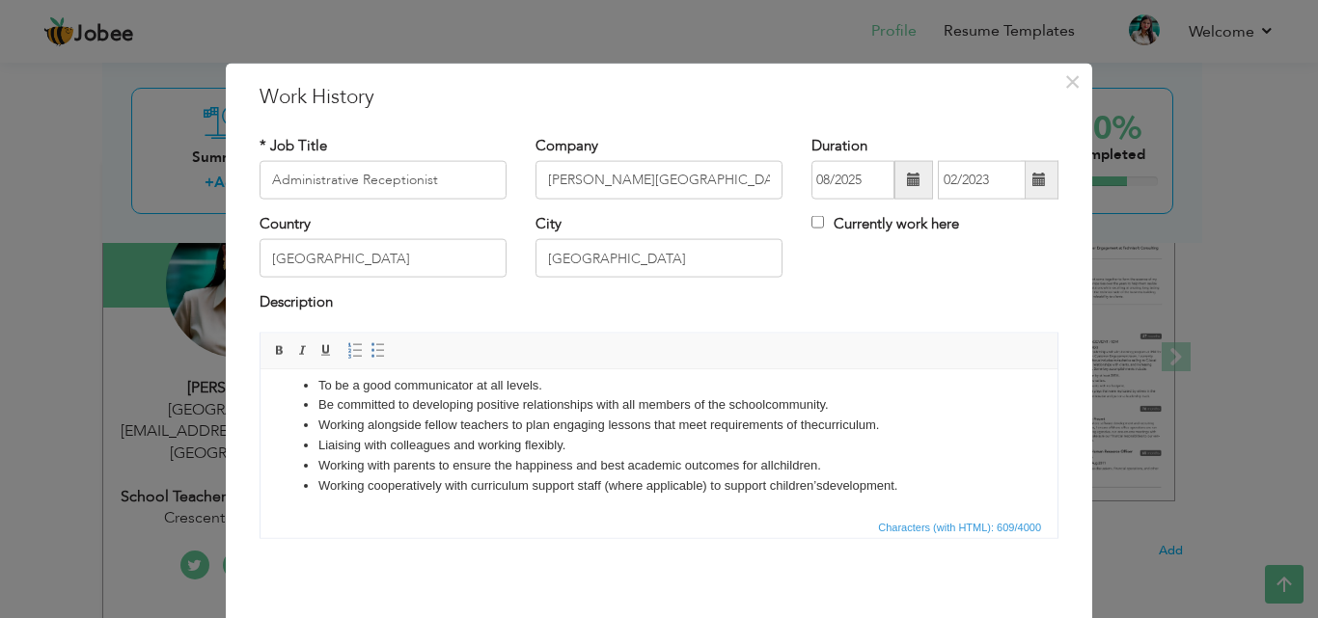
click at [1021, 178] on span at bounding box center [1040, 180] width 38 height 39
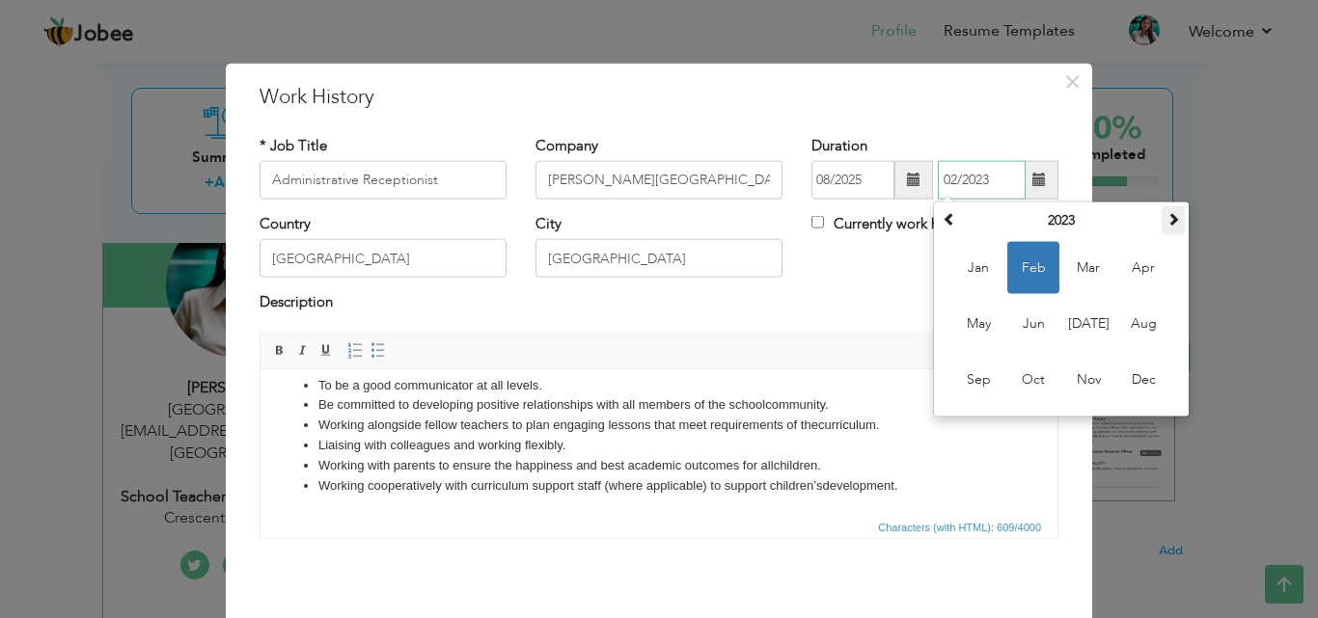
click at [1166, 216] on span at bounding box center [1173, 219] width 14 height 14
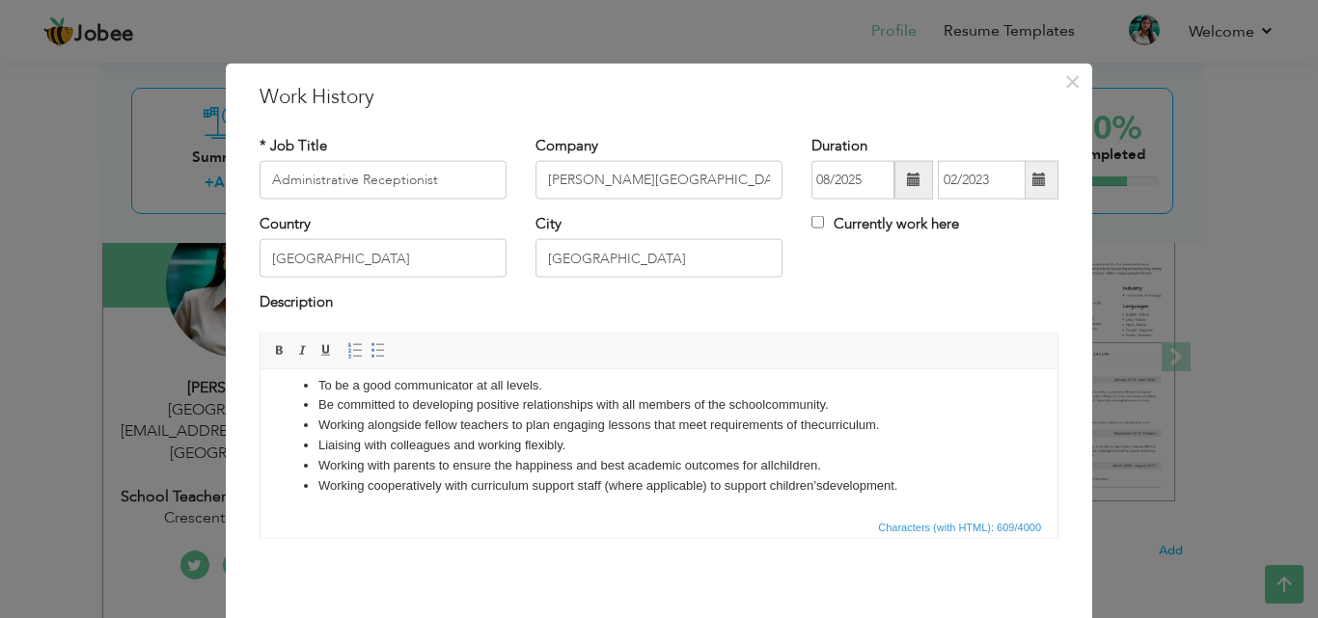
click at [894, 180] on span at bounding box center [913, 180] width 39 height 39
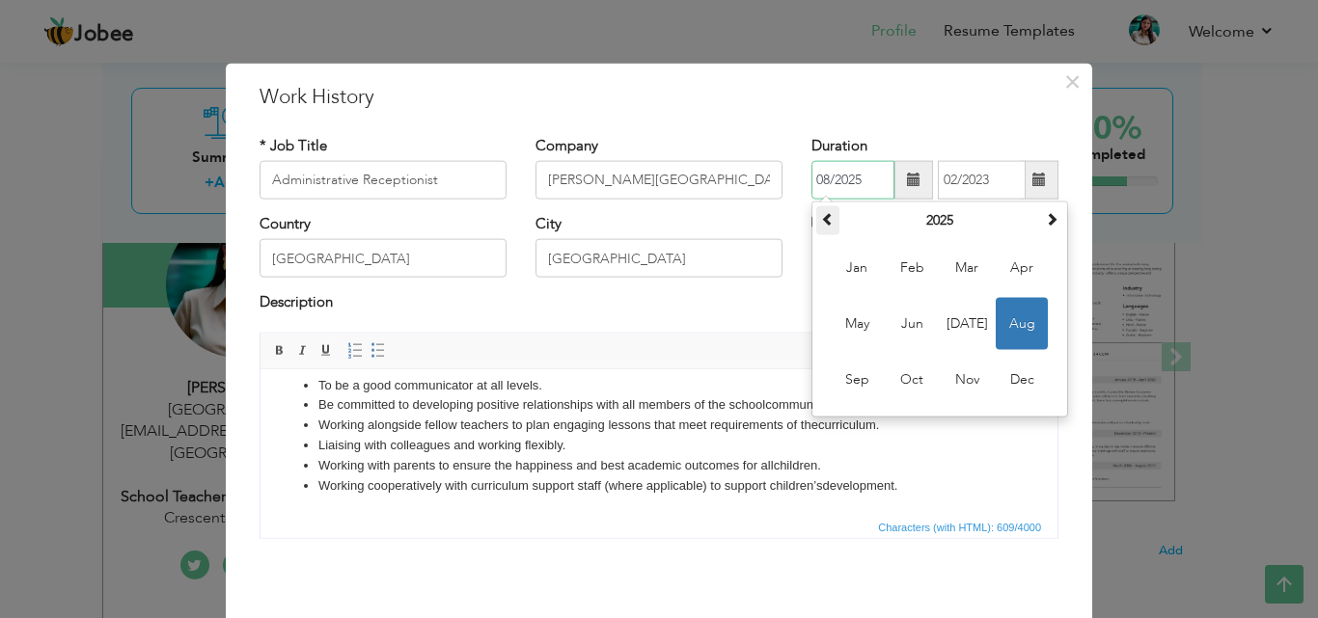
click at [821, 216] on span at bounding box center [828, 219] width 14 height 14
click at [954, 263] on span "Mar" at bounding box center [967, 268] width 52 height 52
type input "03/2023"
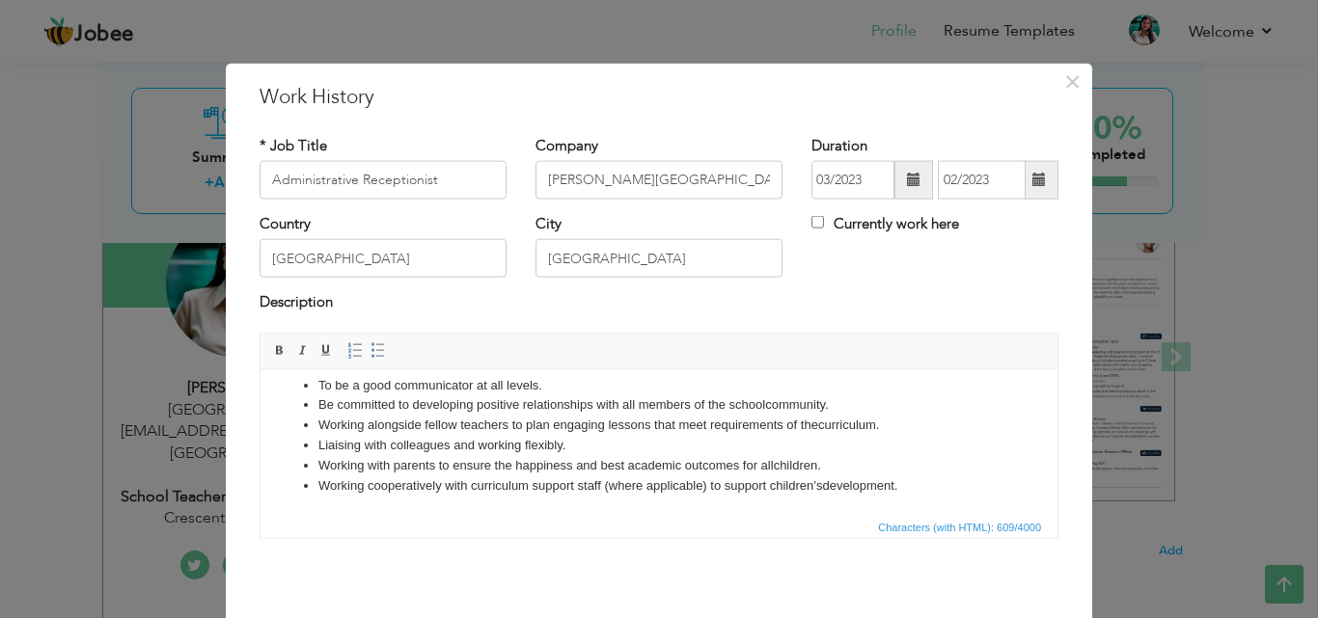
click at [1032, 179] on span at bounding box center [1039, 180] width 14 height 14
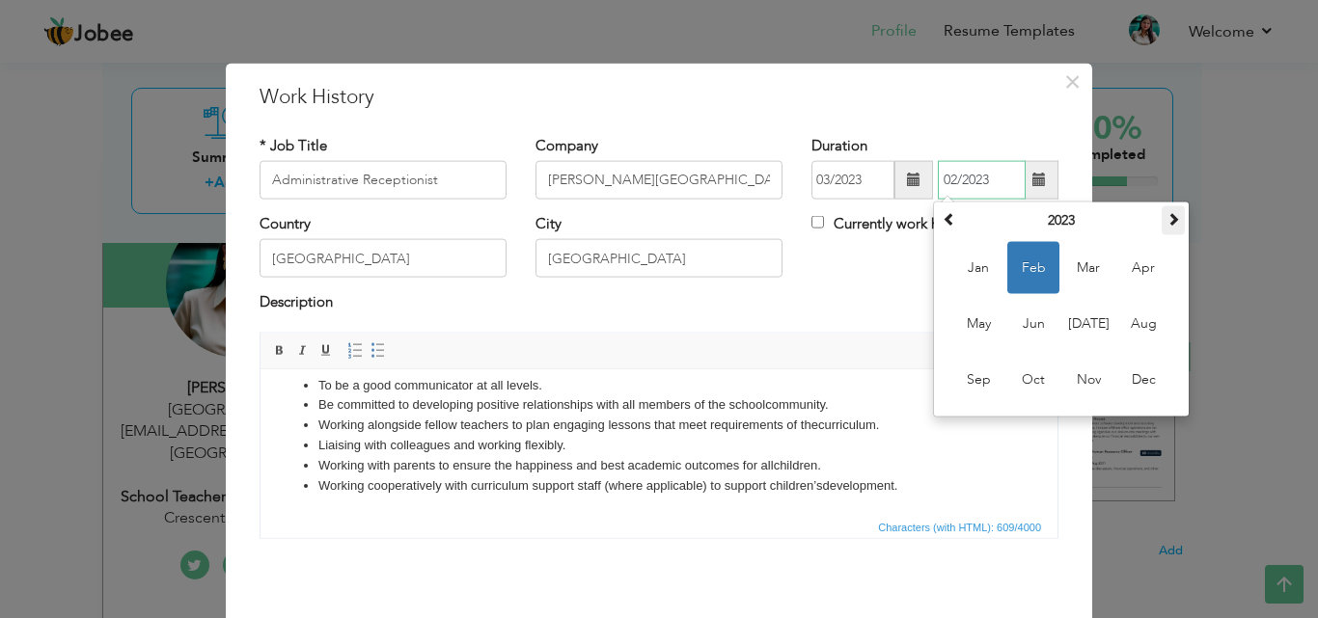
click at [1172, 220] on span at bounding box center [1173, 219] width 14 height 14
click at [1034, 267] on span "Feb" at bounding box center [1033, 268] width 52 height 52
type input "02/2025"
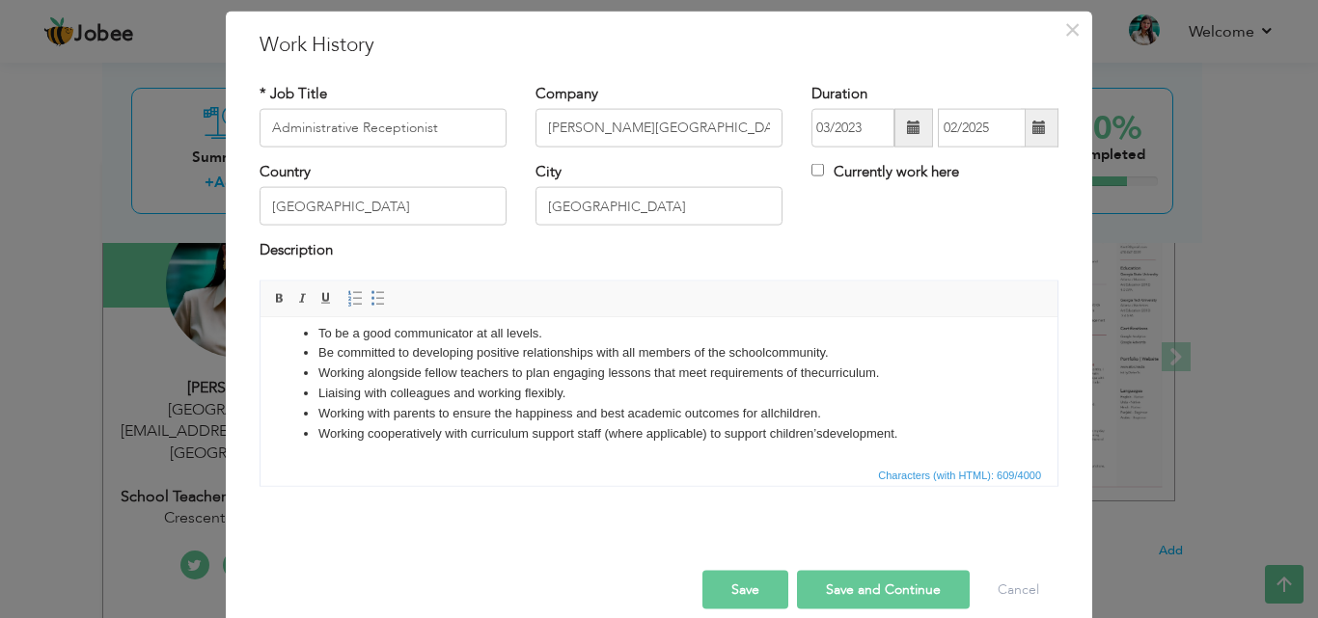
scroll to position [76, 0]
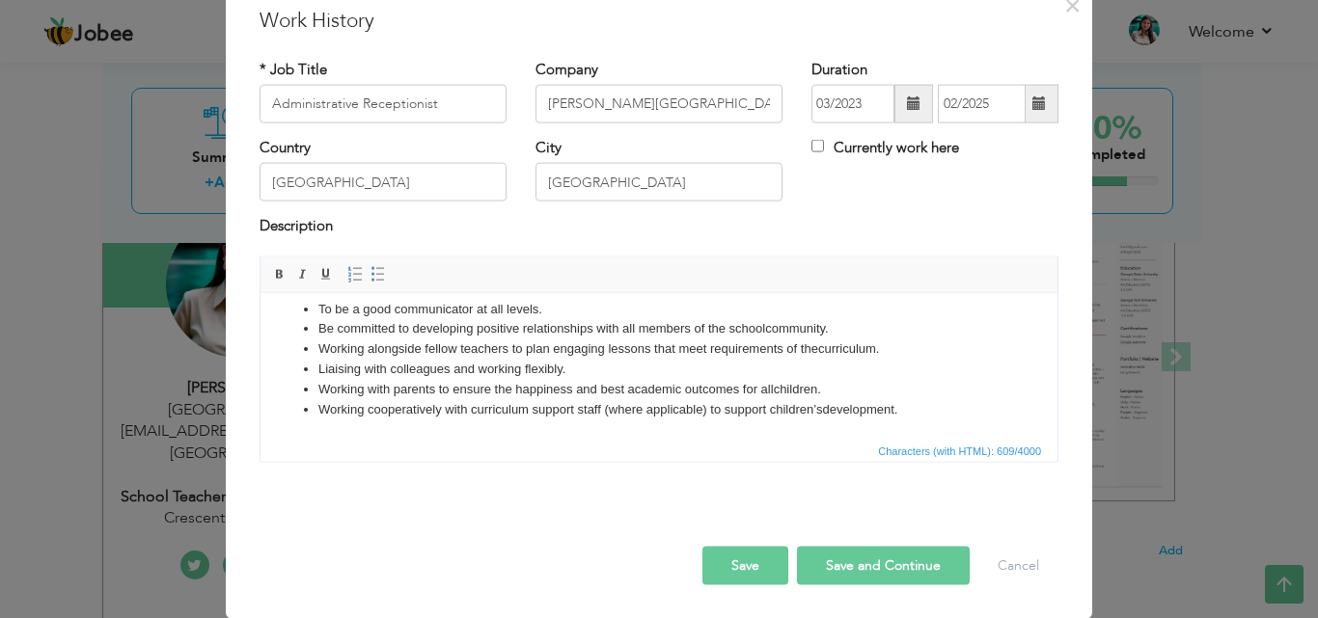
click at [740, 567] on button "Save" at bounding box center [745, 565] width 86 height 39
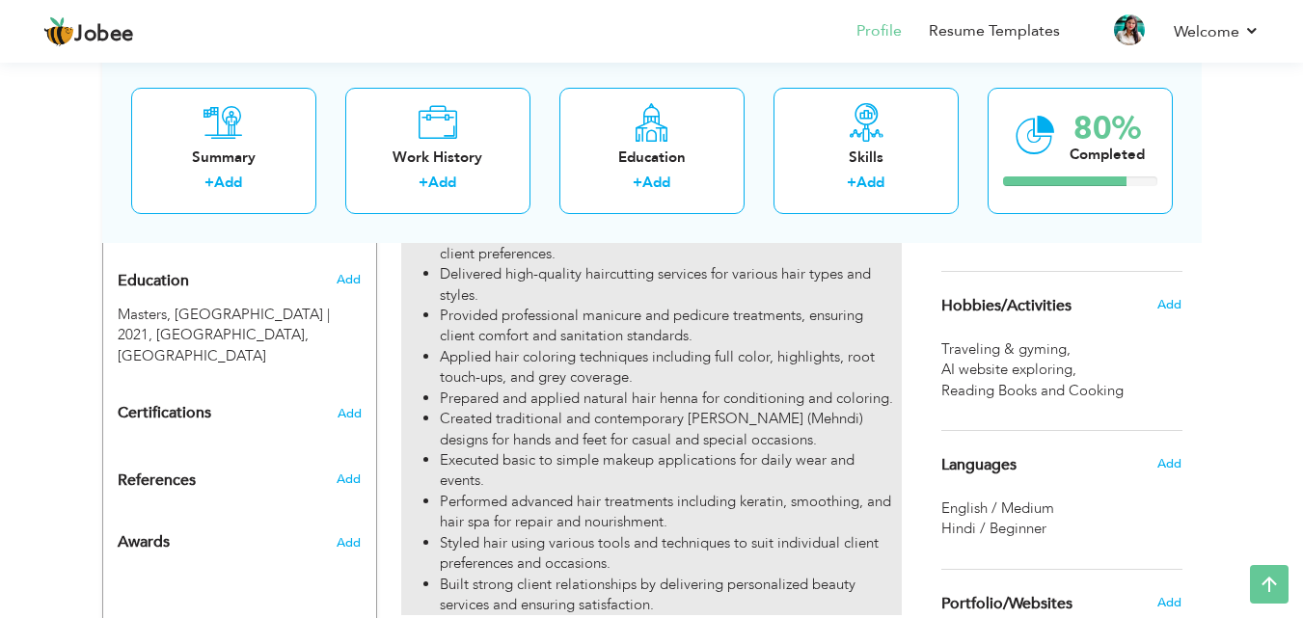
scroll to position [839, 0]
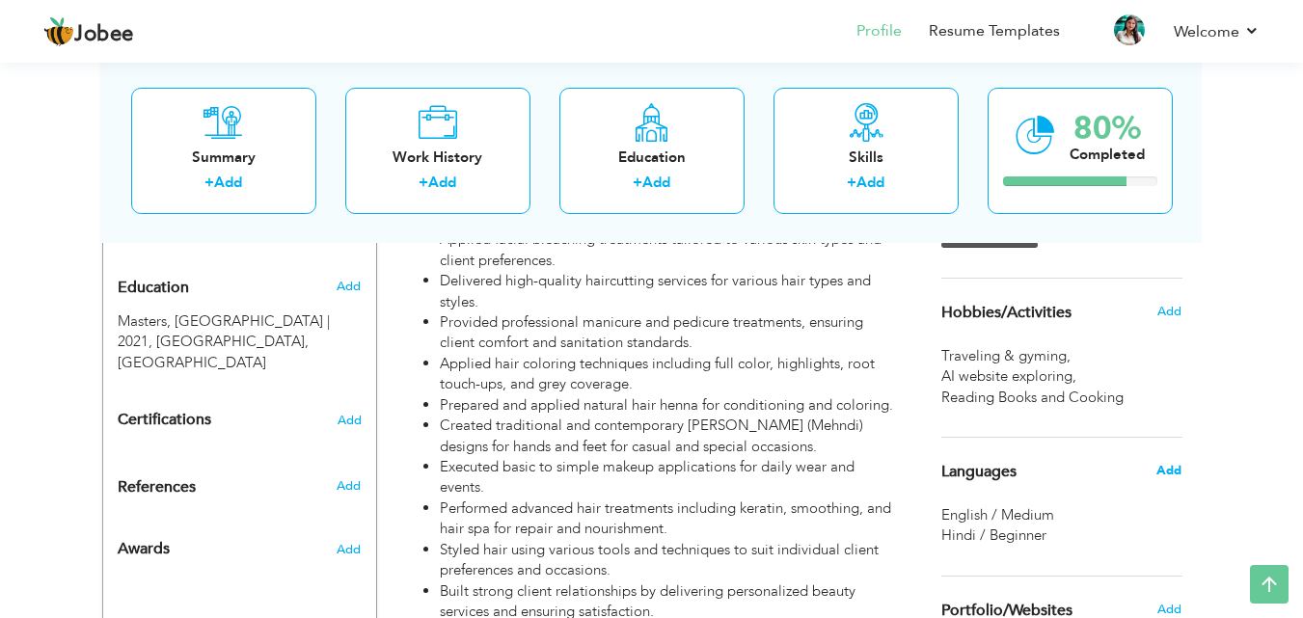
click at [1180, 471] on span "Add" at bounding box center [1169, 470] width 25 height 17
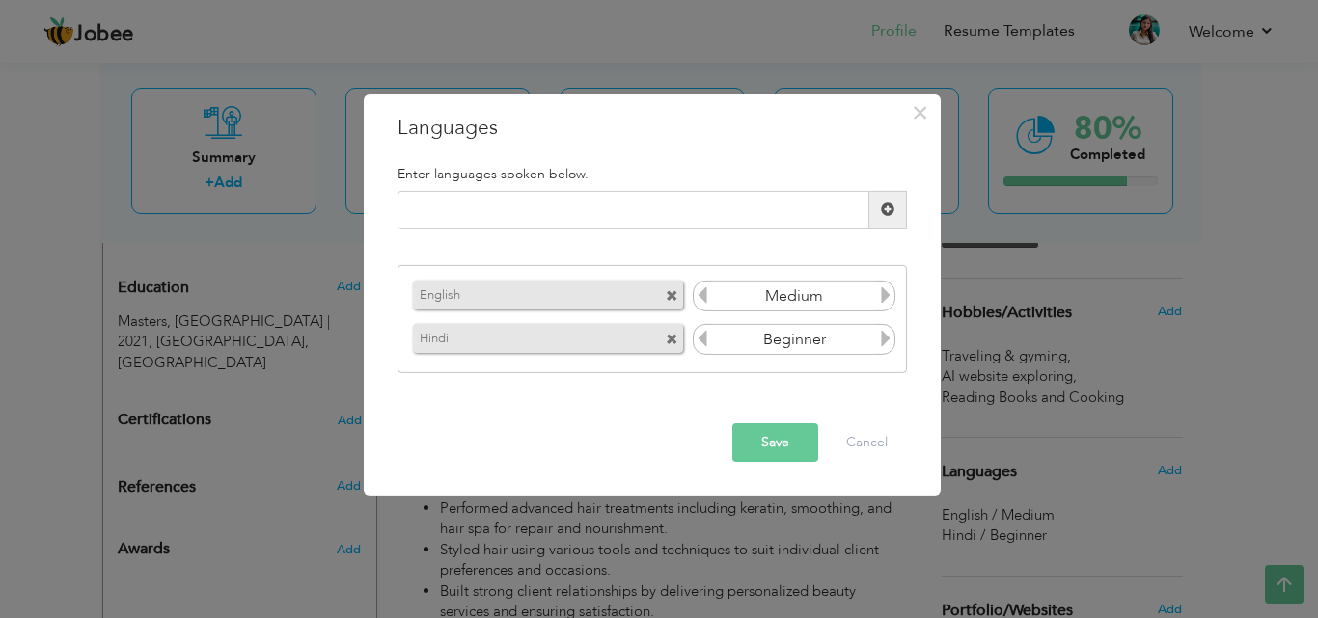
click at [886, 336] on icon at bounding box center [885, 338] width 17 height 17
click at [775, 438] on button "Save" at bounding box center [775, 442] width 86 height 39
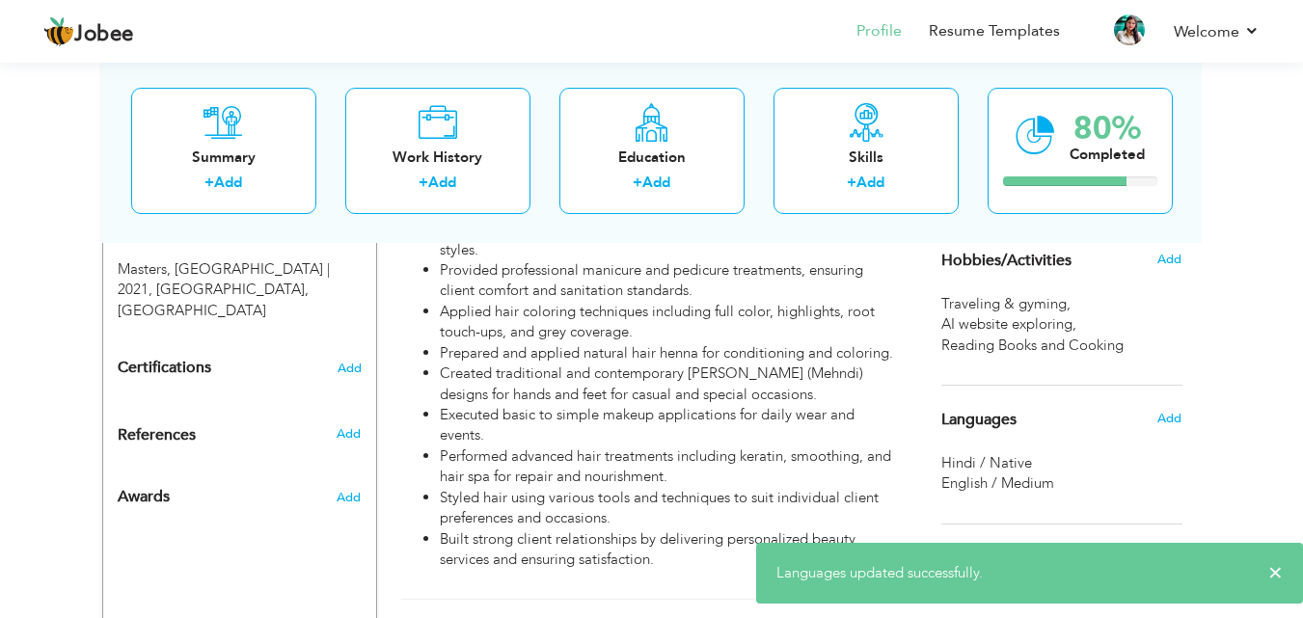
scroll to position [936, 0]
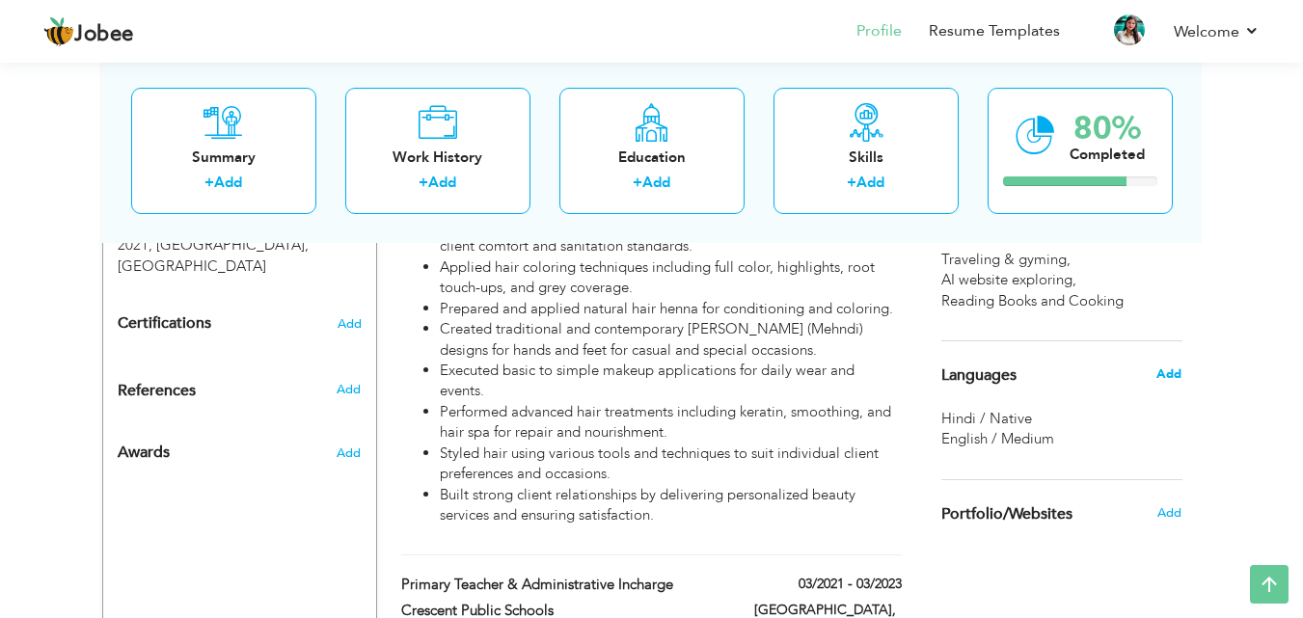
click at [1161, 372] on span "Add" at bounding box center [1169, 374] width 25 height 17
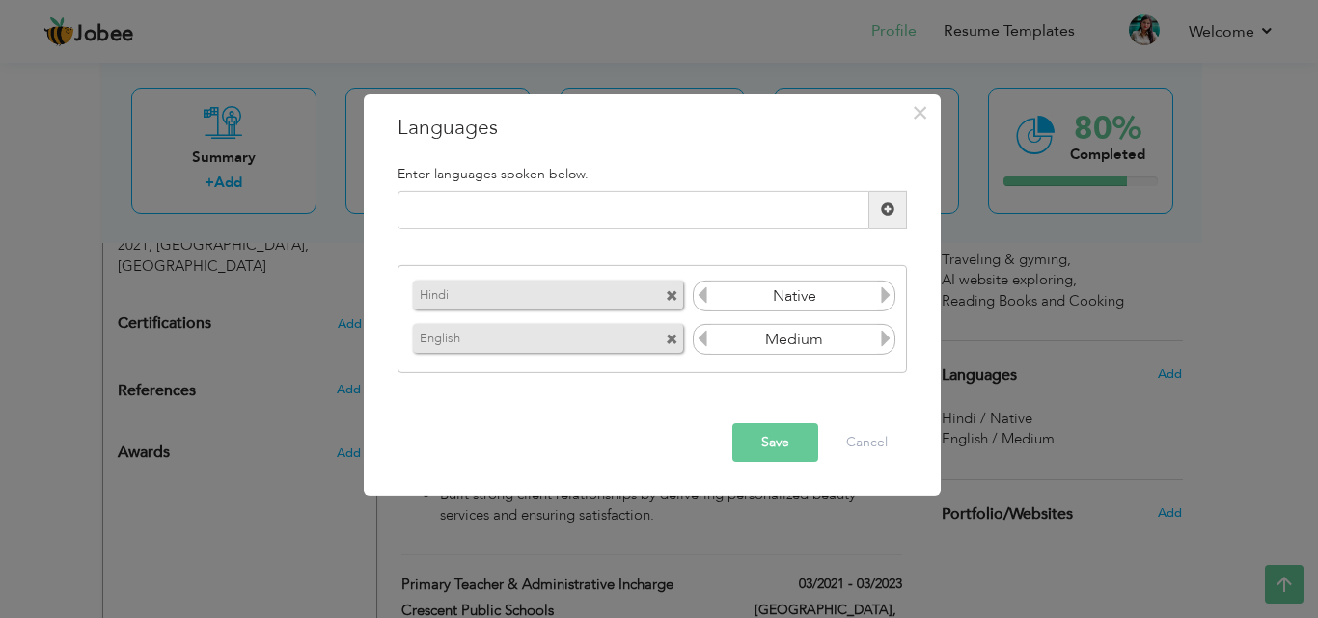
click at [886, 336] on icon at bounding box center [885, 338] width 17 height 17
click at [775, 443] on button "Save" at bounding box center [775, 442] width 86 height 39
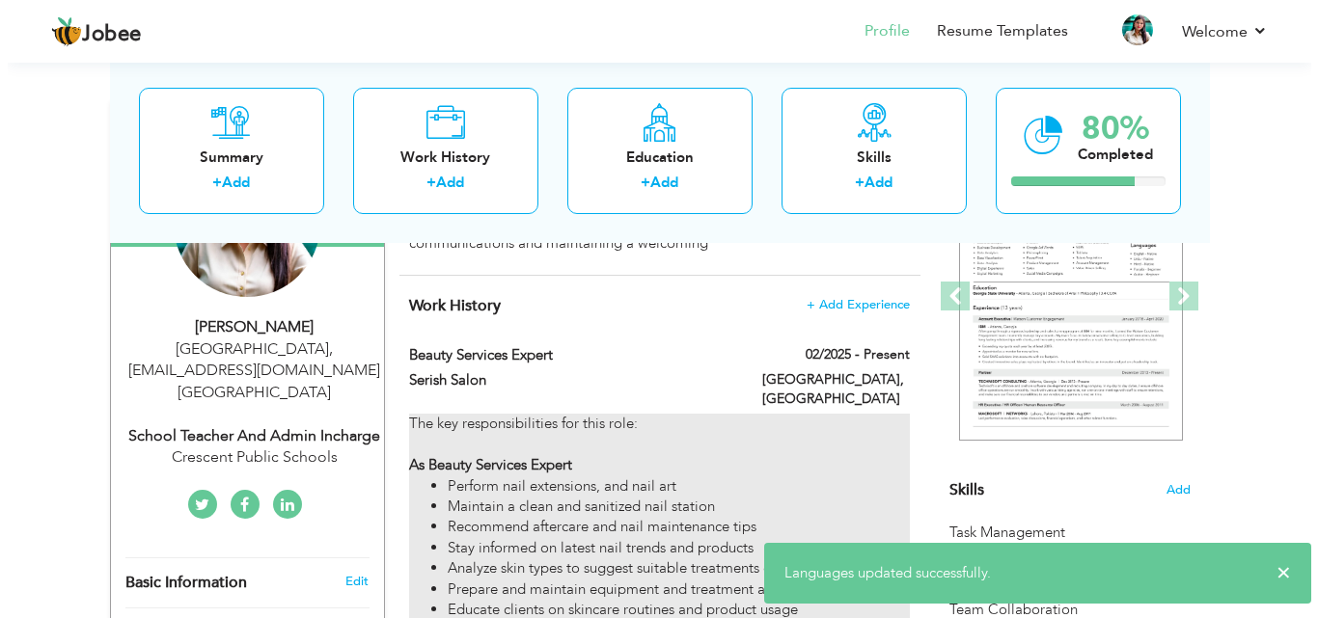
scroll to position [260, 0]
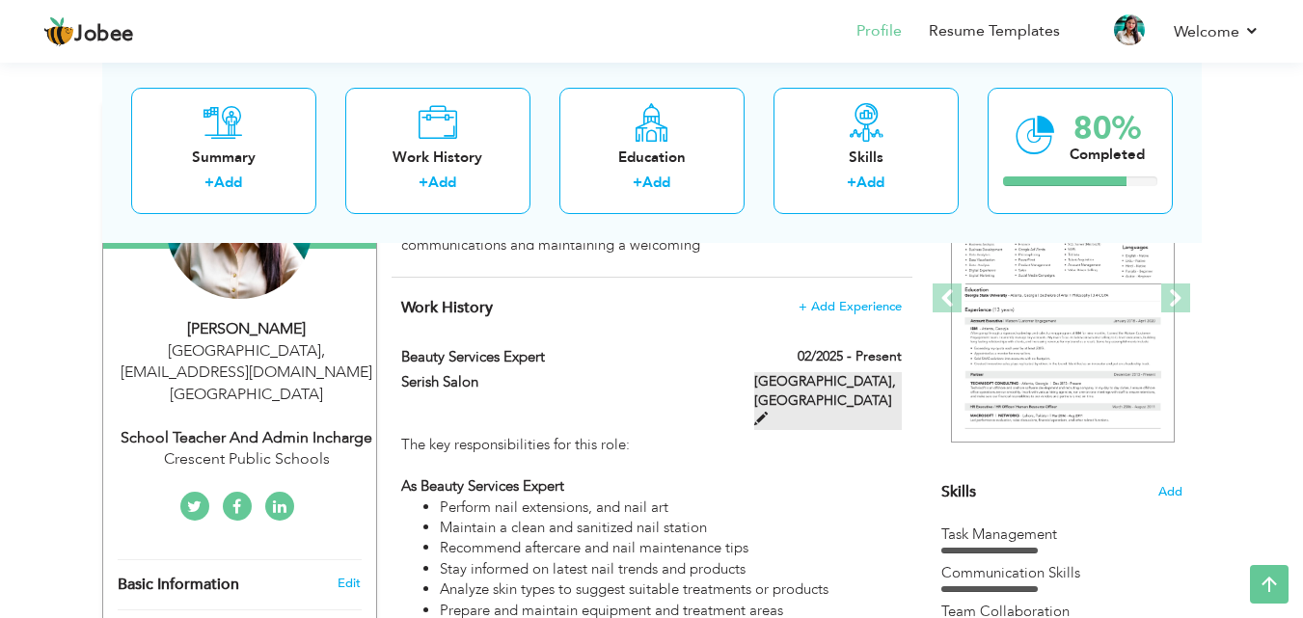
click at [768, 412] on span at bounding box center [761, 419] width 14 height 14
type input "Beauty Services Expert"
type input "Serish Salon"
type input "02/2025"
type input "[GEOGRAPHIC_DATA]"
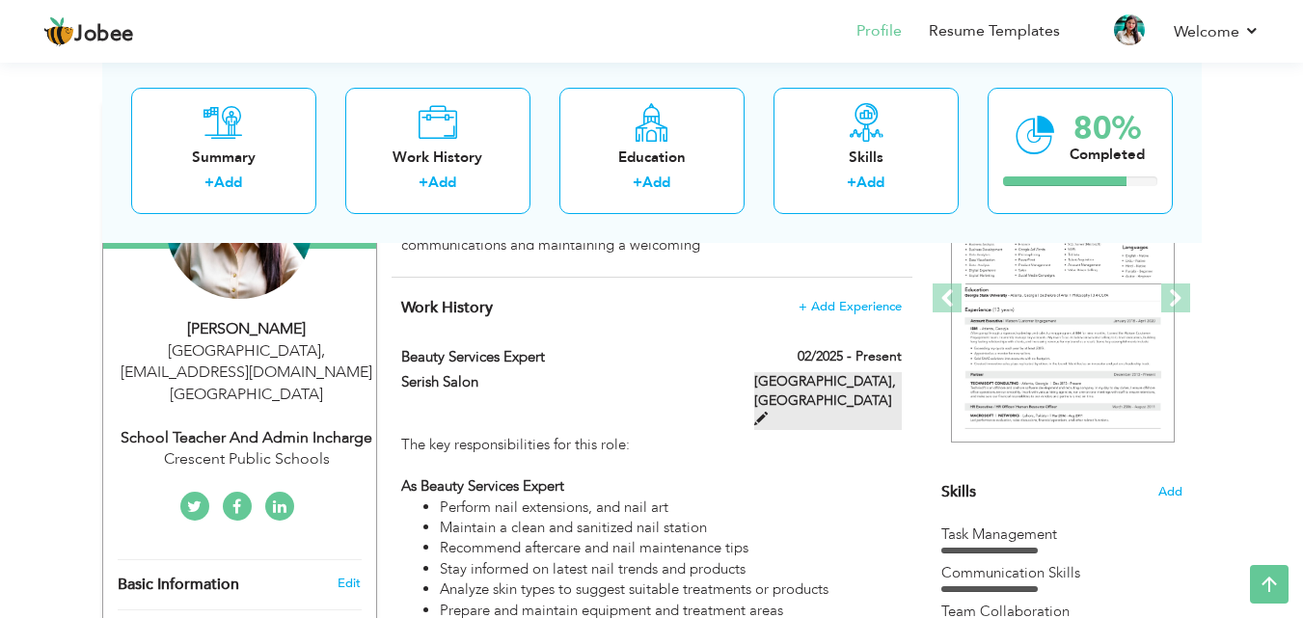
type input "[GEOGRAPHIC_DATA]"
checkbox input "true"
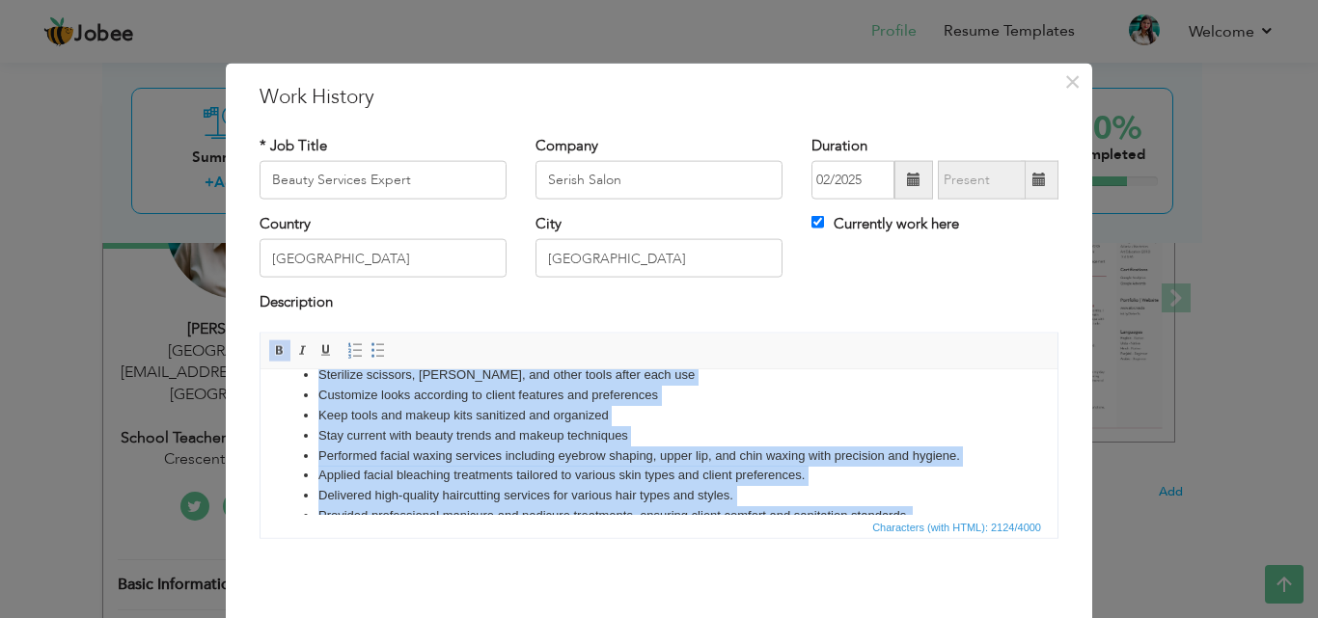
scroll to position [468, 0]
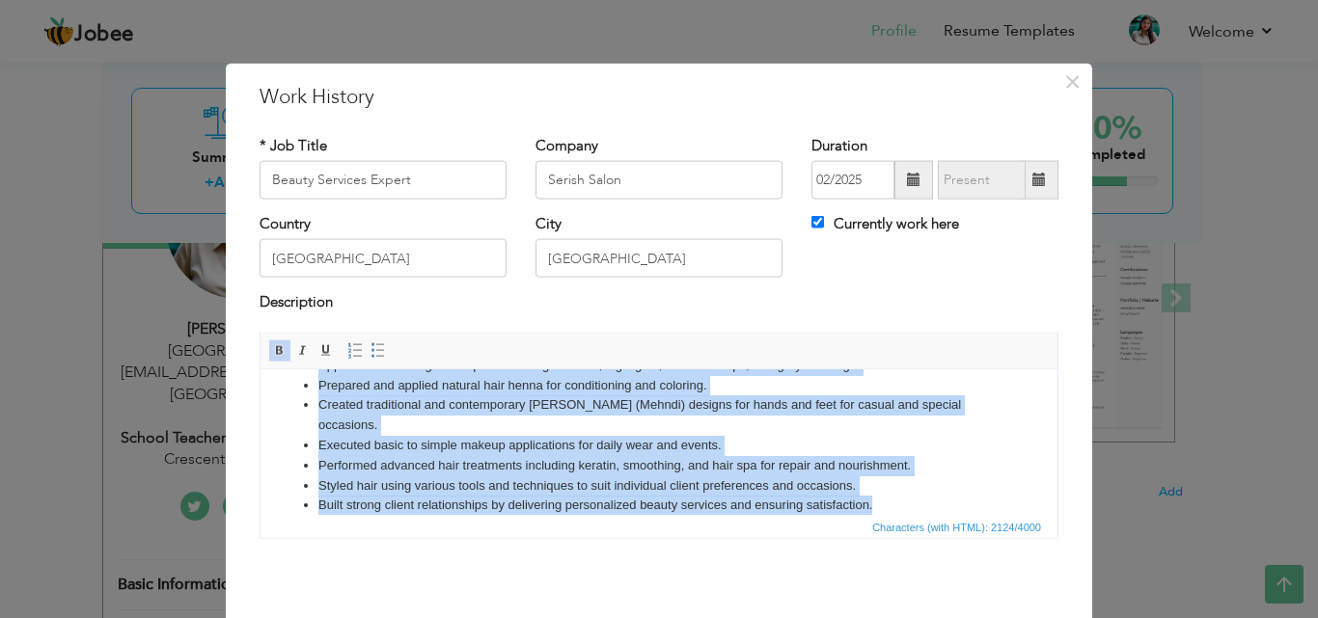
drag, startPoint x: 278, startPoint y: 436, endPoint x: 887, endPoint y: 498, distance: 612.8
click at [887, 498] on html "The key responsibilities for this role: As Beauty Services Expert Perform nail …" at bounding box center [658, 218] width 797 height 633
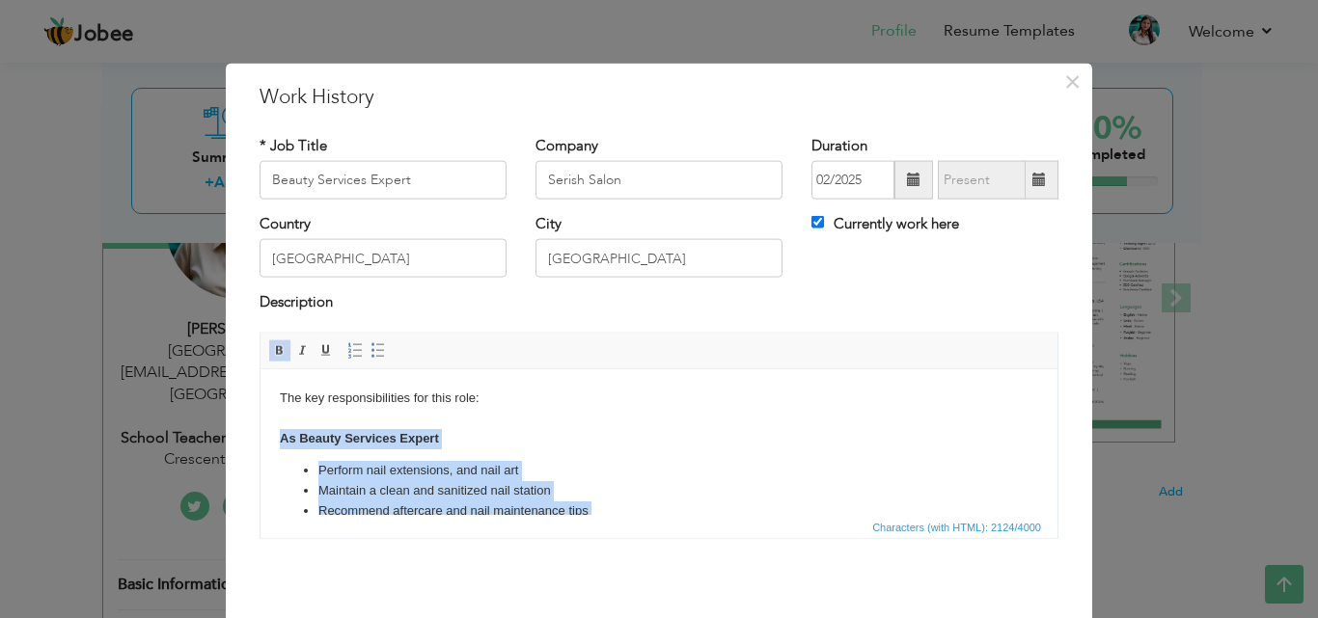
scroll to position [0, 0]
paste body
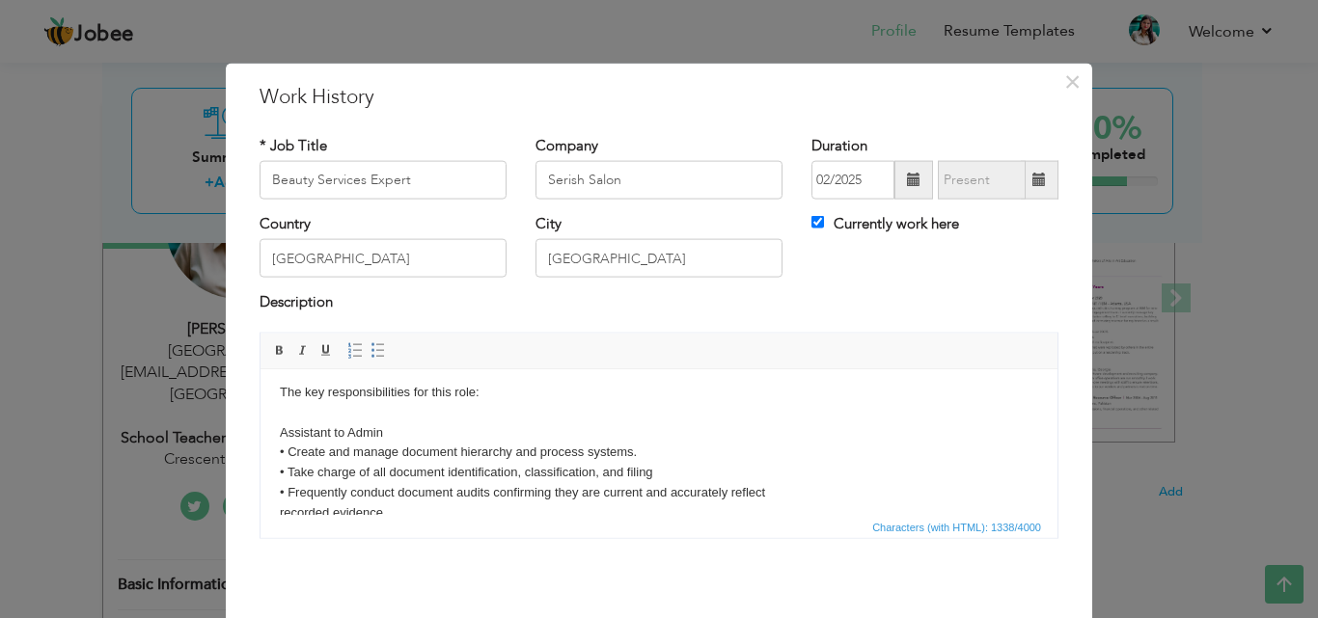
scroll to position [6, 0]
drag, startPoint x: 402, startPoint y: 430, endPoint x: 271, endPoint y: 430, distance: 131.2
click at [271, 430] on html "The key responsibilities for this role: Assistant to Admin • Create and manage …" at bounding box center [658, 594] width 797 height 460
click at [370, 344] on span at bounding box center [377, 349] width 15 height 15
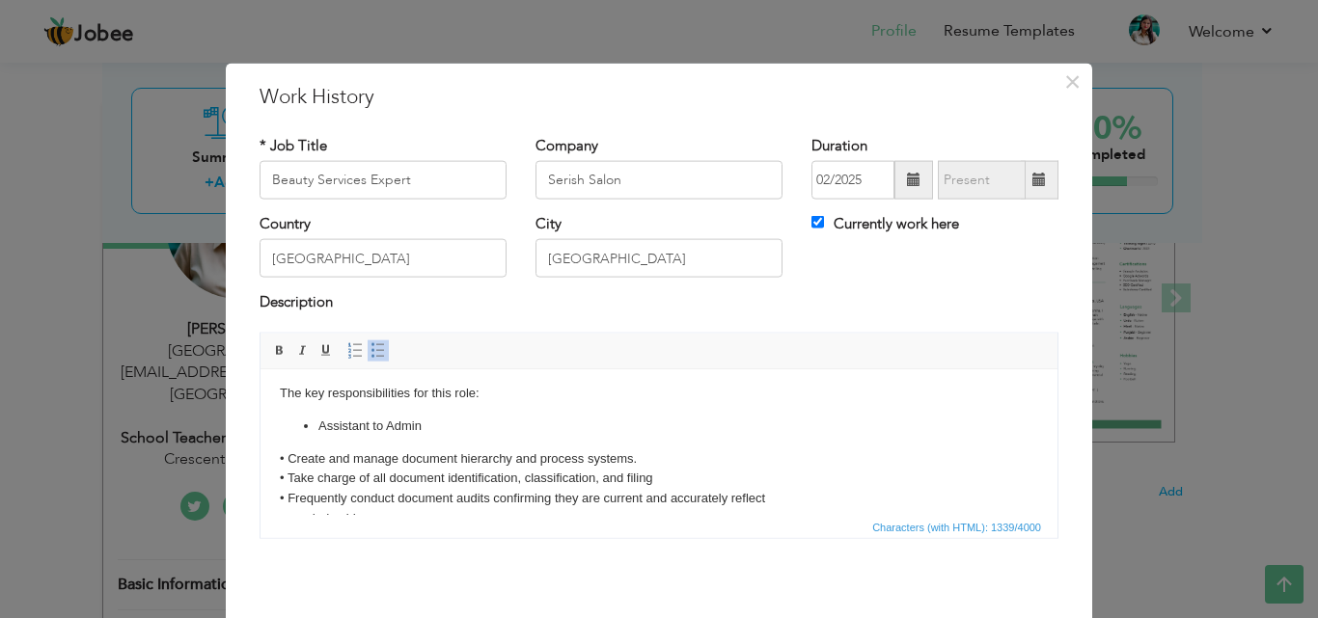
click at [370, 350] on span at bounding box center [377, 349] width 15 height 15
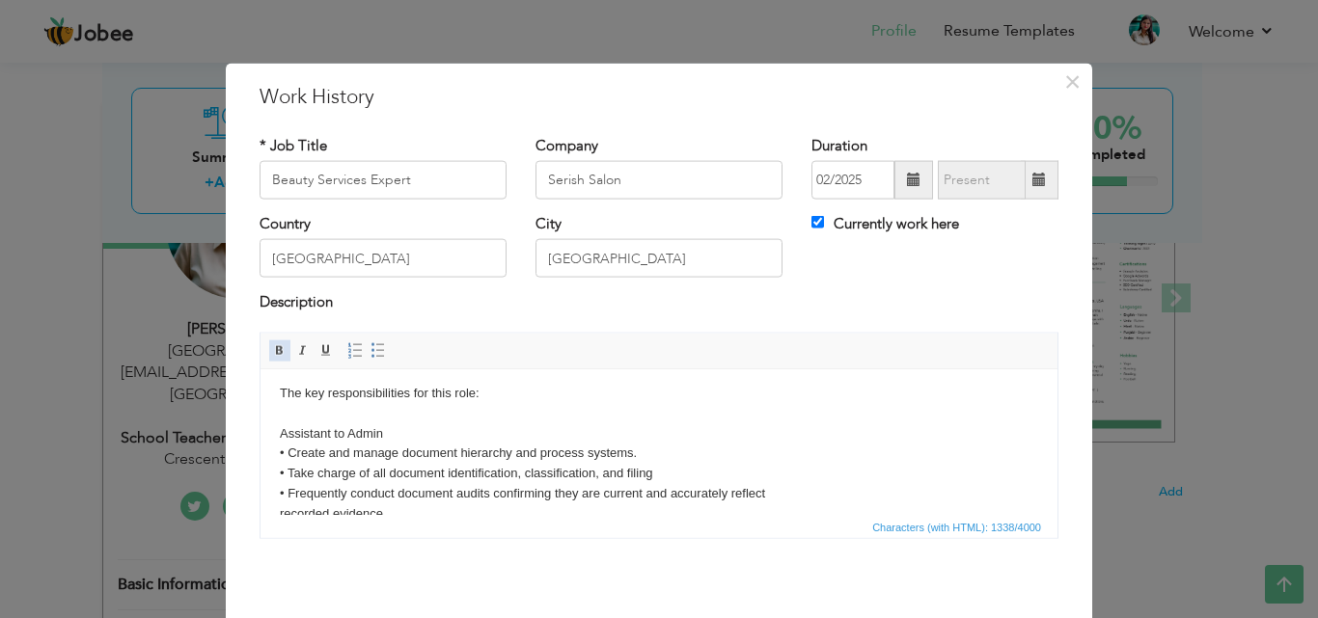
click at [273, 351] on span at bounding box center [279, 349] width 15 height 15
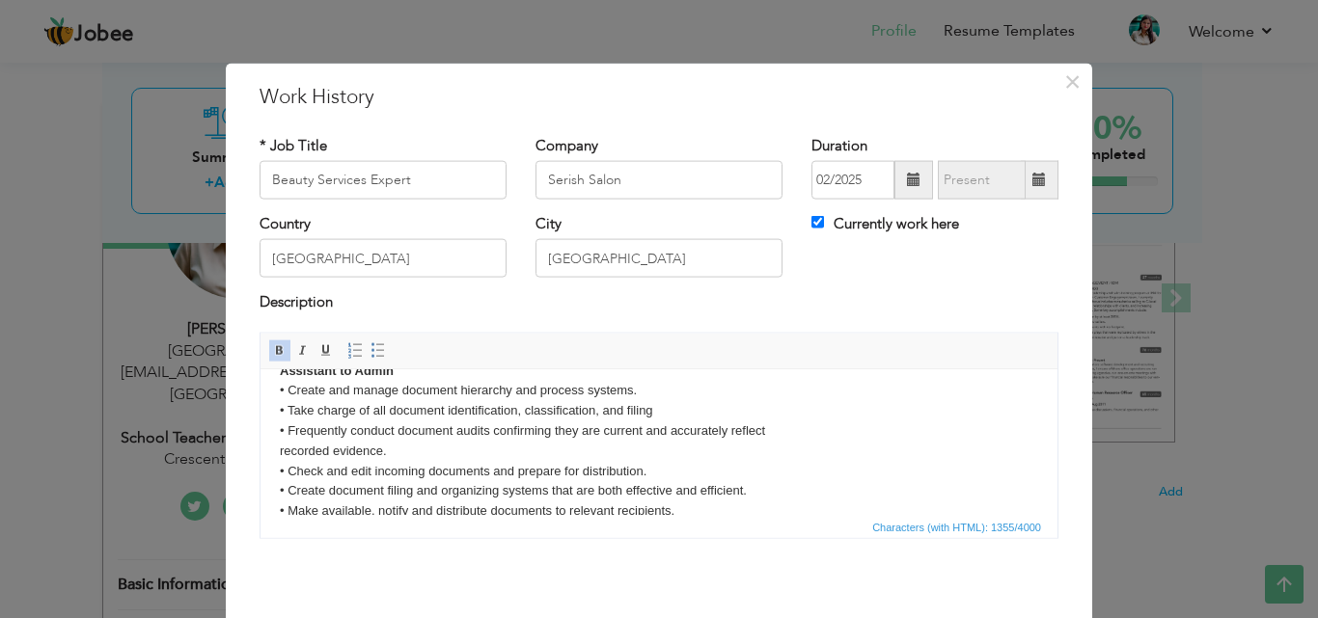
scroll to position [102, 0]
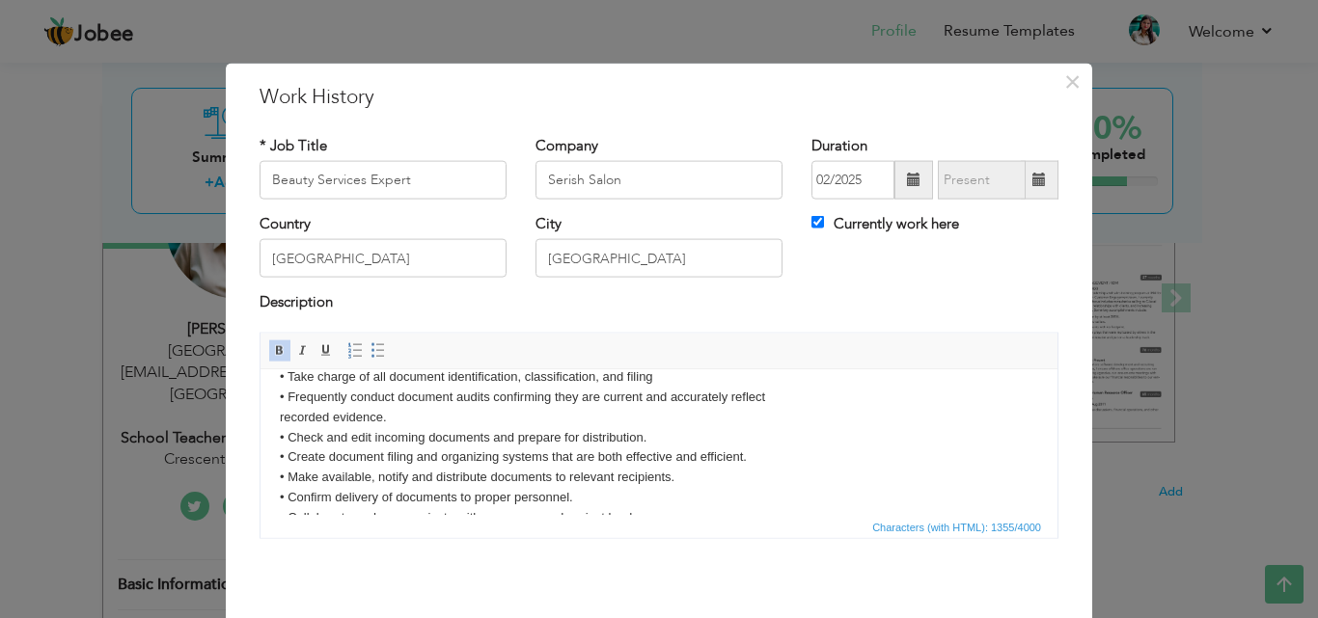
drag, startPoint x: 278, startPoint y: 413, endPoint x: 297, endPoint y: 414, distance: 19.3
click at [281, 414] on html "The key responsibilities for this role: Assistant to Admin • Create and manage …" at bounding box center [658, 497] width 797 height 460
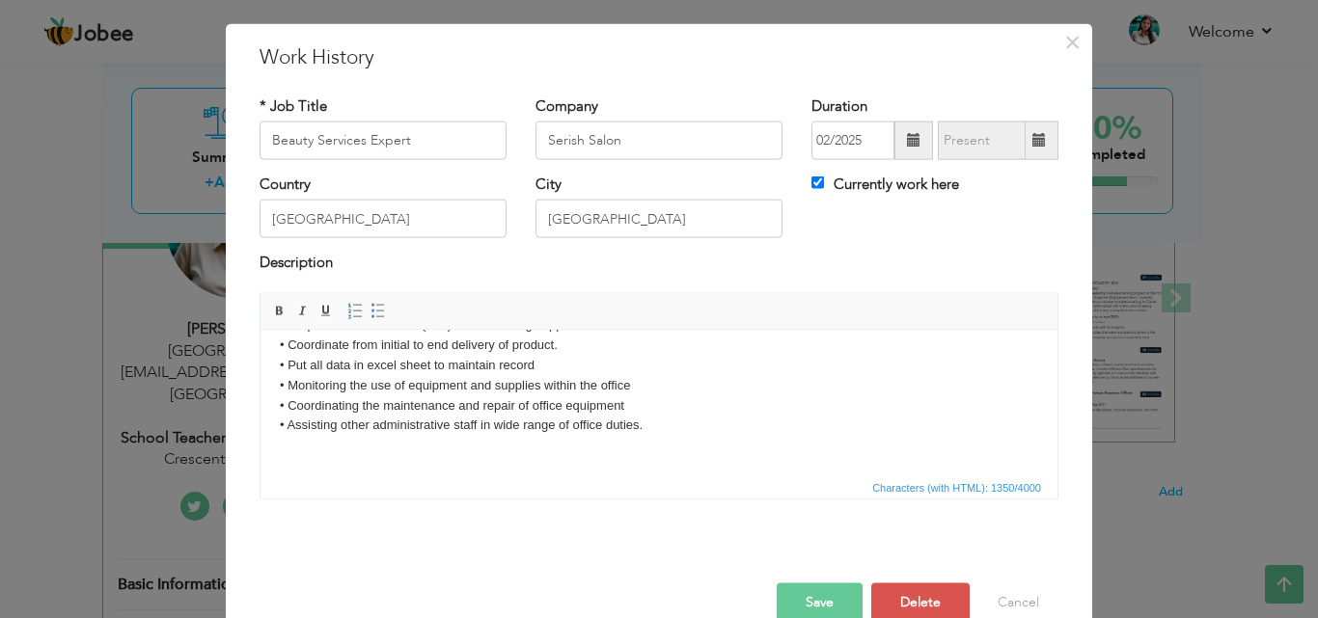
scroll to position [76, 0]
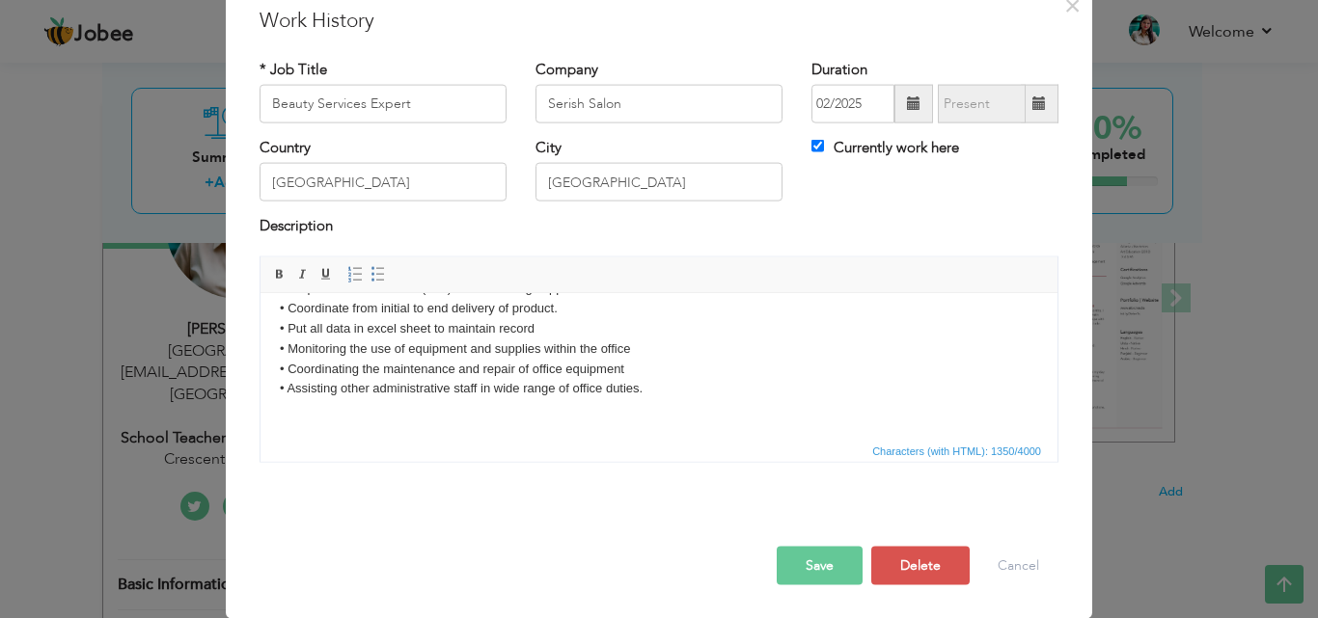
click at [313, 416] on body "The key responsibilities for this role: Assistant to Admin • Create and manage …" at bounding box center [659, 217] width 758 height 401
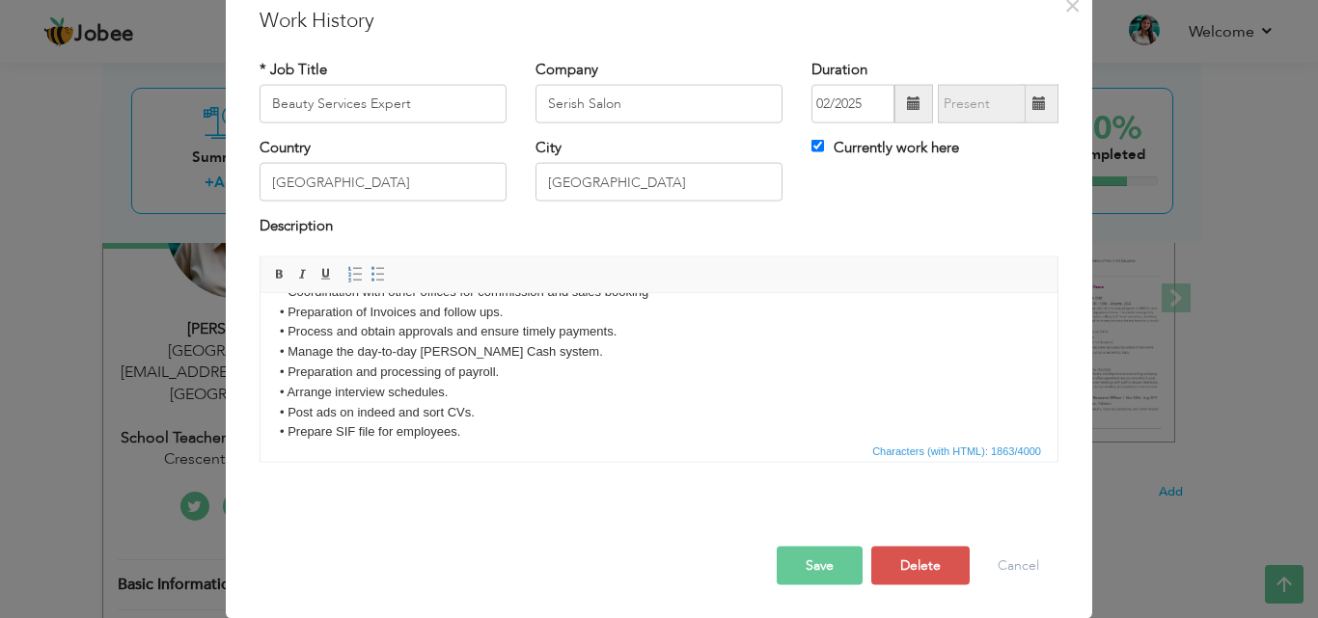
scroll to position [356, 0]
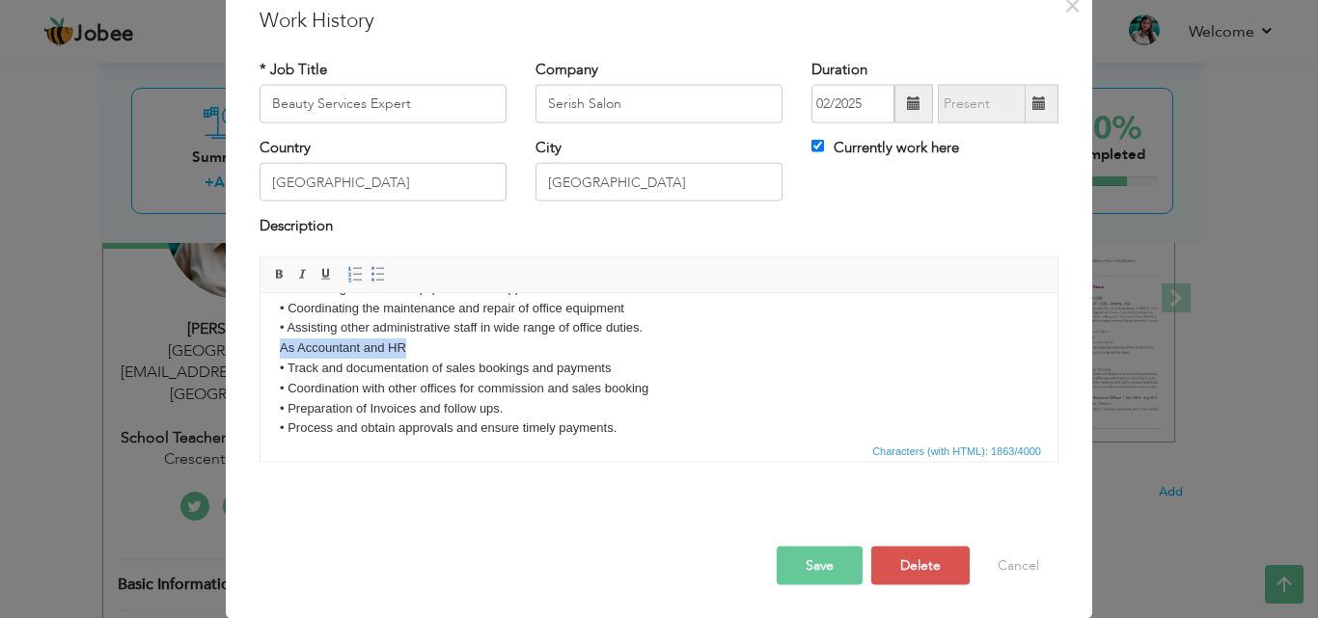
drag, startPoint x: 419, startPoint y: 343, endPoint x: 274, endPoint y: 341, distance: 144.7
click at [274, 345] on html "The key responsibilities for this role: Assistant to Admin • Create and manage …" at bounding box center [658, 247] width 797 height 620
click at [272, 271] on span at bounding box center [279, 273] width 15 height 15
click strong "As Accountant and HR"
click at [278, 350] on html "The key responsibilities for this role: Assistant to Admin • Create and manage …" at bounding box center [658, 247] width 797 height 620
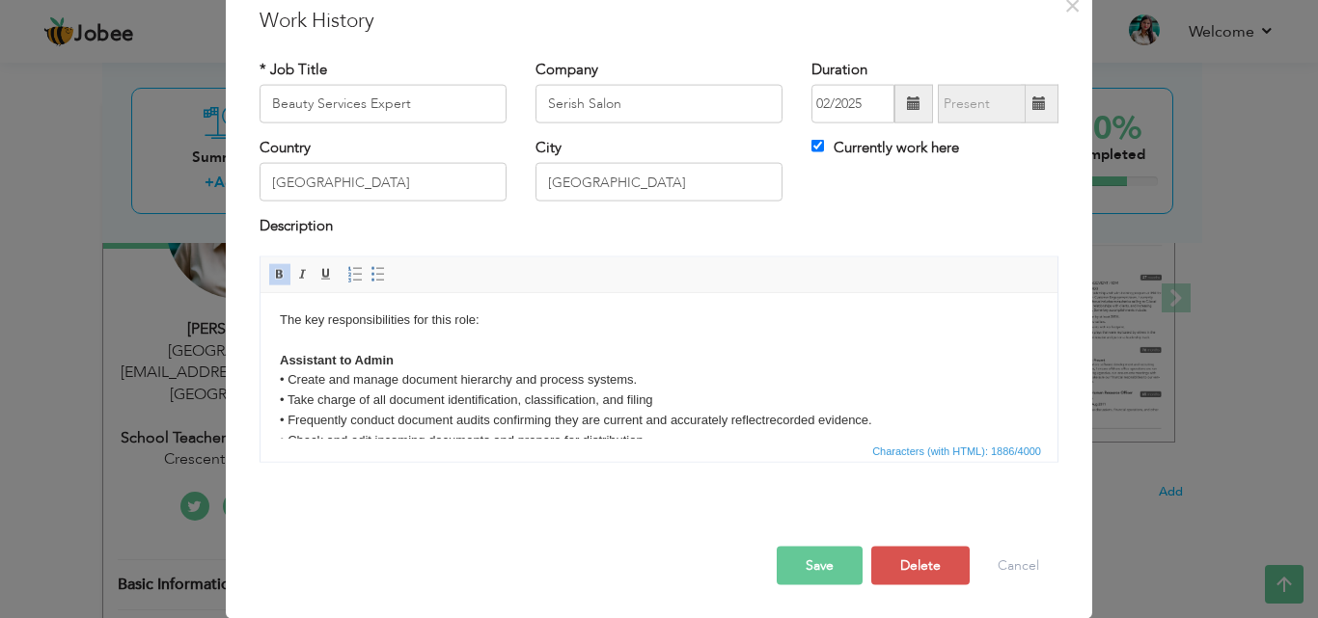
scroll to position [0, 0]
drag, startPoint x: 411, startPoint y: 105, endPoint x: 241, endPoint y: 98, distance: 169.9
click at [245, 98] on div "* Job Title Beauty Services Expert" at bounding box center [383, 98] width 276 height 78
type input "Document Controller cum Administrative Assistant"
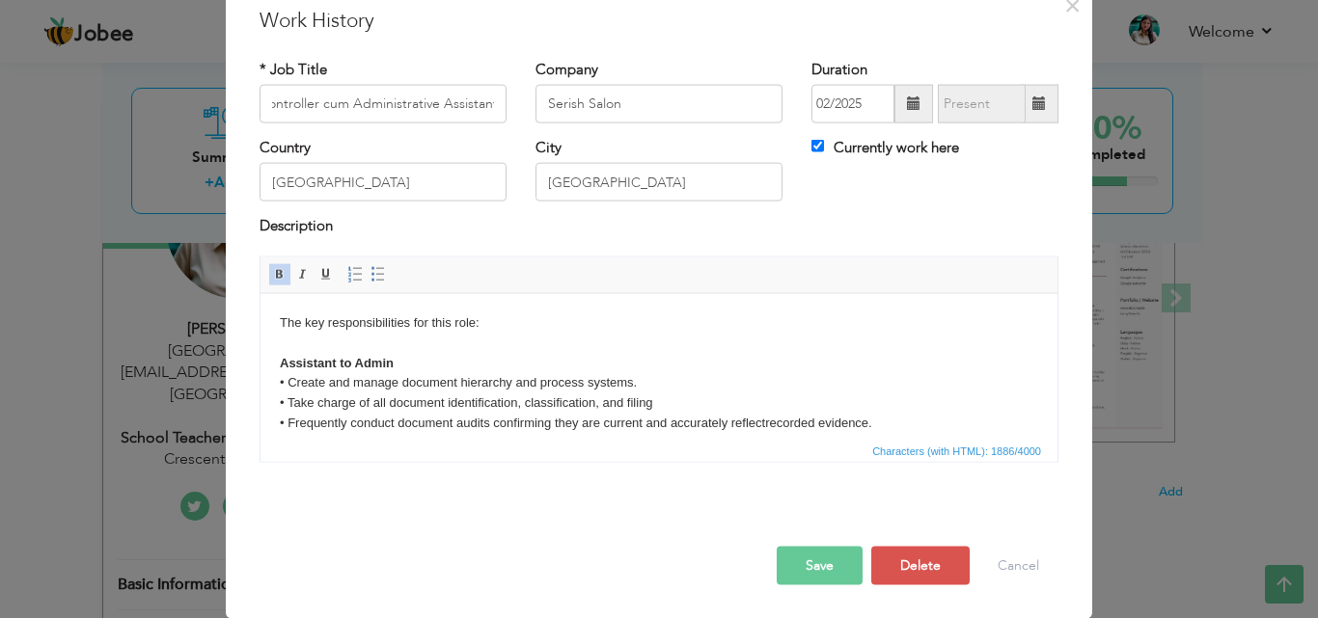
scroll to position [0, 0]
drag, startPoint x: 621, startPoint y: 103, endPoint x: 538, endPoint y: 102, distance: 83.0
click at [538, 102] on input "Serish Salon" at bounding box center [658, 104] width 247 height 39
paste input "WADI ALSAHAB CONSULTING LLC"
type input "WADI ALSAHAB CONSULTING LLC"
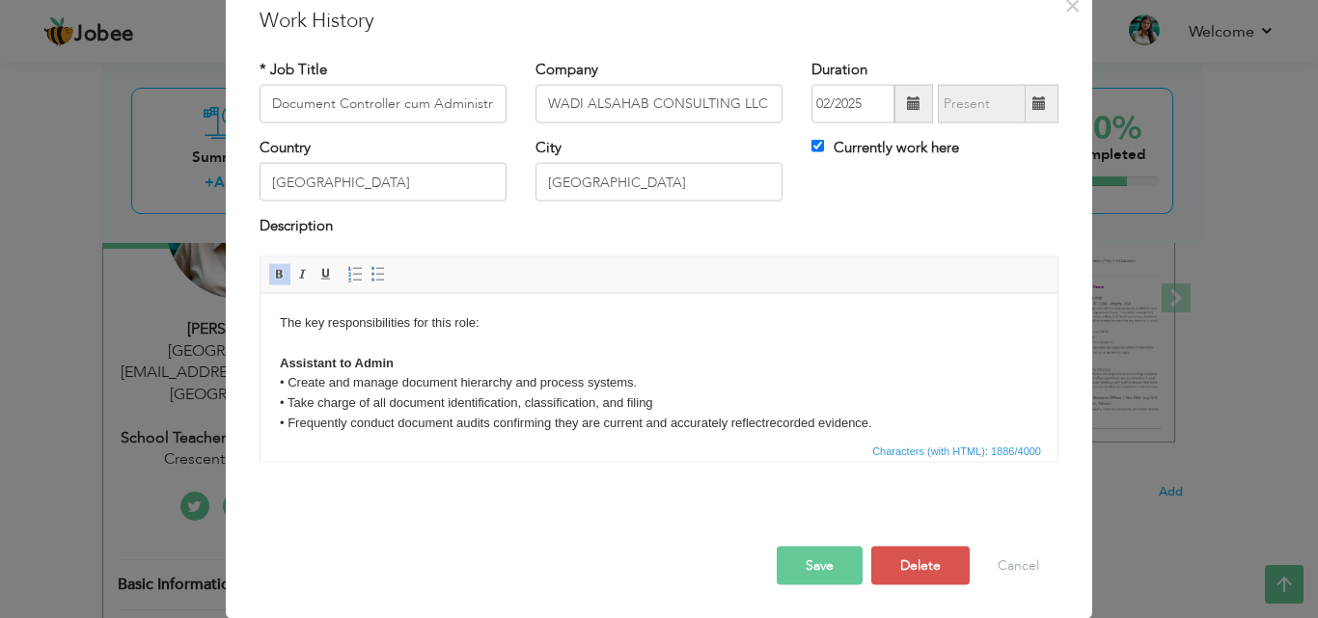
click at [907, 101] on span at bounding box center [914, 103] width 14 height 14
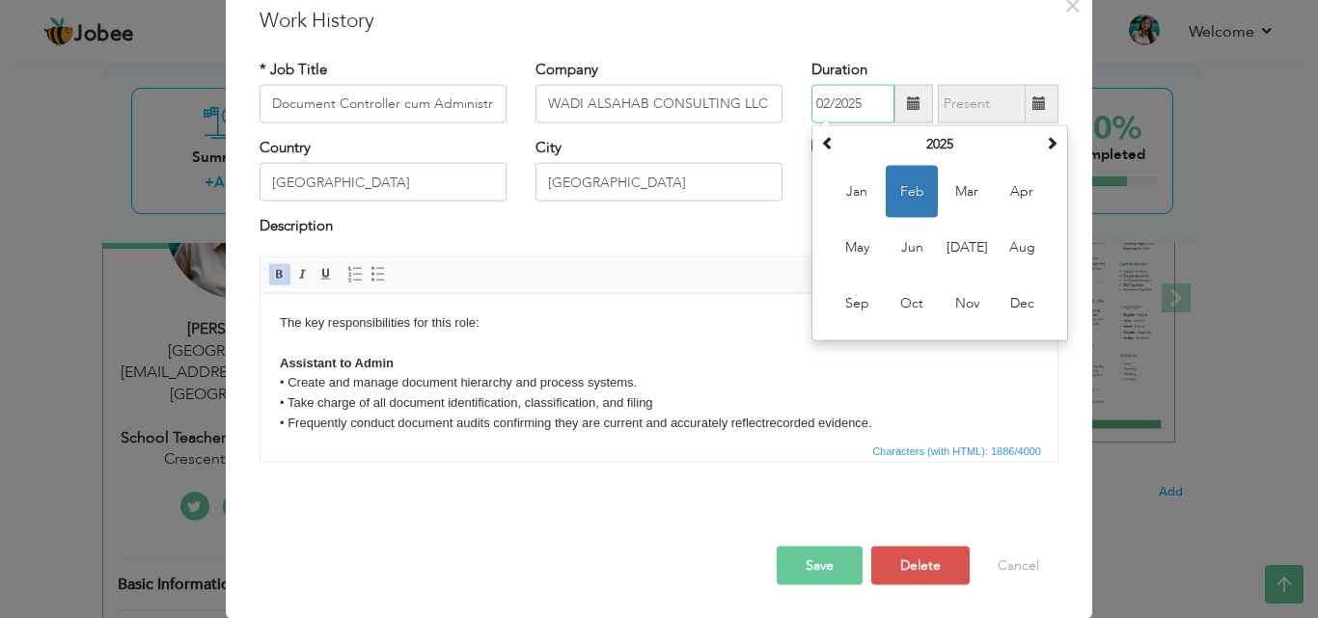
click at [914, 185] on span "Feb" at bounding box center [912, 192] width 52 height 52
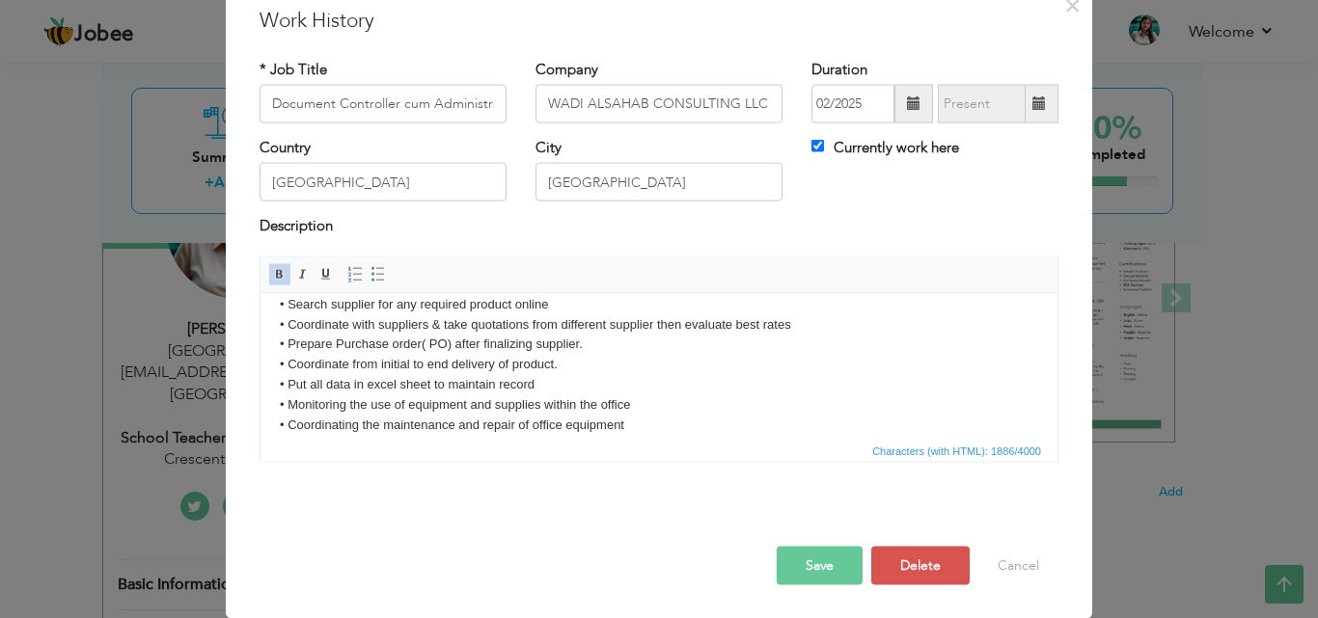
scroll to position [289, 0]
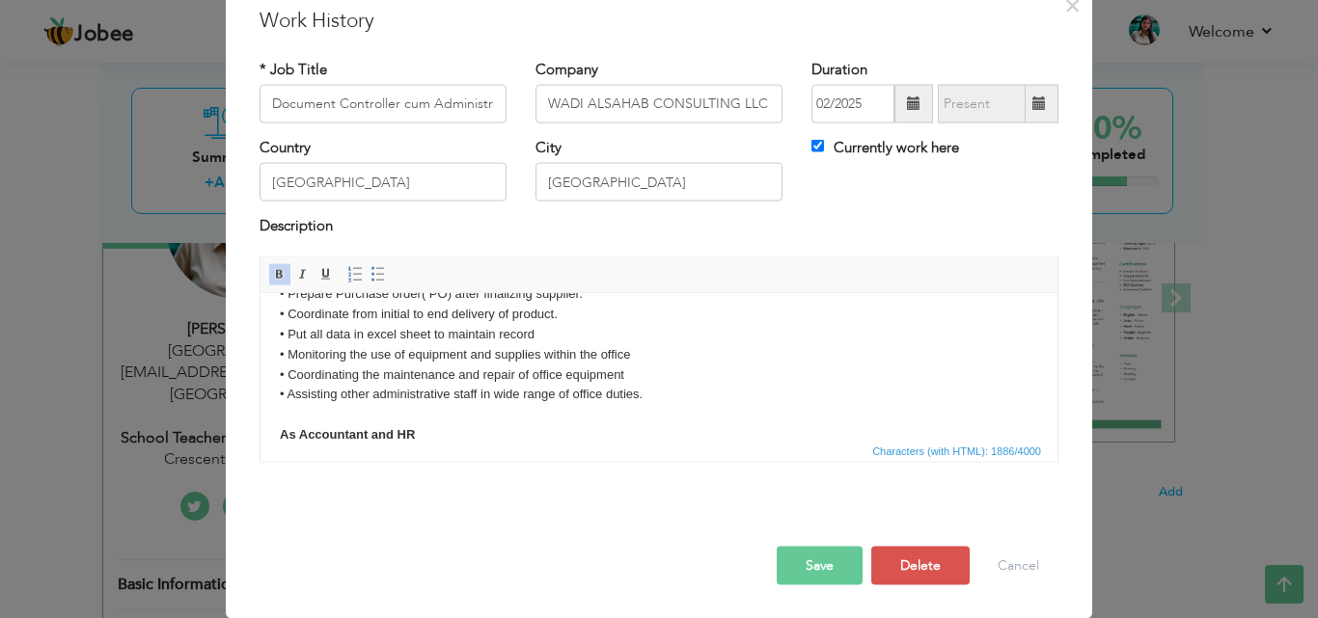
click at [819, 560] on button "Save" at bounding box center [820, 565] width 86 height 39
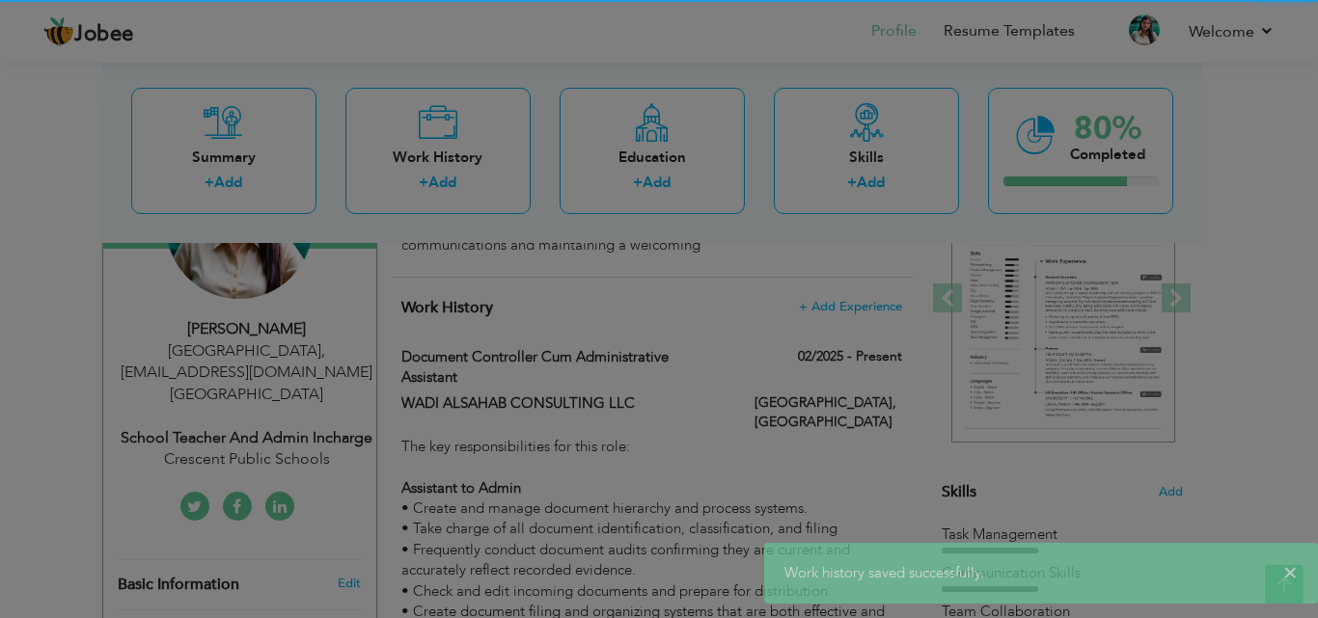
scroll to position [0, 0]
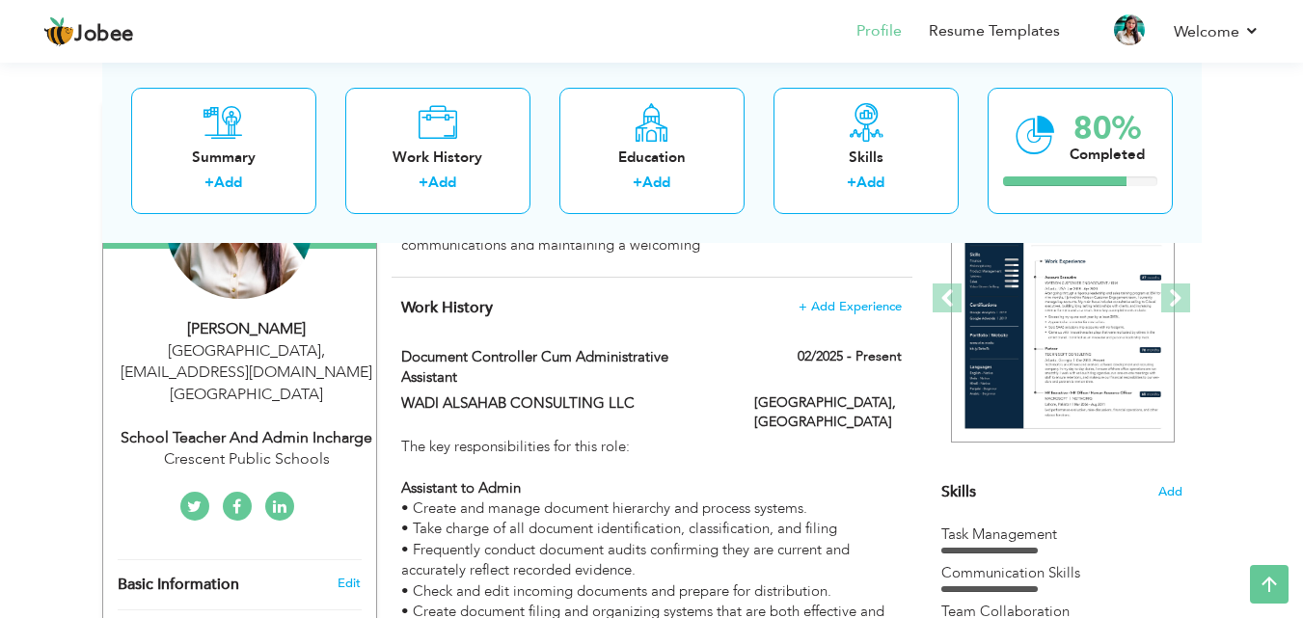
click at [298, 449] on div "Crescent Public Schools" at bounding box center [247, 460] width 259 height 22
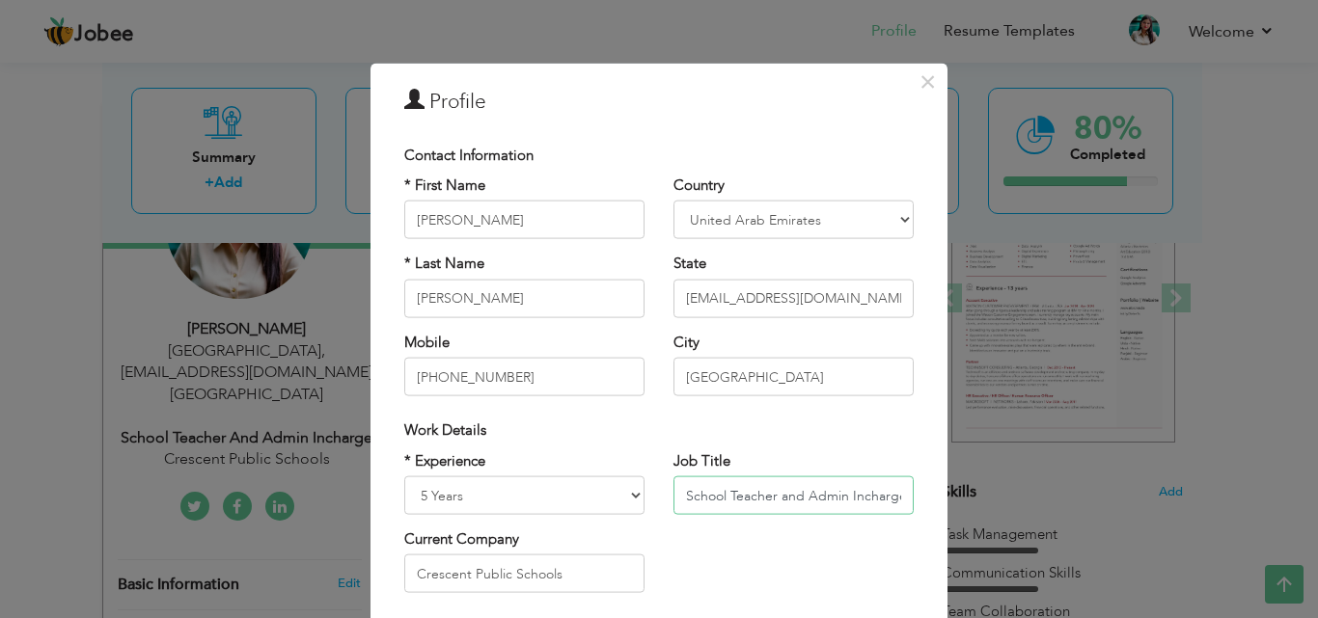
scroll to position [0, 1]
drag, startPoint x: 680, startPoint y: 497, endPoint x: 913, endPoint y: 494, distance: 232.5
click at [913, 494] on div "Job Title School Teacher and Admin Incharge" at bounding box center [793, 489] width 269 height 78
paste input "WADI ALSAHAB CONSULTING LLC"
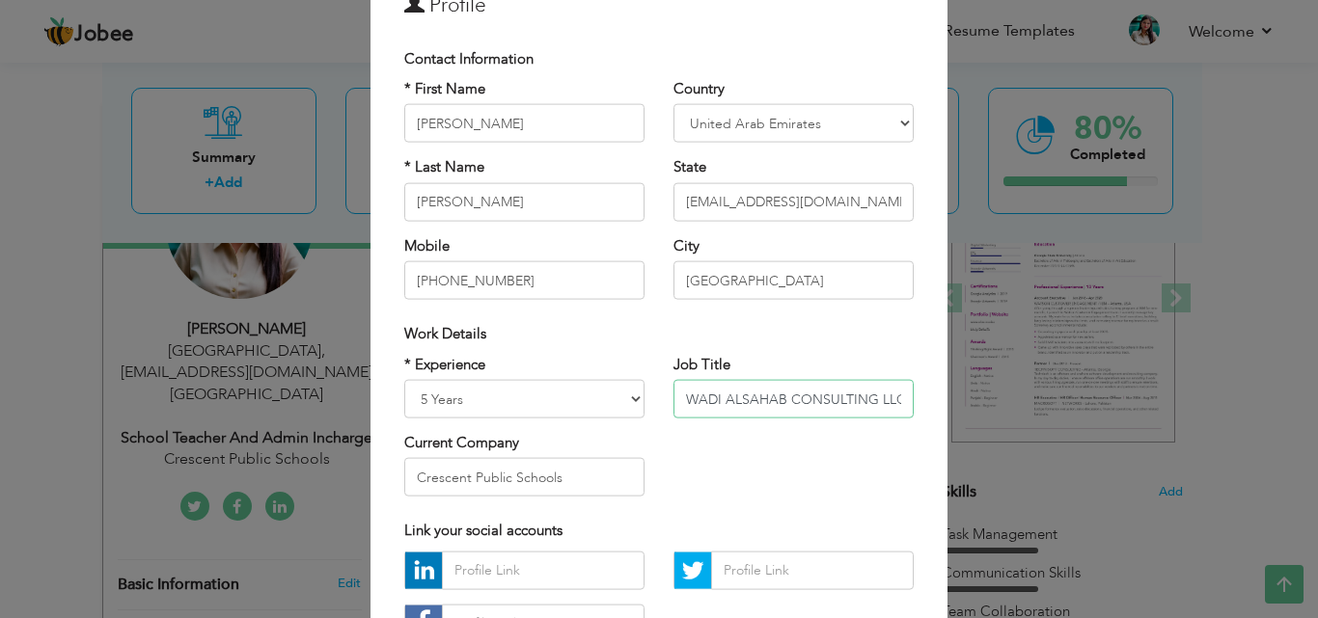
type input "WADI ALSAHAB CONSULTING LLC"
drag, startPoint x: 556, startPoint y: 483, endPoint x: 406, endPoint y: 481, distance: 149.5
click at [406, 481] on input "Crescent Public Schools" at bounding box center [524, 477] width 240 height 39
paste input "WADI ALSAHAB CONSULTING LLC"
type input "WADI ALSAHAB CONSULTING LLC"
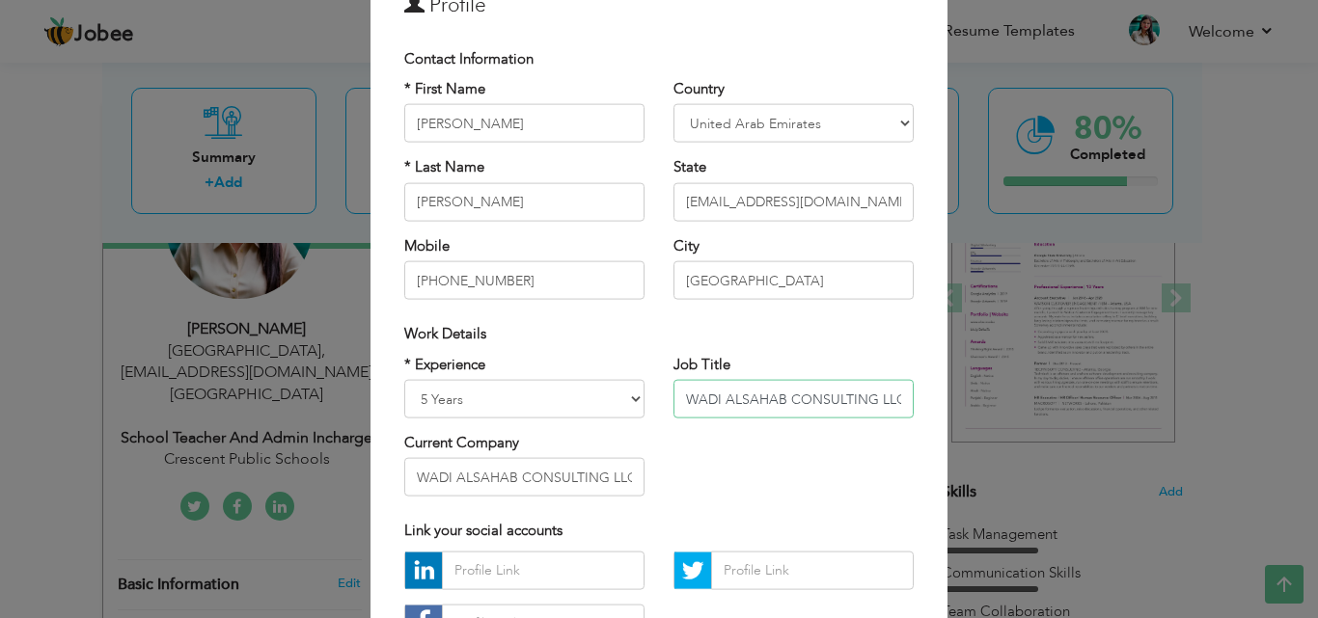
drag, startPoint x: 681, startPoint y: 392, endPoint x: 916, endPoint y: 372, distance: 236.2
click at [916, 372] on div "Job Title WADI ALSAHAB CONSULTING LLC" at bounding box center [793, 393] width 269 height 78
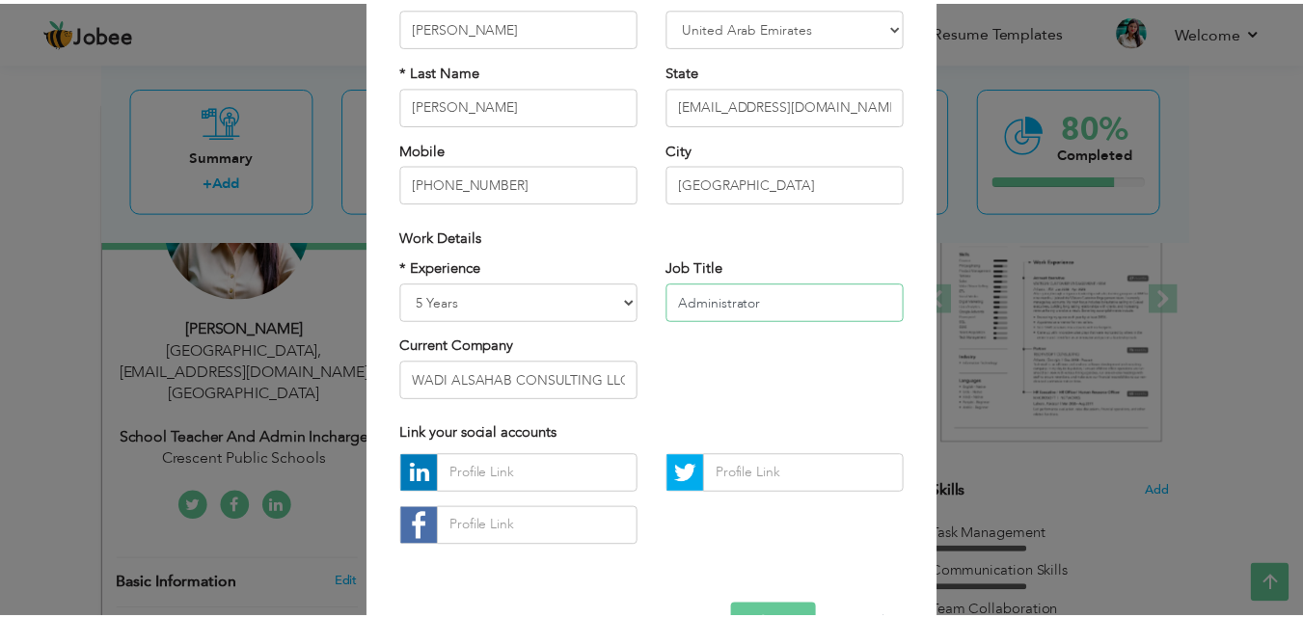
scroll to position [252, 0]
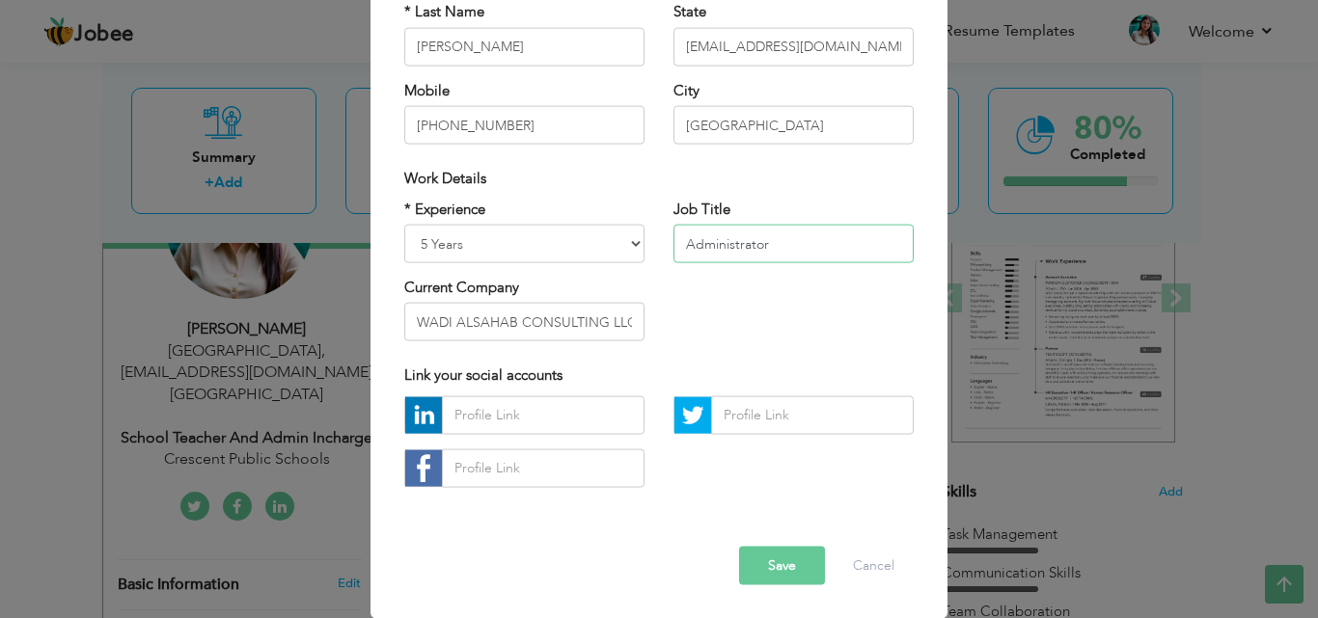
type input "Administrator"
click at [764, 558] on button "Save" at bounding box center [782, 565] width 86 height 39
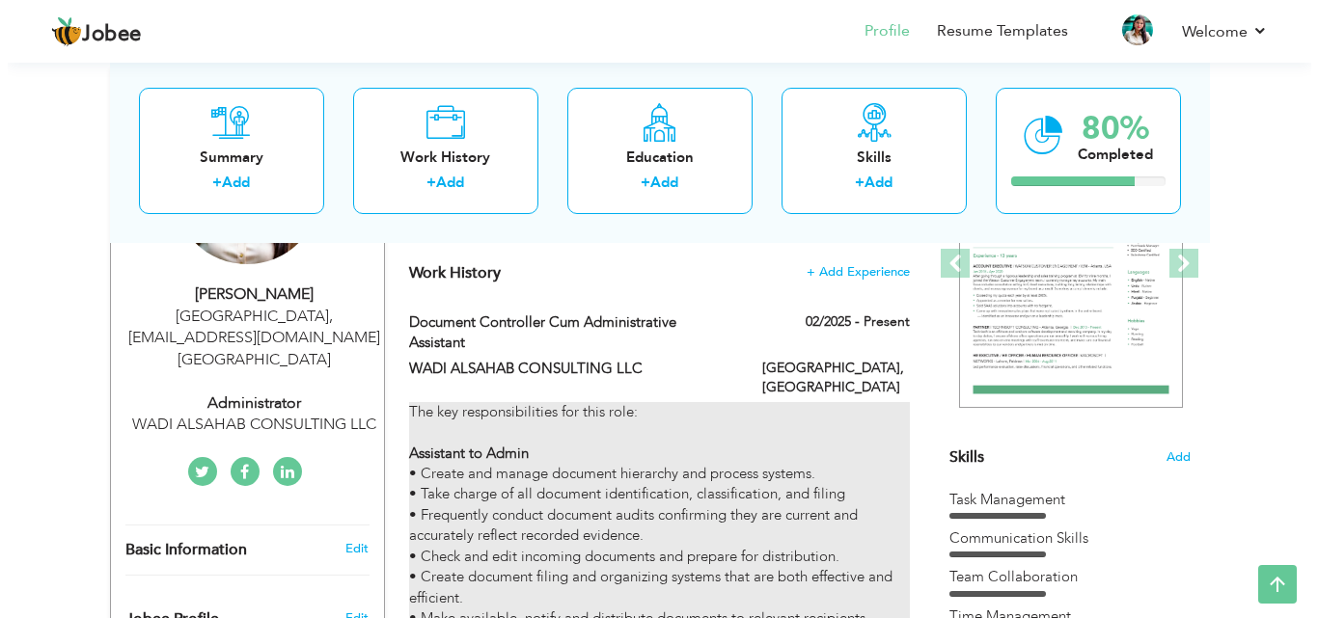
scroll to position [289, 0]
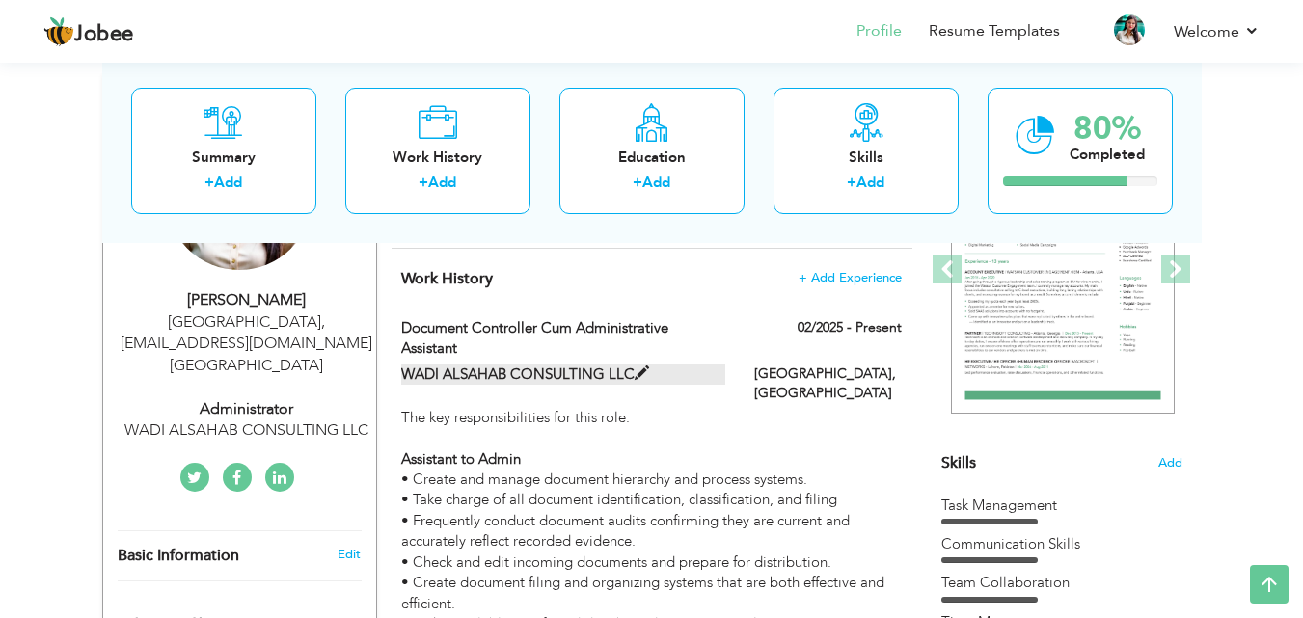
click at [637, 371] on span at bounding box center [642, 374] width 14 height 14
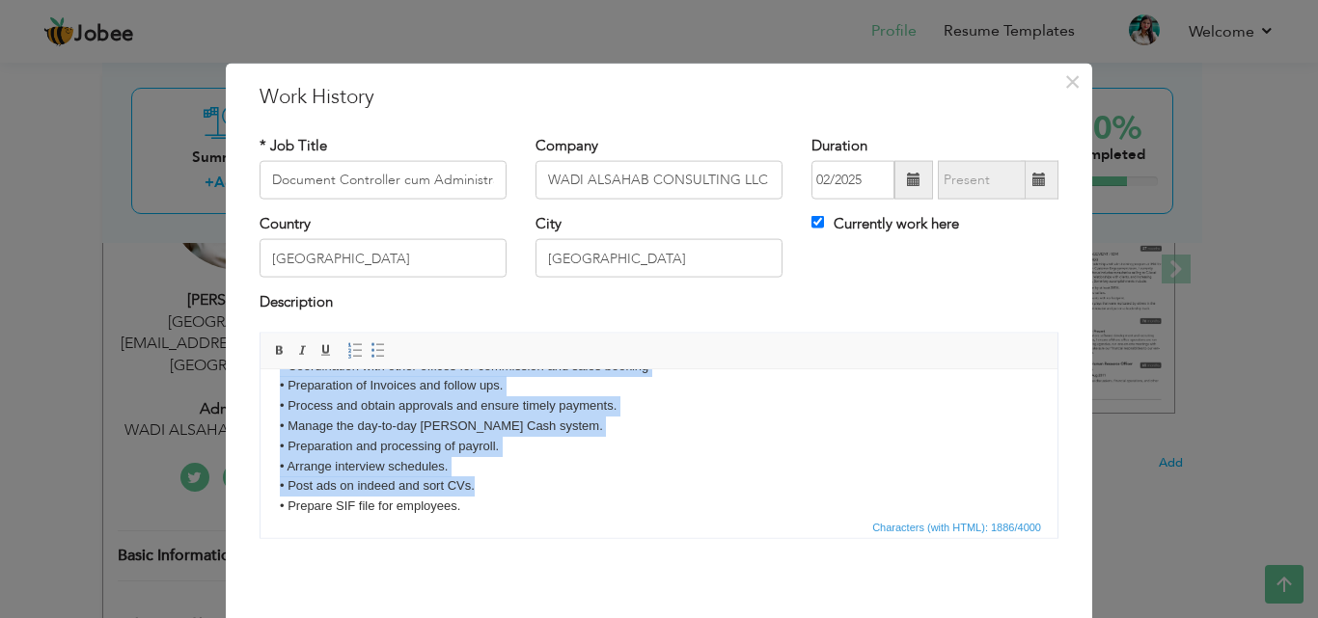
scroll to position [496, 0]
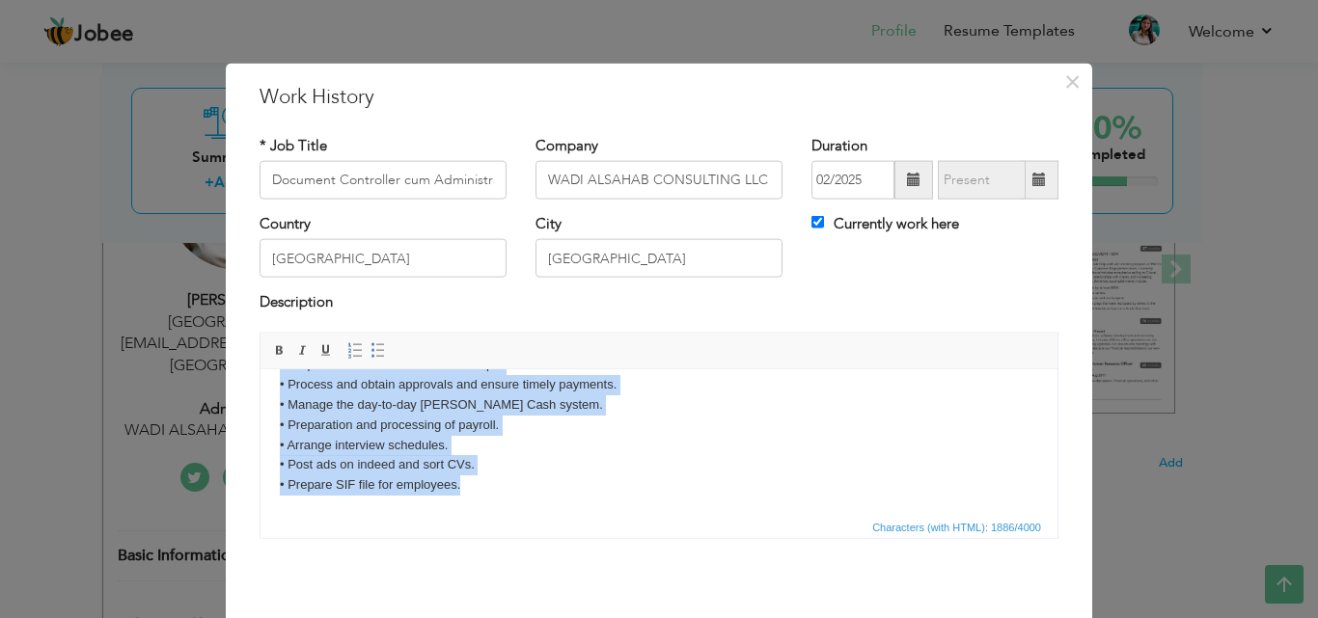
drag, startPoint x: 280, startPoint y: 412, endPoint x: 615, endPoint y: 517, distance: 351.8
click at [615, 514] on html "The key responsibilities for this role: Assistant to Admin • Create and manage …" at bounding box center [658, 194] width 797 height 641
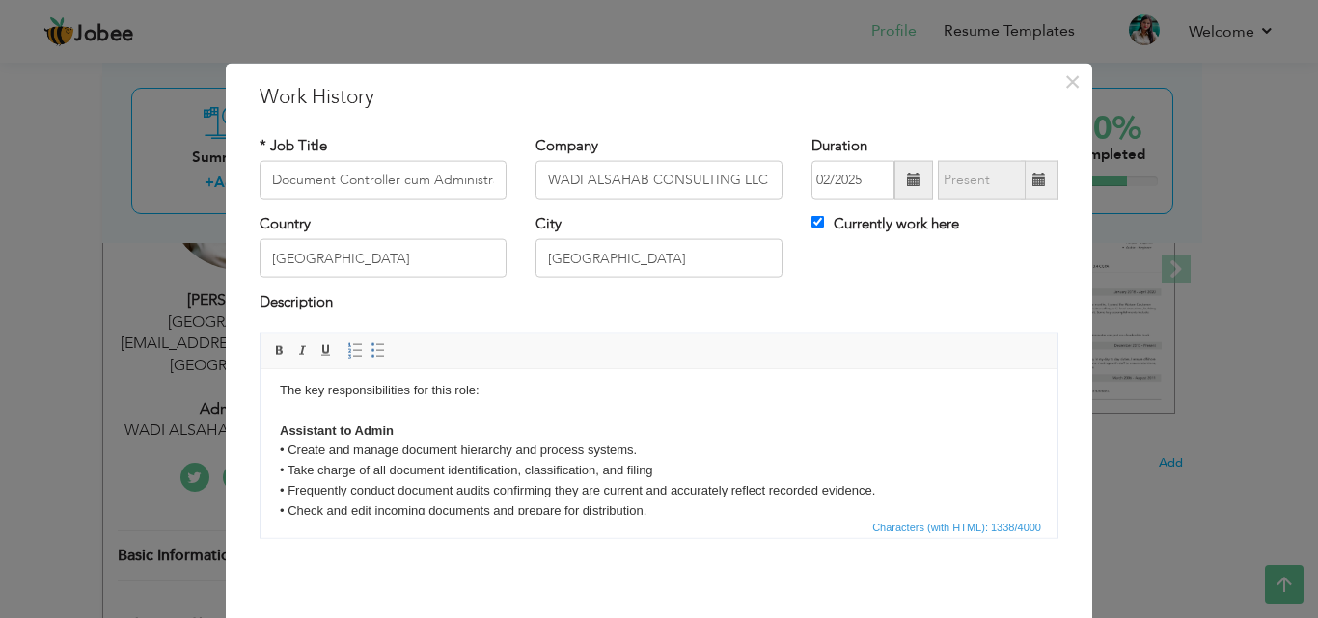
scroll to position [0, 0]
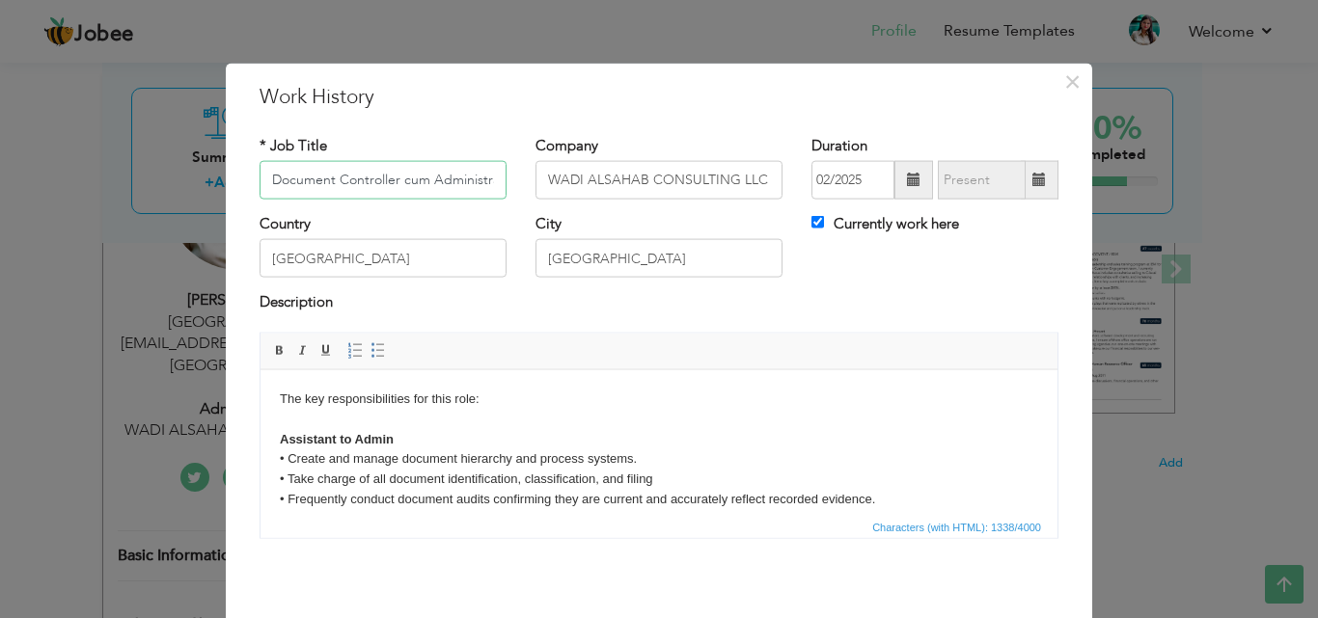
drag, startPoint x: 426, startPoint y: 177, endPoint x: 232, endPoint y: 179, distance: 193.9
click at [232, 179] on div "× Work History * Job Title Document Controller cum Administrative Assistant Com…" at bounding box center [659, 379] width 866 height 632
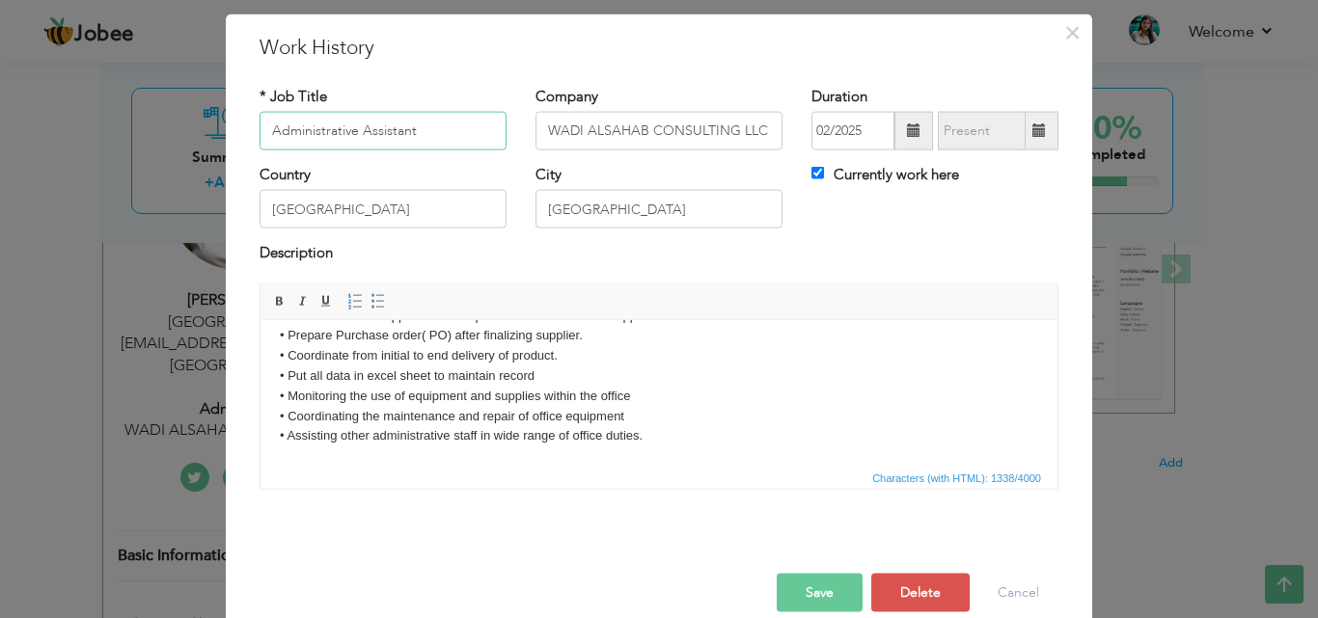
scroll to position [76, 0]
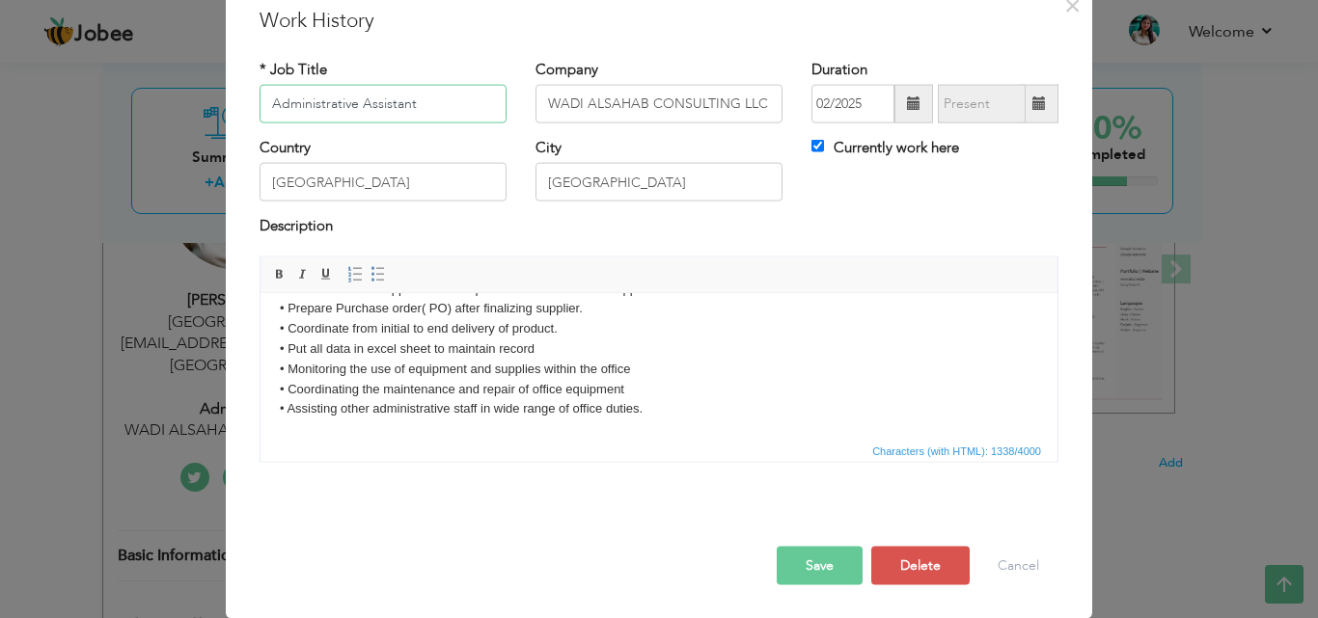
type input "Administrative Assistant"
click at [819, 562] on button "Save" at bounding box center [820, 565] width 86 height 39
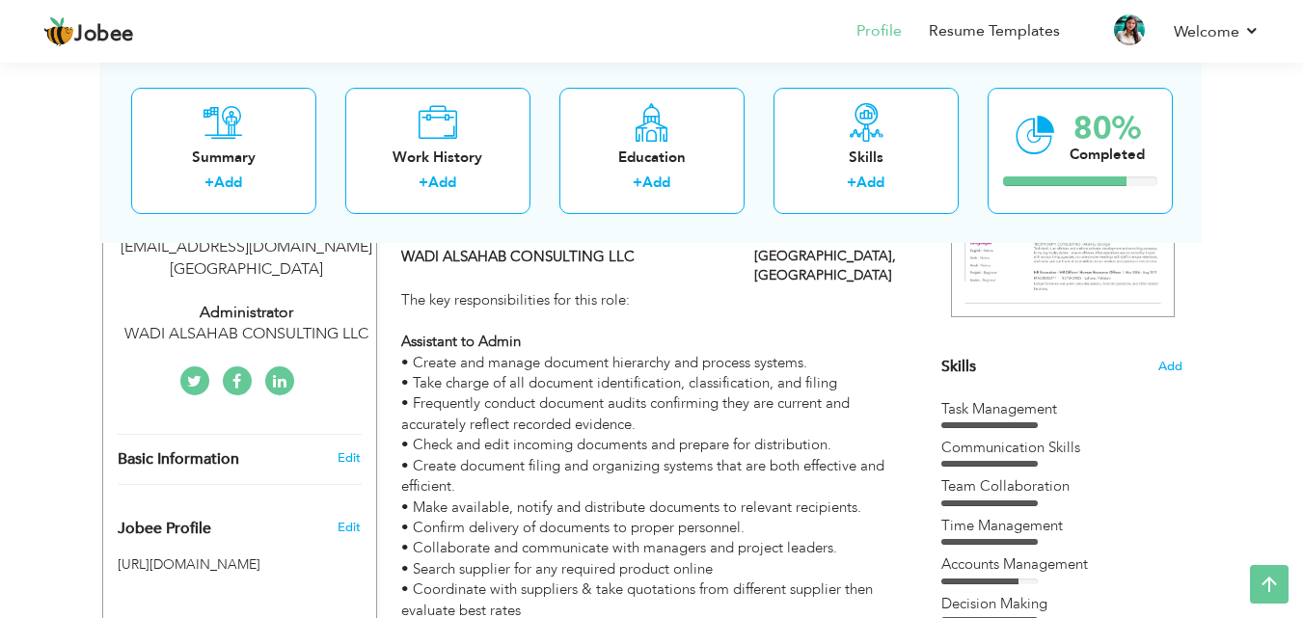
scroll to position [357, 0]
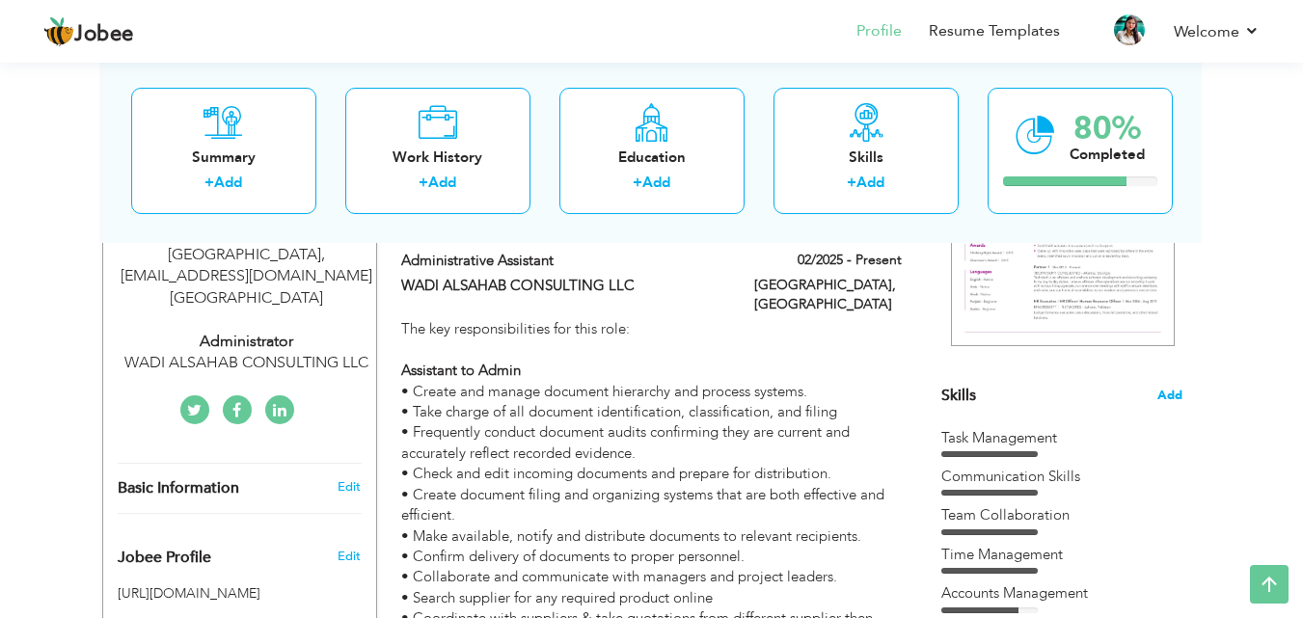
click at [1171, 395] on span "Add" at bounding box center [1170, 396] width 25 height 18
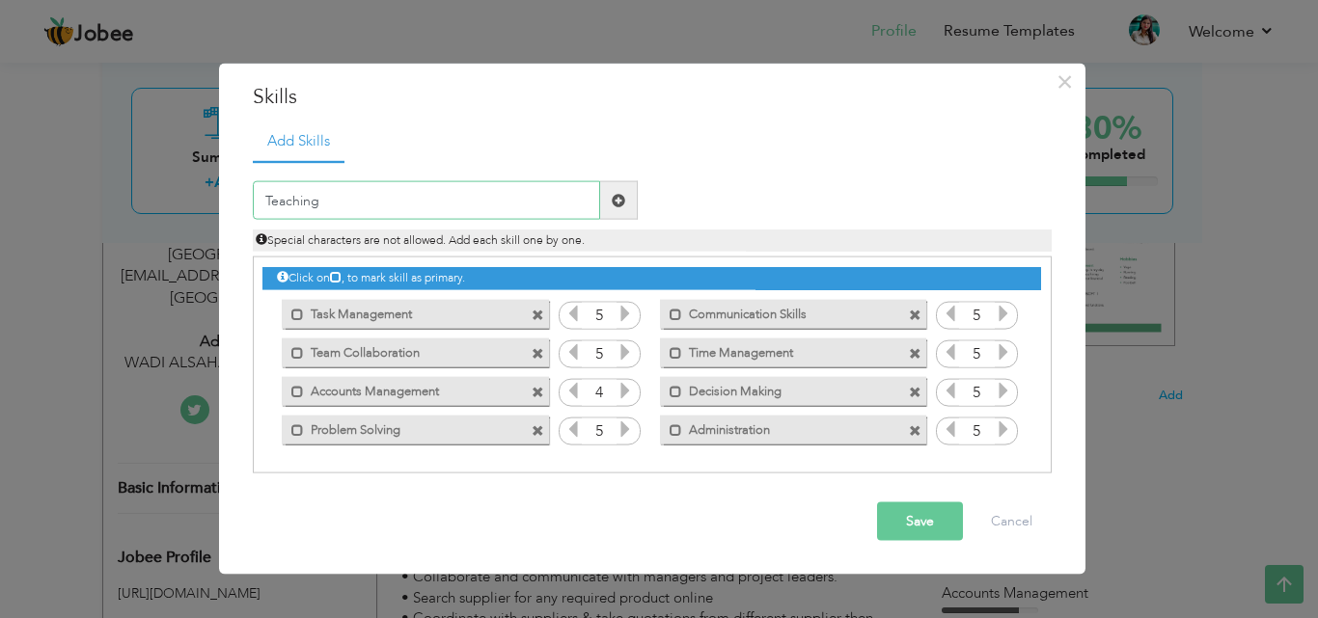
type input "Teaching"
click at [621, 199] on span at bounding box center [619, 200] width 14 height 14
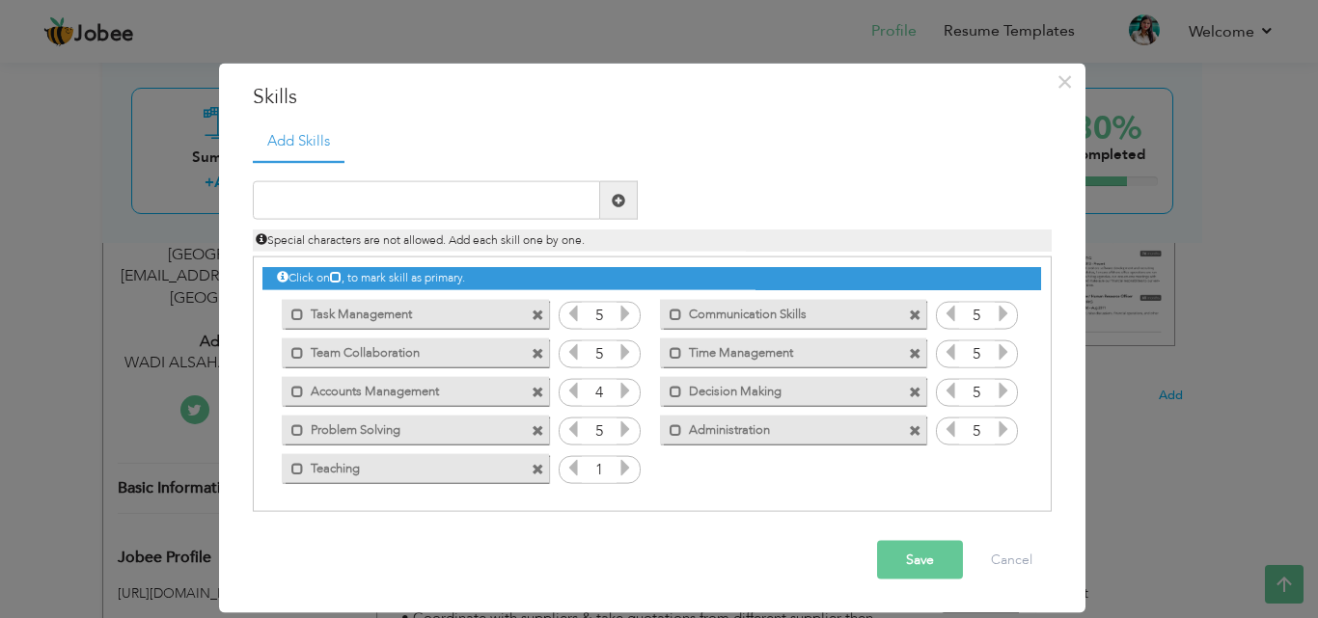
click at [620, 466] on icon at bounding box center [624, 467] width 17 height 17
click at [917, 562] on button "Save" at bounding box center [920, 560] width 86 height 39
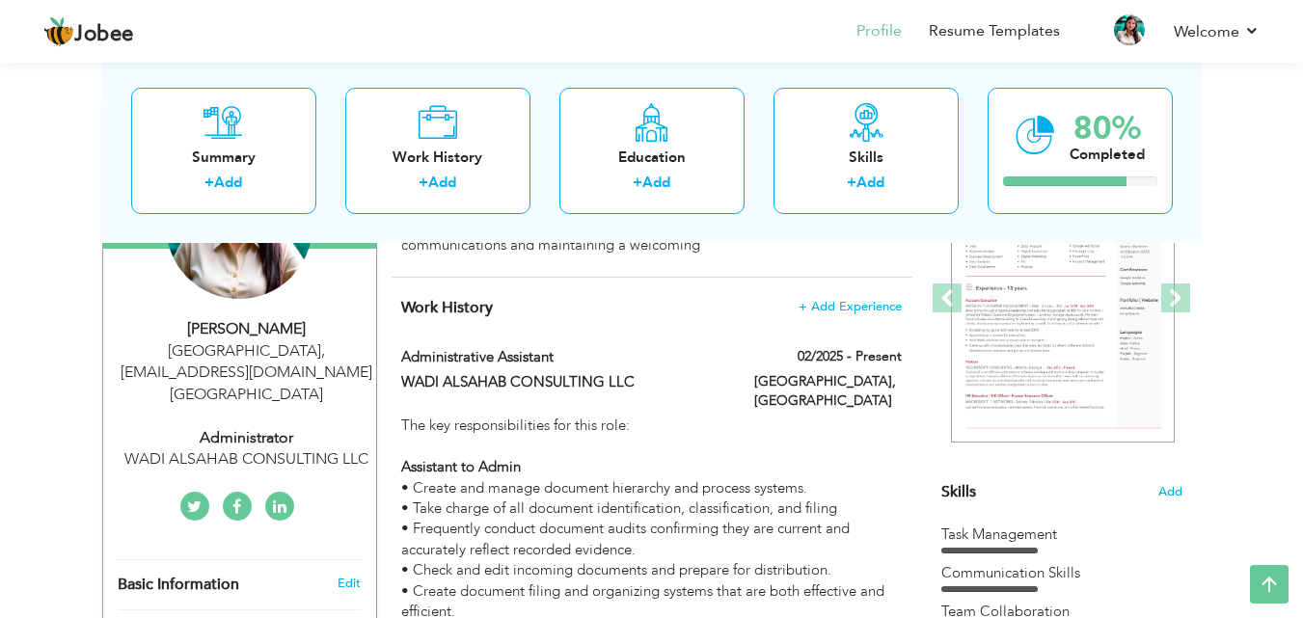
scroll to position [0, 0]
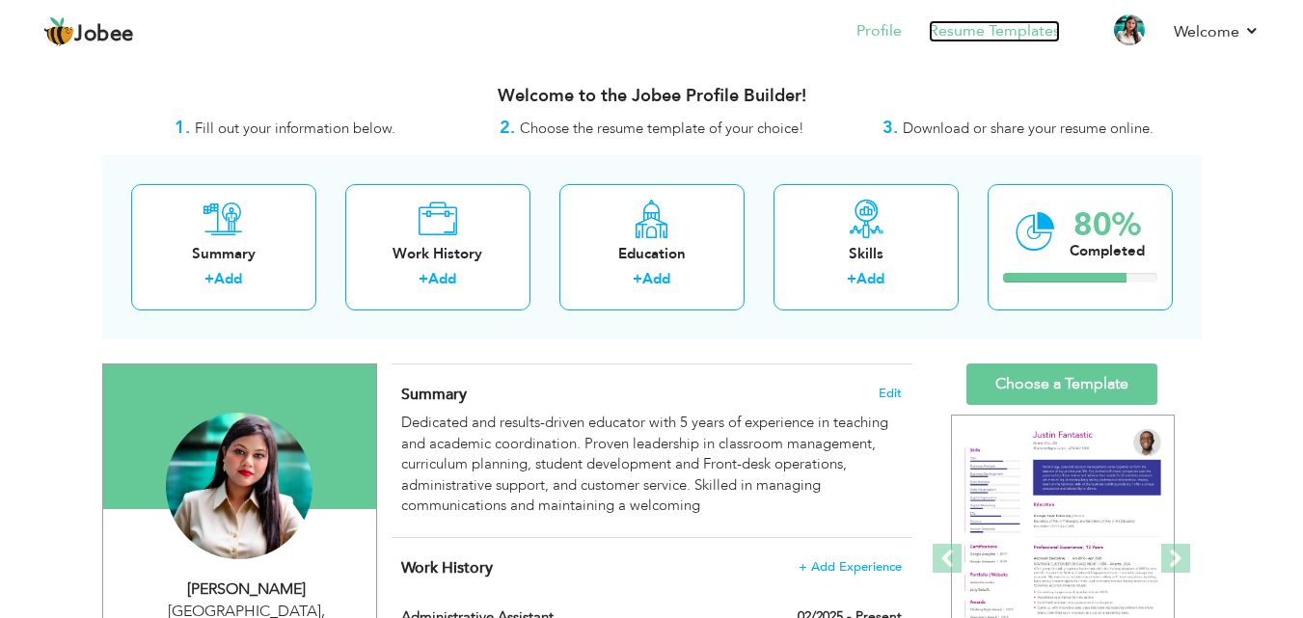
click at [1010, 32] on link "Resume Templates" at bounding box center [994, 31] width 131 height 22
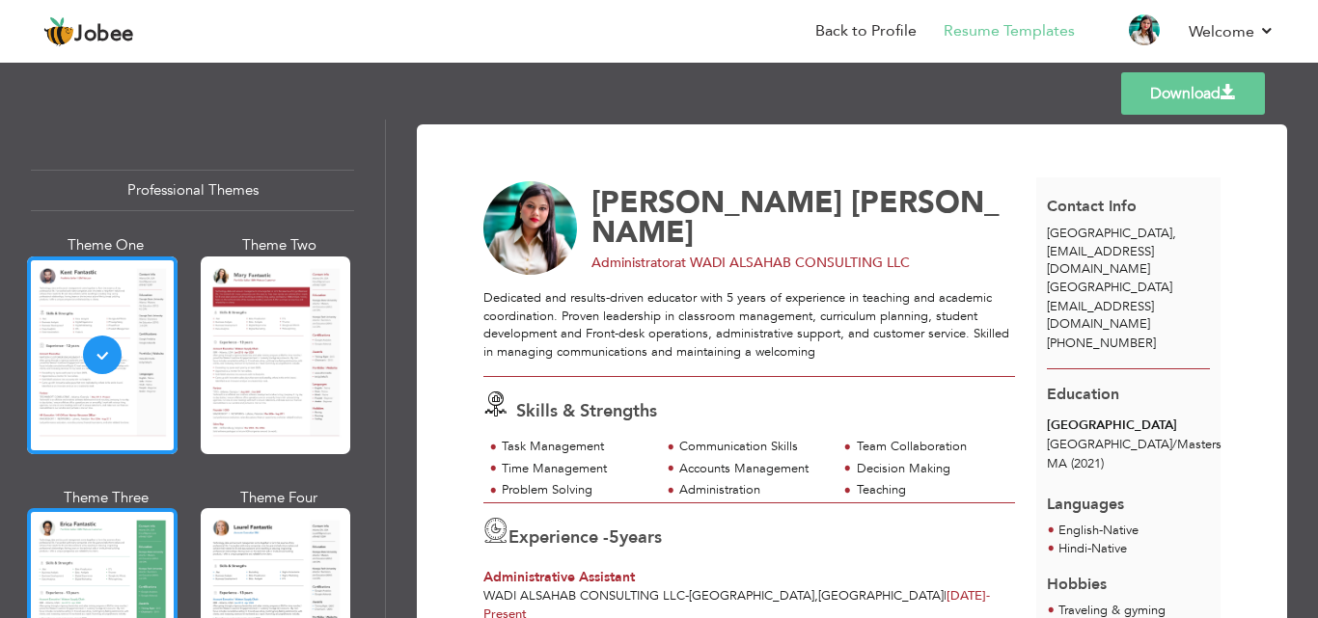
click at [69, 557] on div at bounding box center [102, 607] width 150 height 198
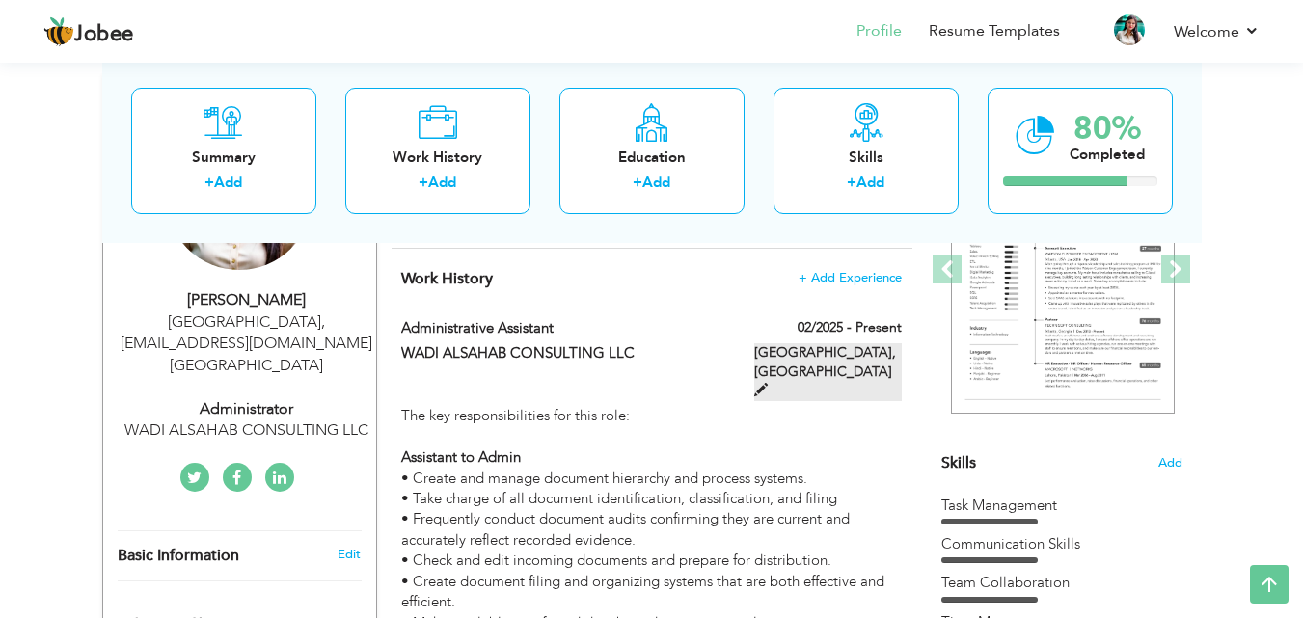
click at [768, 383] on span at bounding box center [761, 390] width 14 height 14
type input "Administrative Assistant"
type input "WADI ALSAHAB CONSULTING LLC"
type input "02/2025"
type input "[GEOGRAPHIC_DATA]"
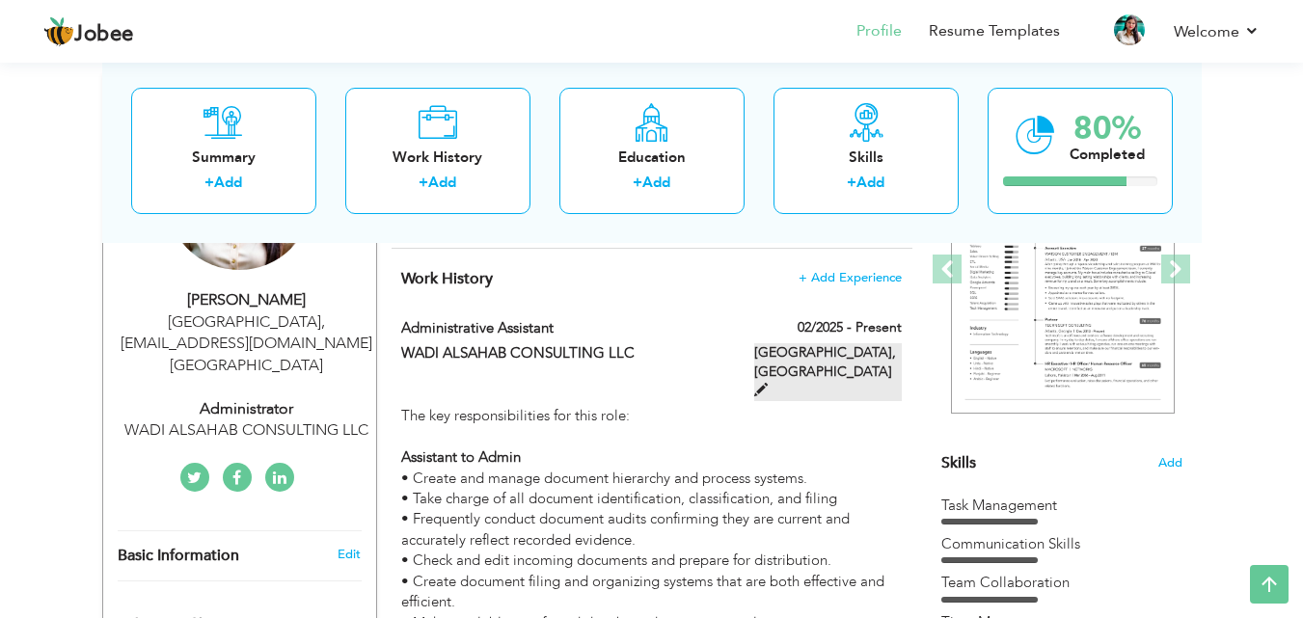
type input "[GEOGRAPHIC_DATA]"
checkbox input "true"
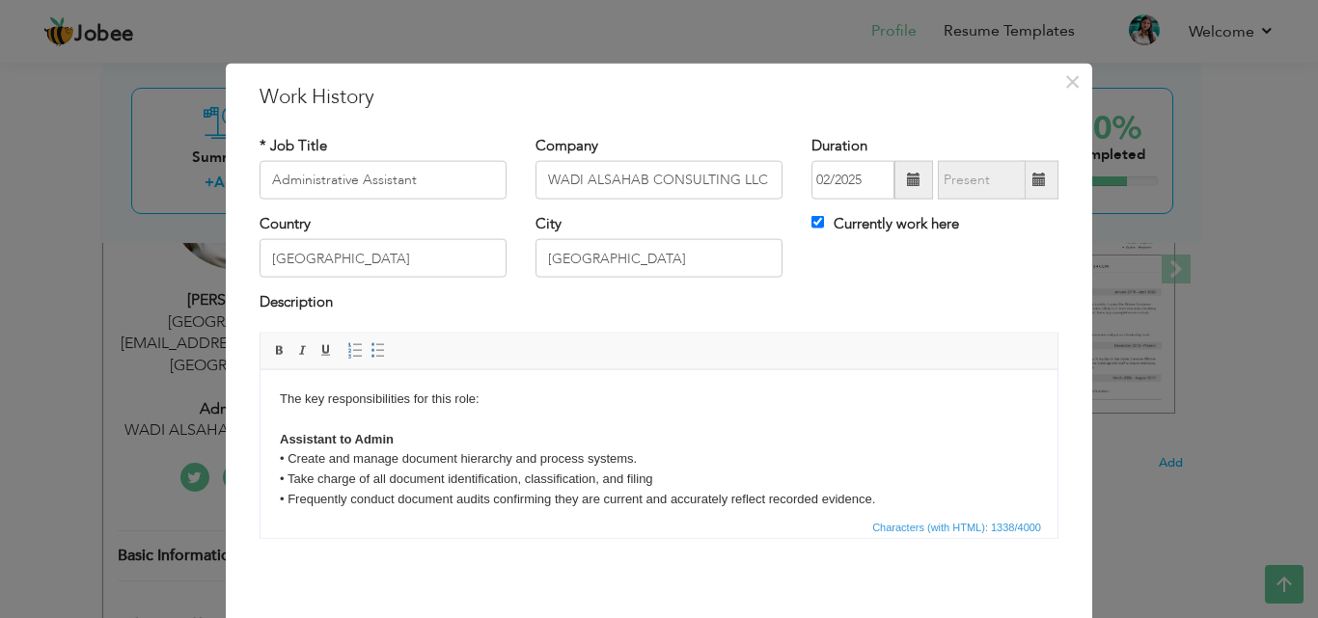
click at [476, 395] on body "The key responsibilities for this role: Assistant to Admin • Create and manage …" at bounding box center [659, 579] width 758 height 381
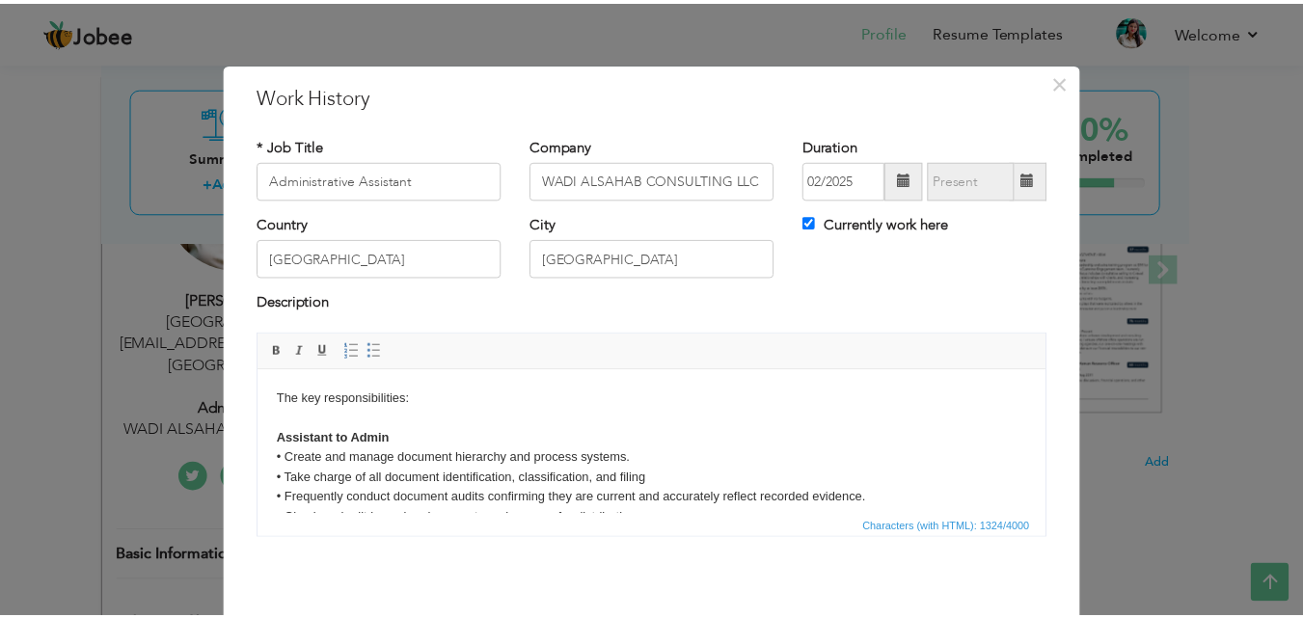
scroll to position [76, 0]
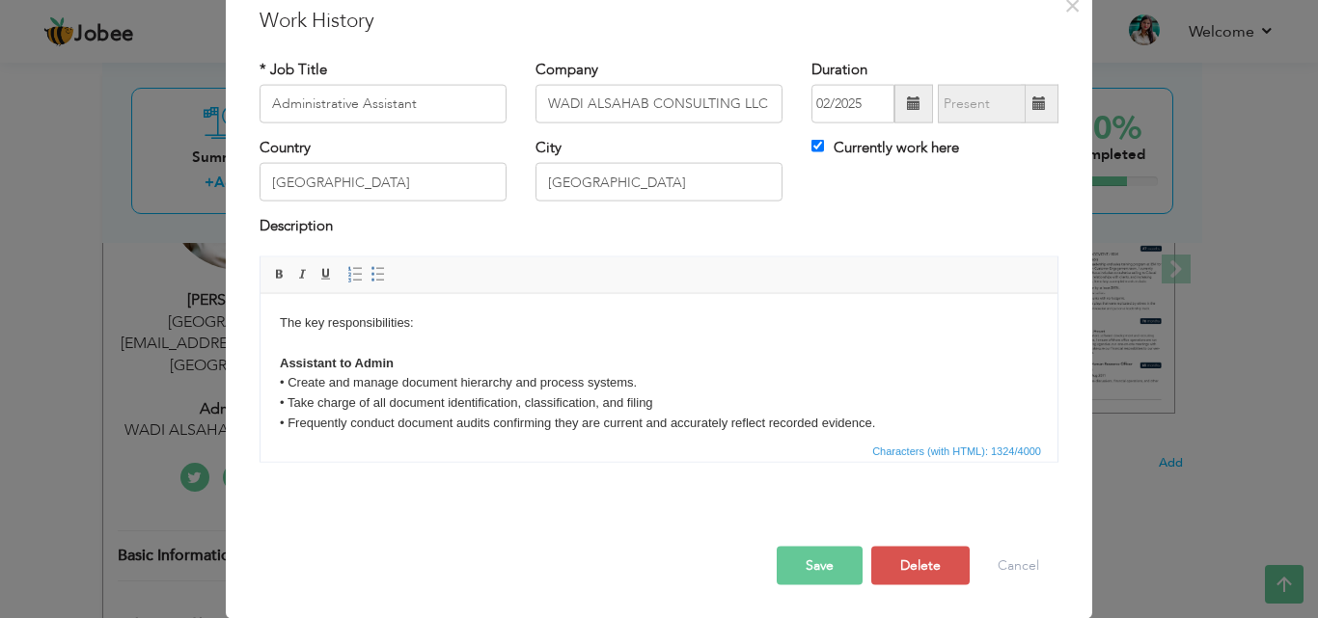
click at [805, 559] on button "Save" at bounding box center [820, 565] width 86 height 39
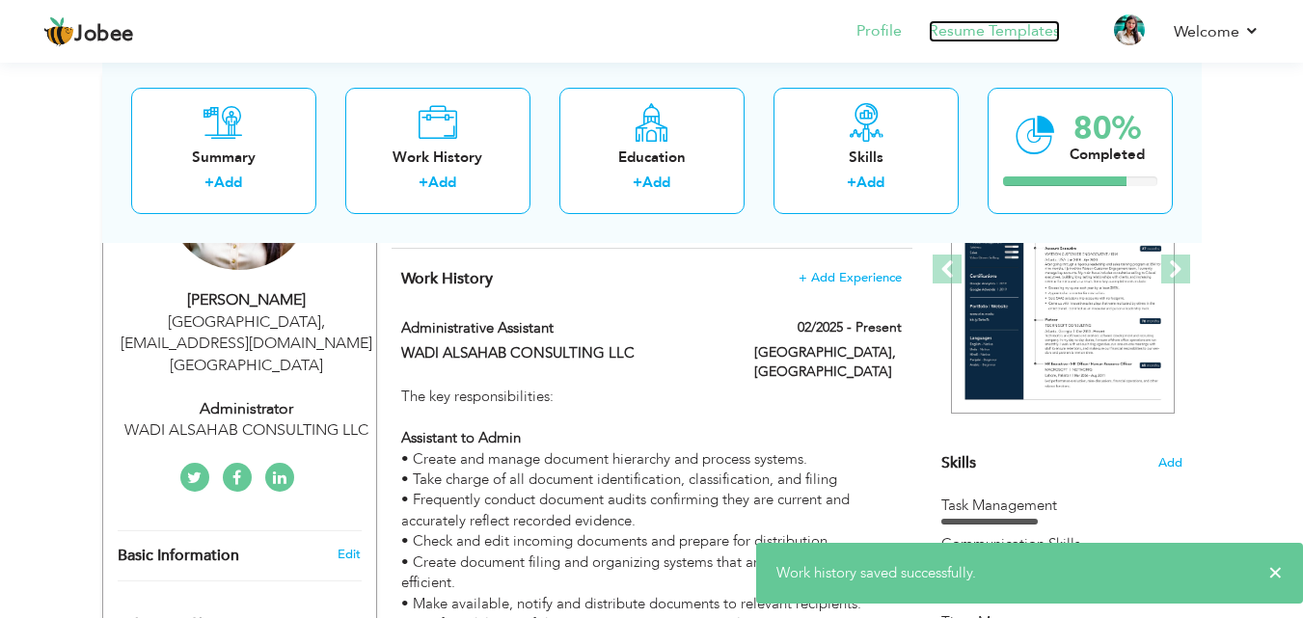
click at [982, 25] on link "Resume Templates" at bounding box center [994, 31] width 131 height 22
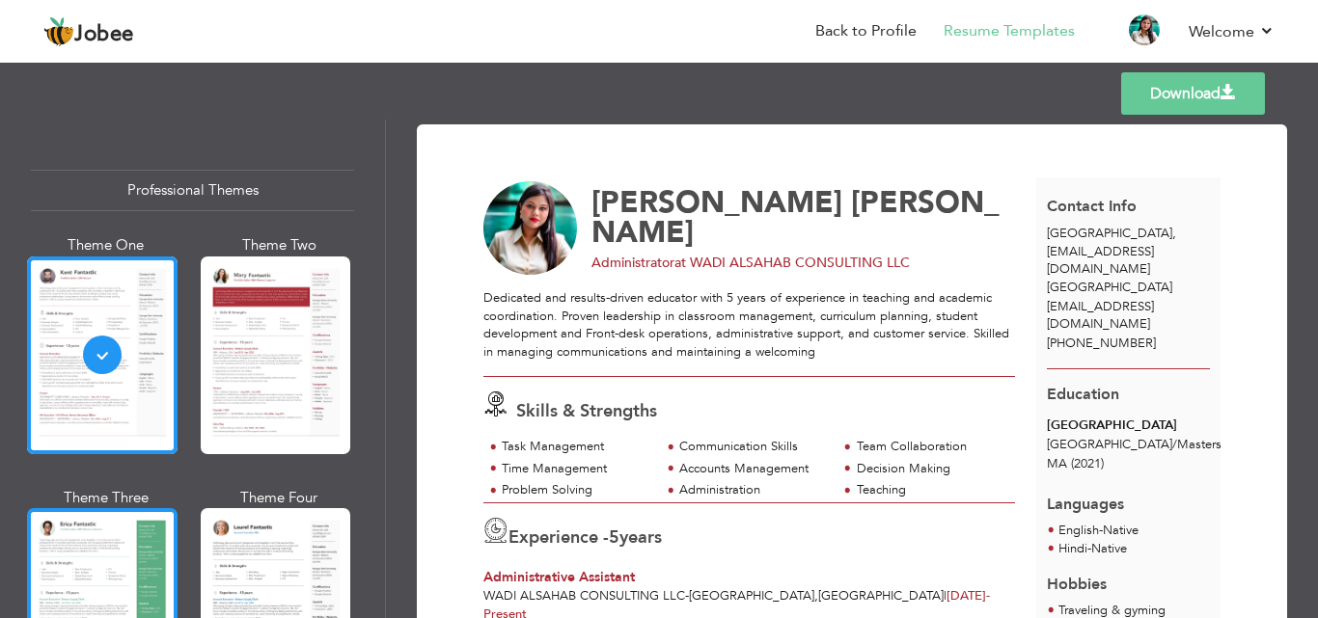
click at [101, 559] on div at bounding box center [102, 607] width 150 height 198
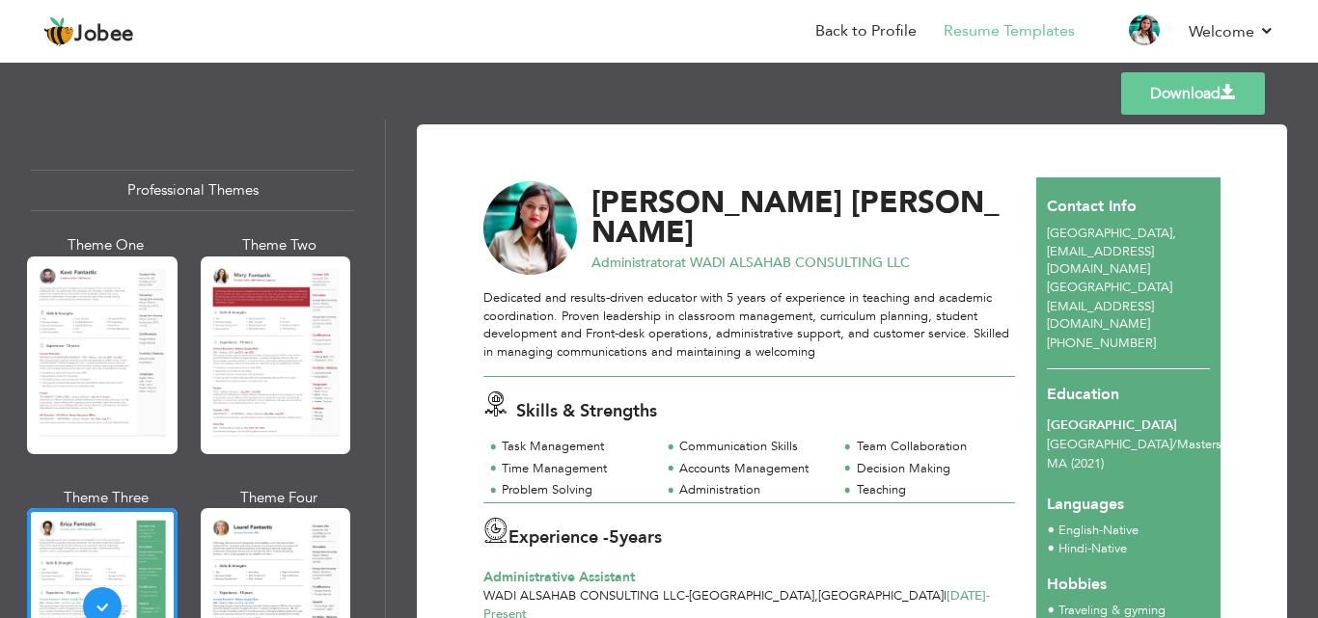
click at [1187, 89] on link "Download" at bounding box center [1193, 93] width 144 height 42
